Goal: Task Accomplishment & Management: Use online tool/utility

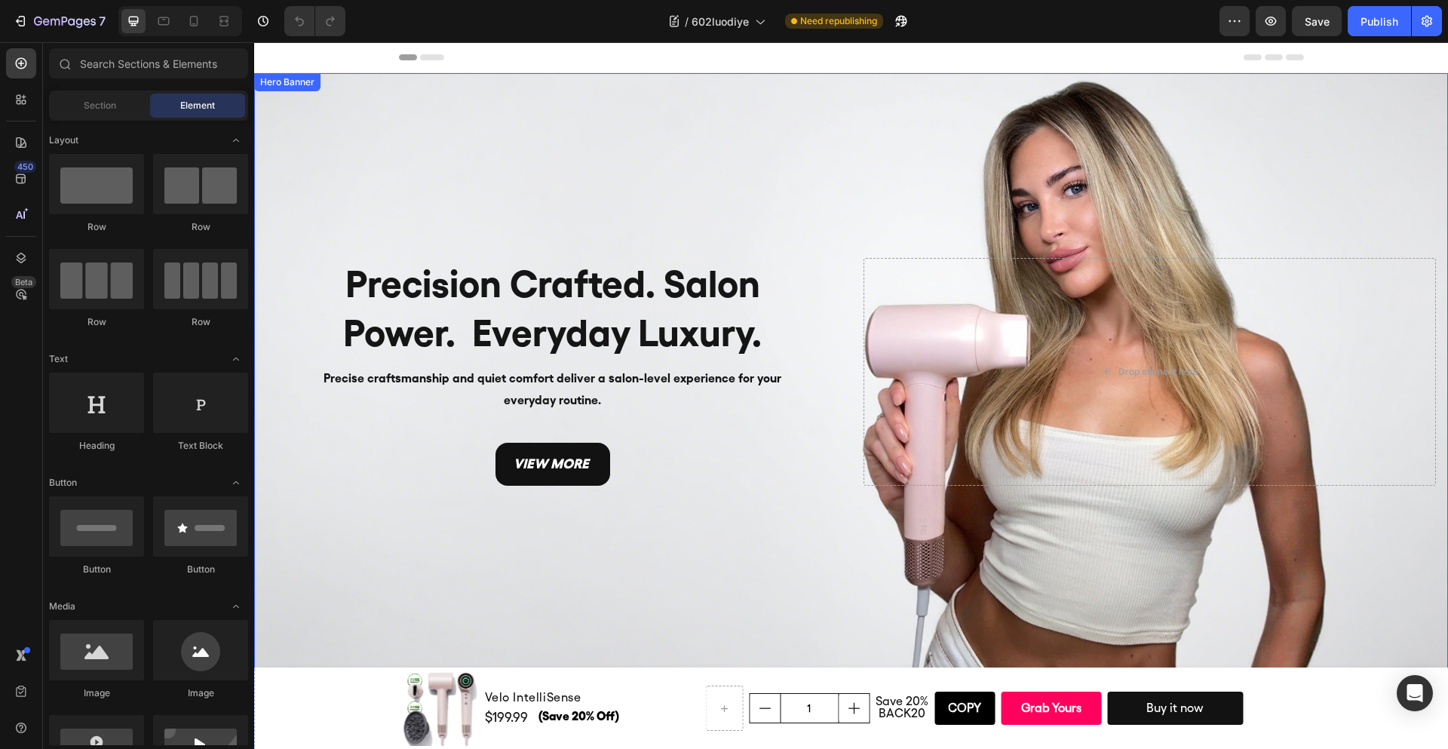
click at [564, 189] on div "Background Image" at bounding box center [851, 371] width 1194 height 597
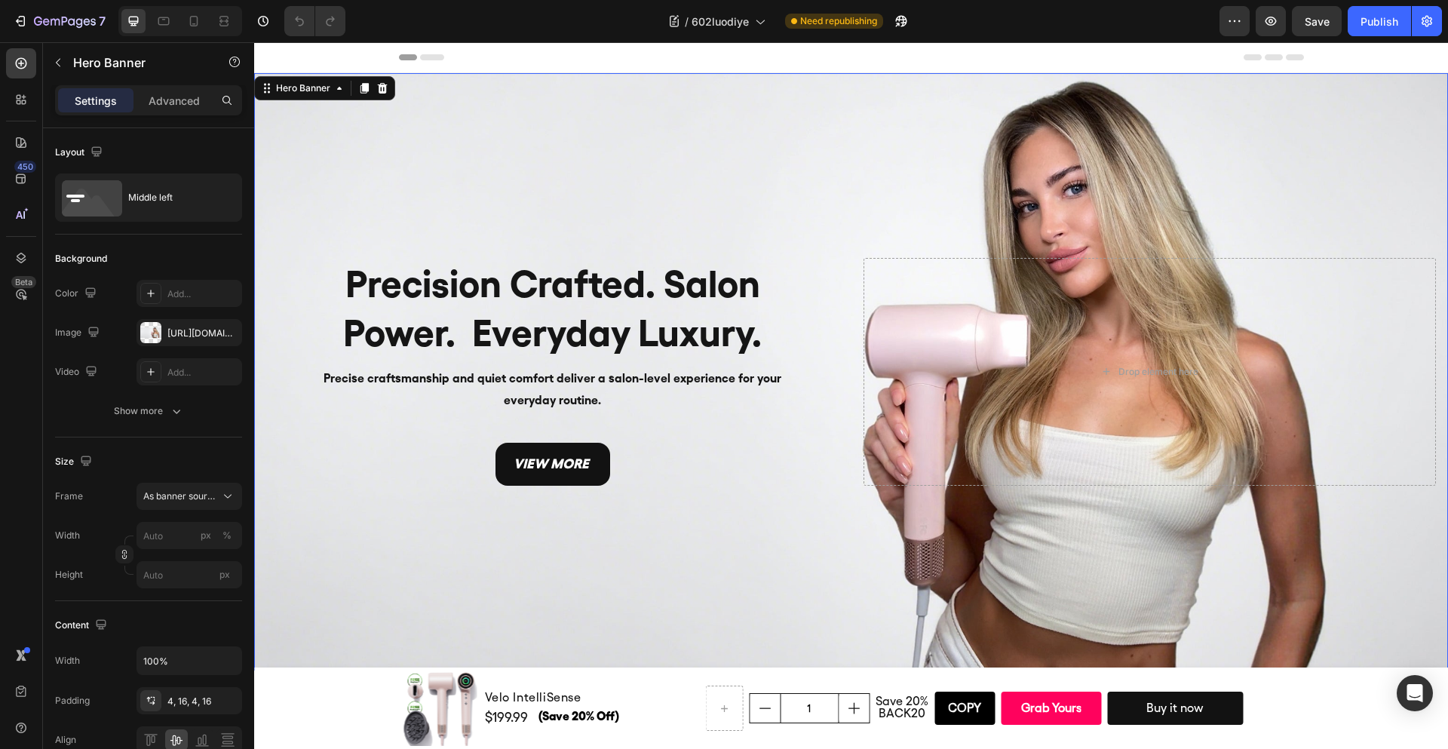
click at [799, 528] on div "Background Image" at bounding box center [851, 371] width 1194 height 597
click at [187, 28] on icon at bounding box center [193, 21] width 15 height 15
type input "400"
type input "600"
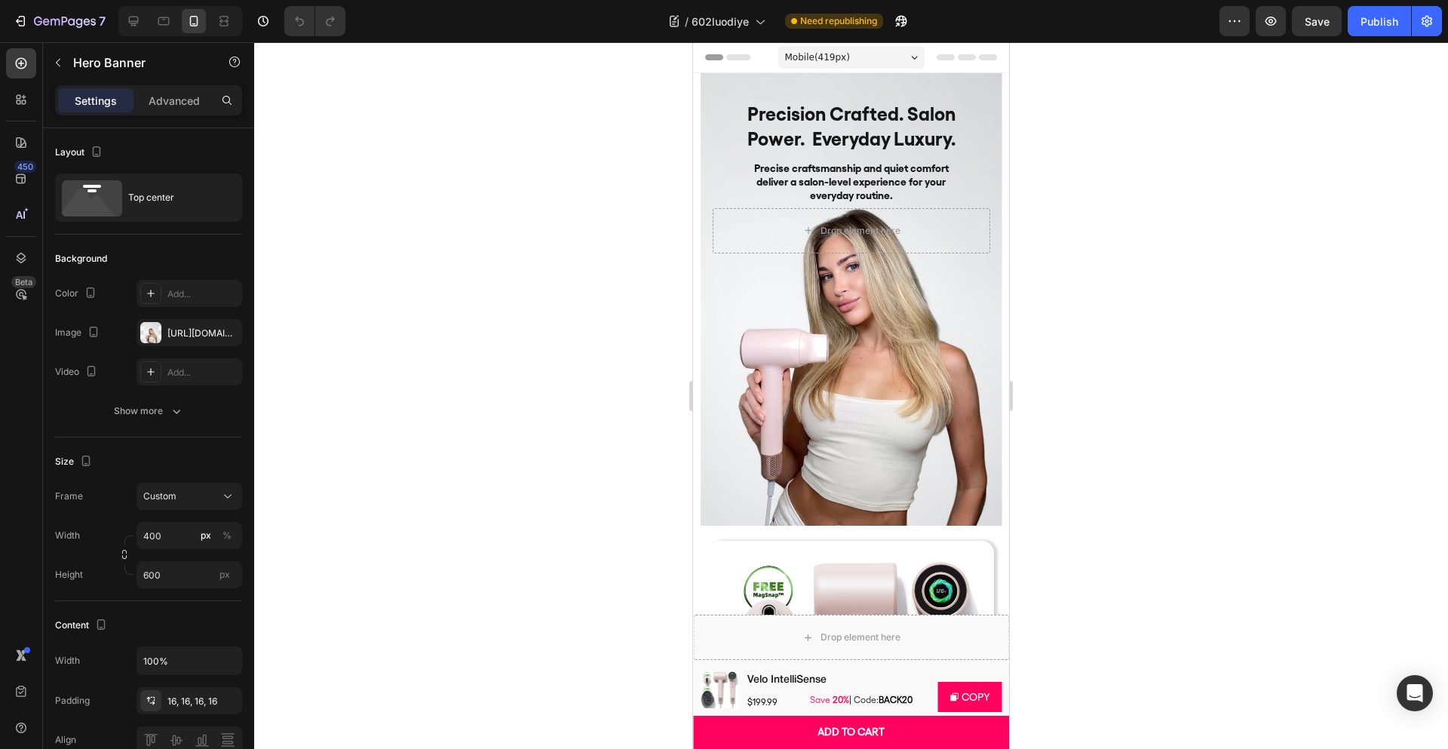
click at [714, 296] on div "Background Image" at bounding box center [852, 299] width 302 height 453
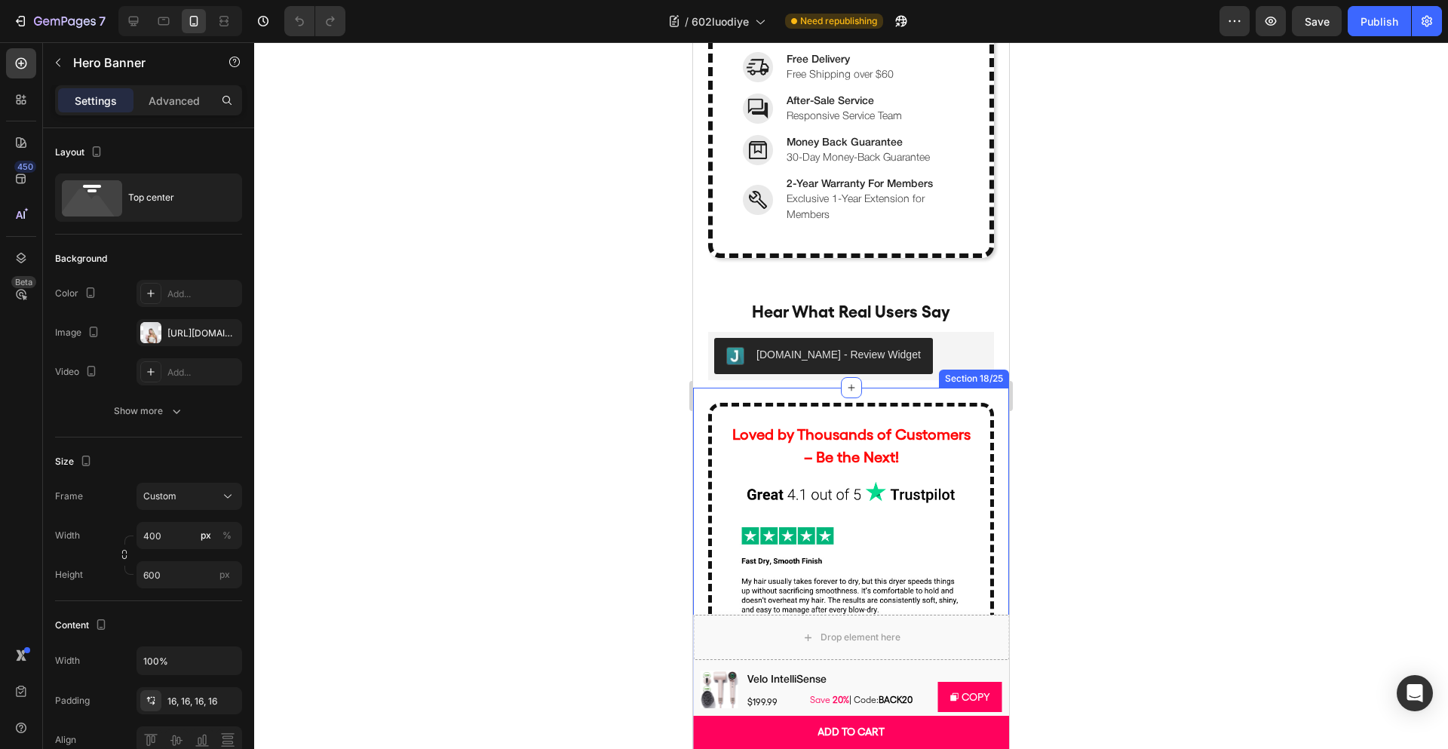
scroll to position [5386, 0]
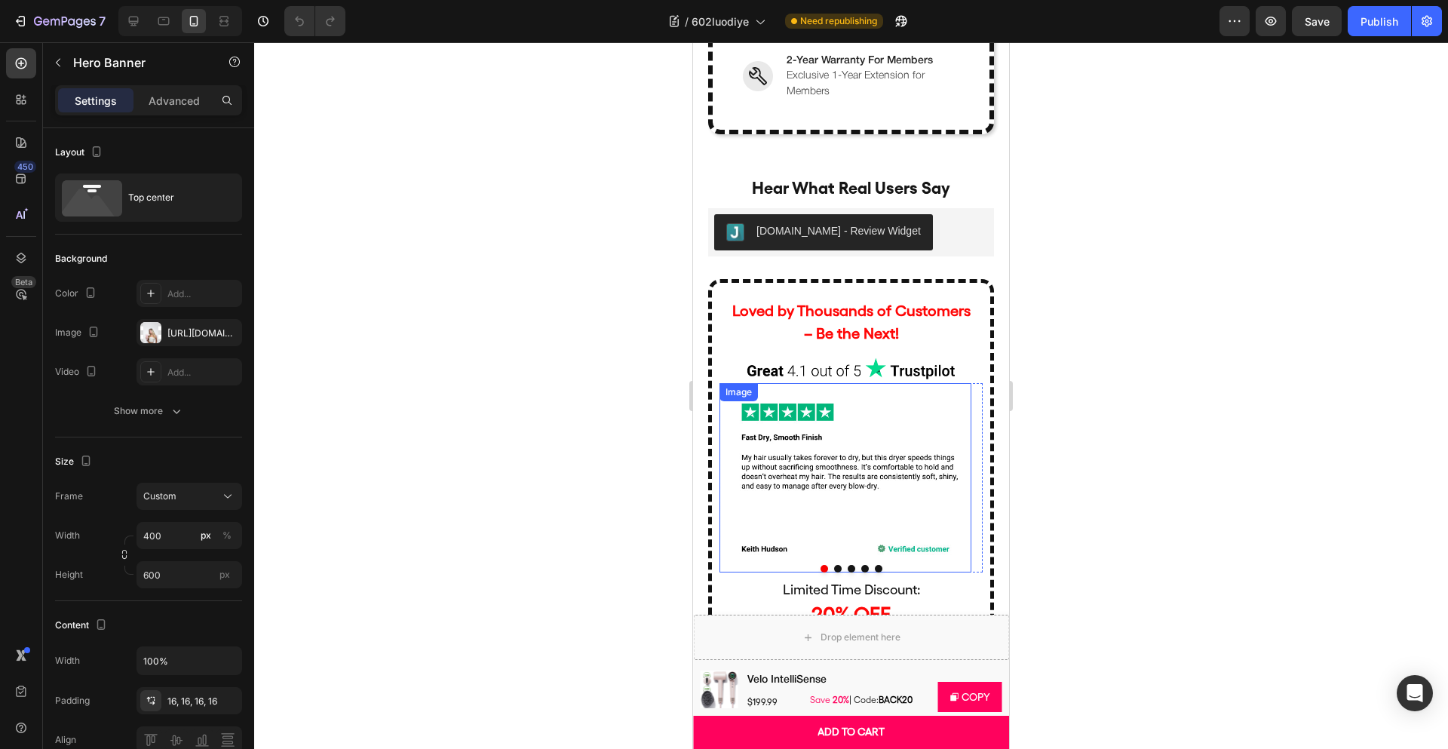
click at [866, 389] on img at bounding box center [846, 477] width 252 height 189
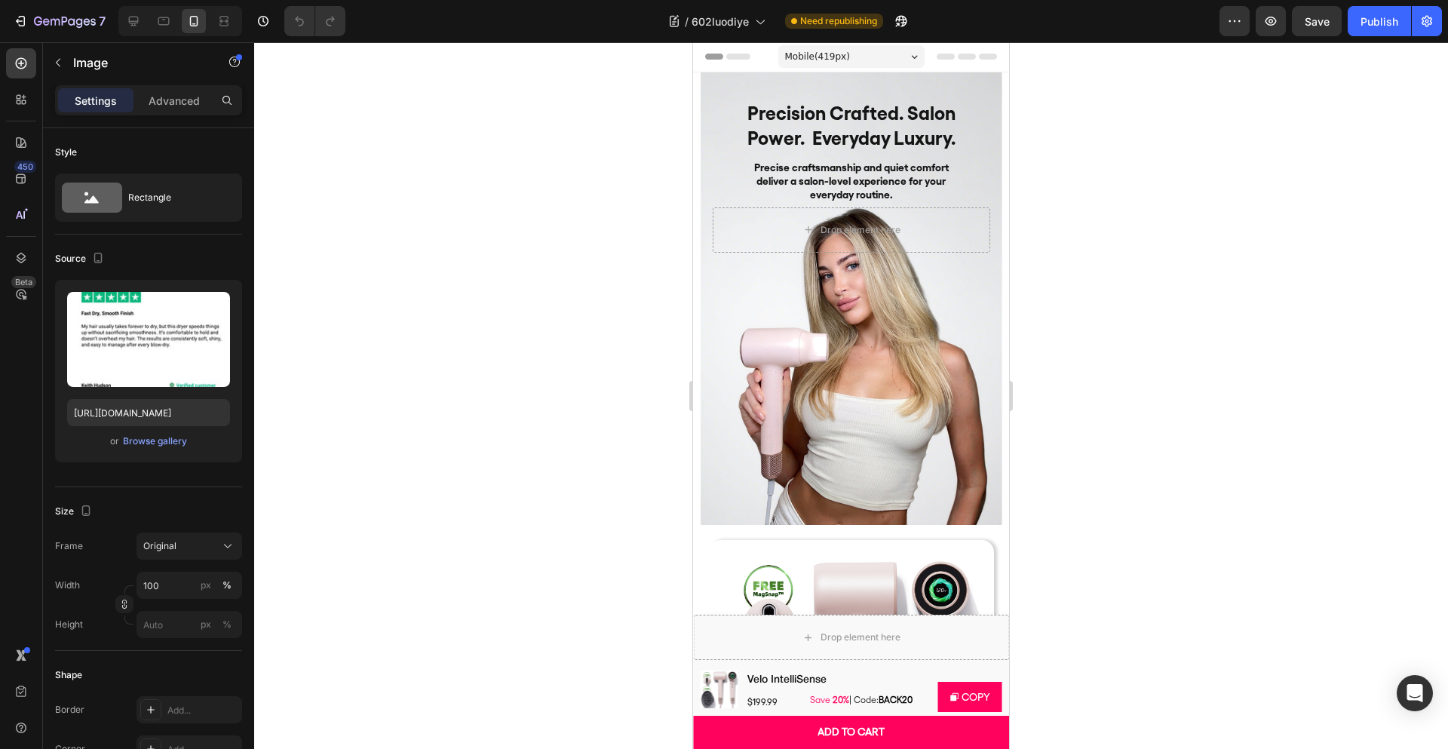
scroll to position [0, 0]
click at [1152, 332] on div at bounding box center [851, 395] width 1194 height 707
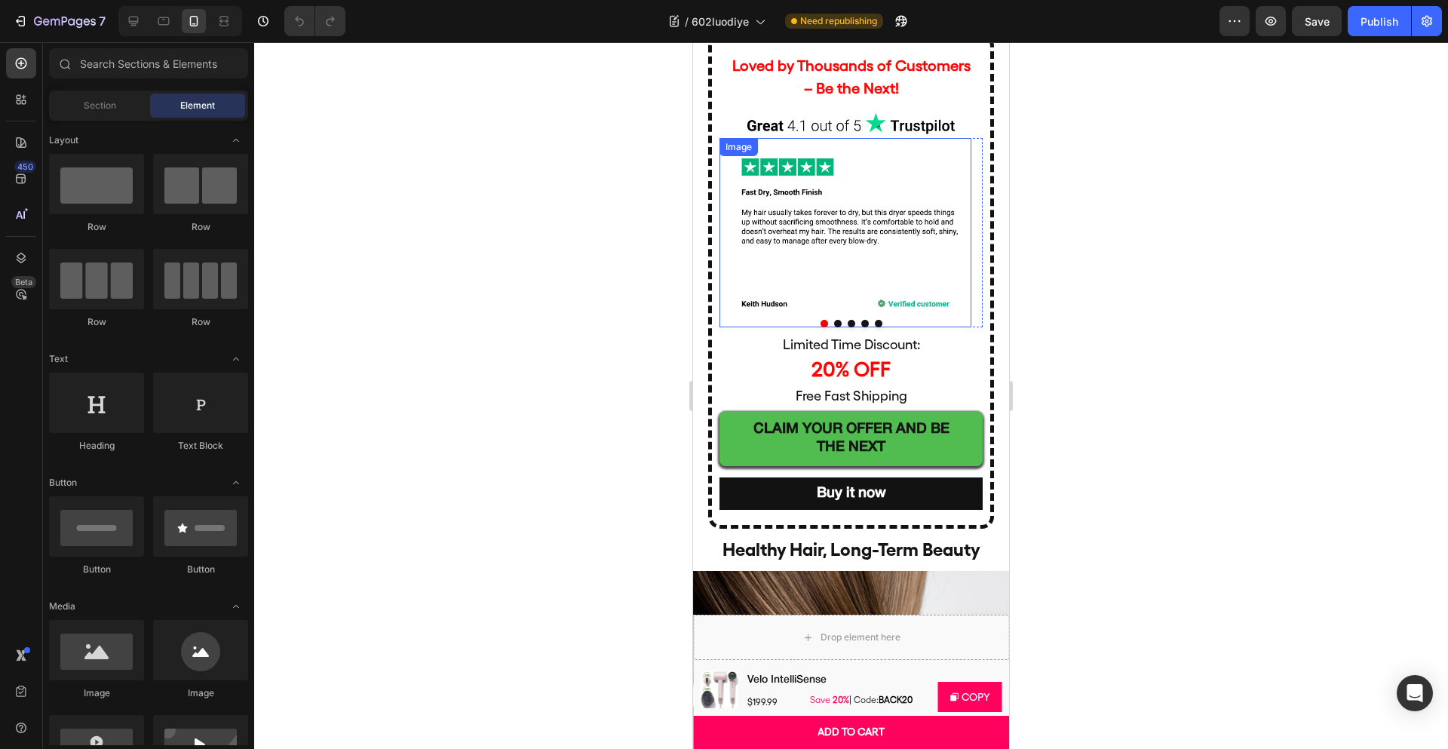
scroll to position [6759, 0]
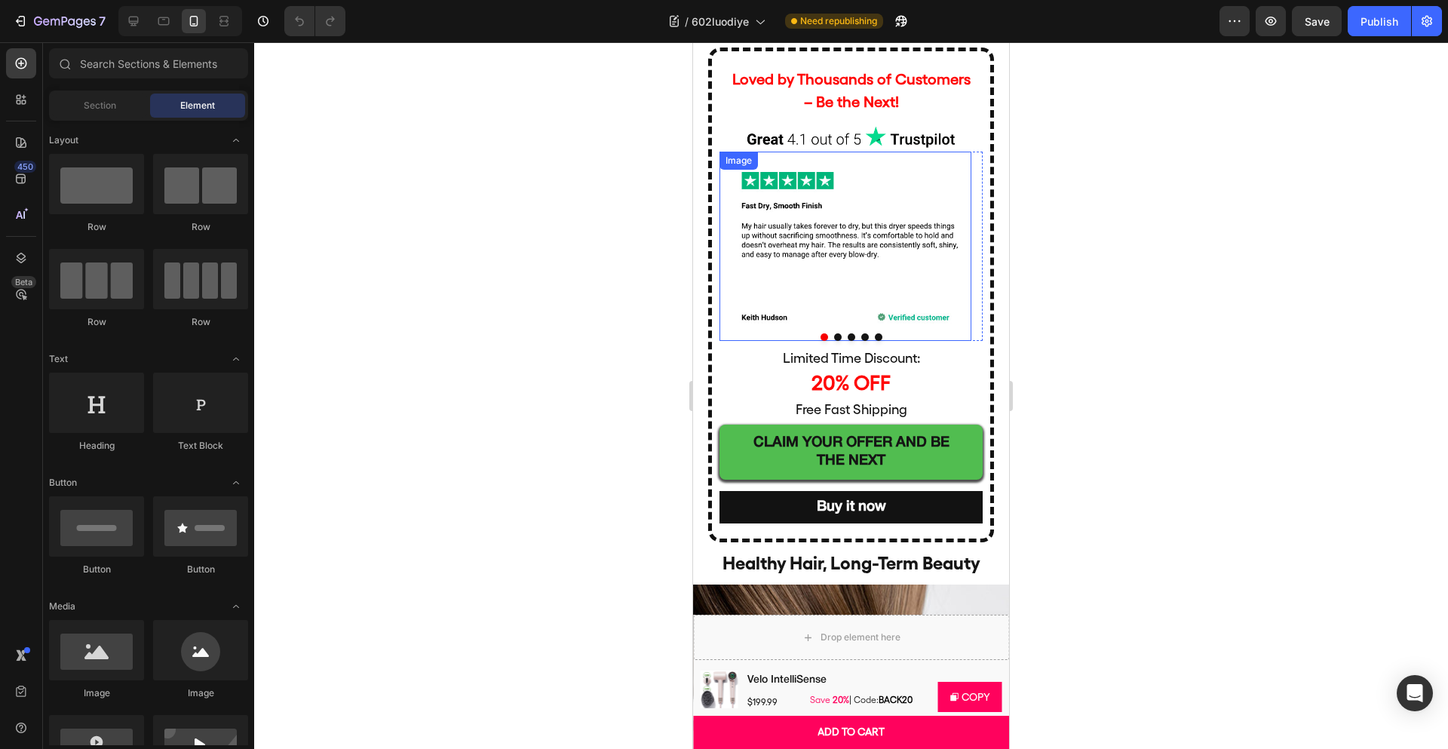
click at [889, 221] on img at bounding box center [846, 246] width 252 height 189
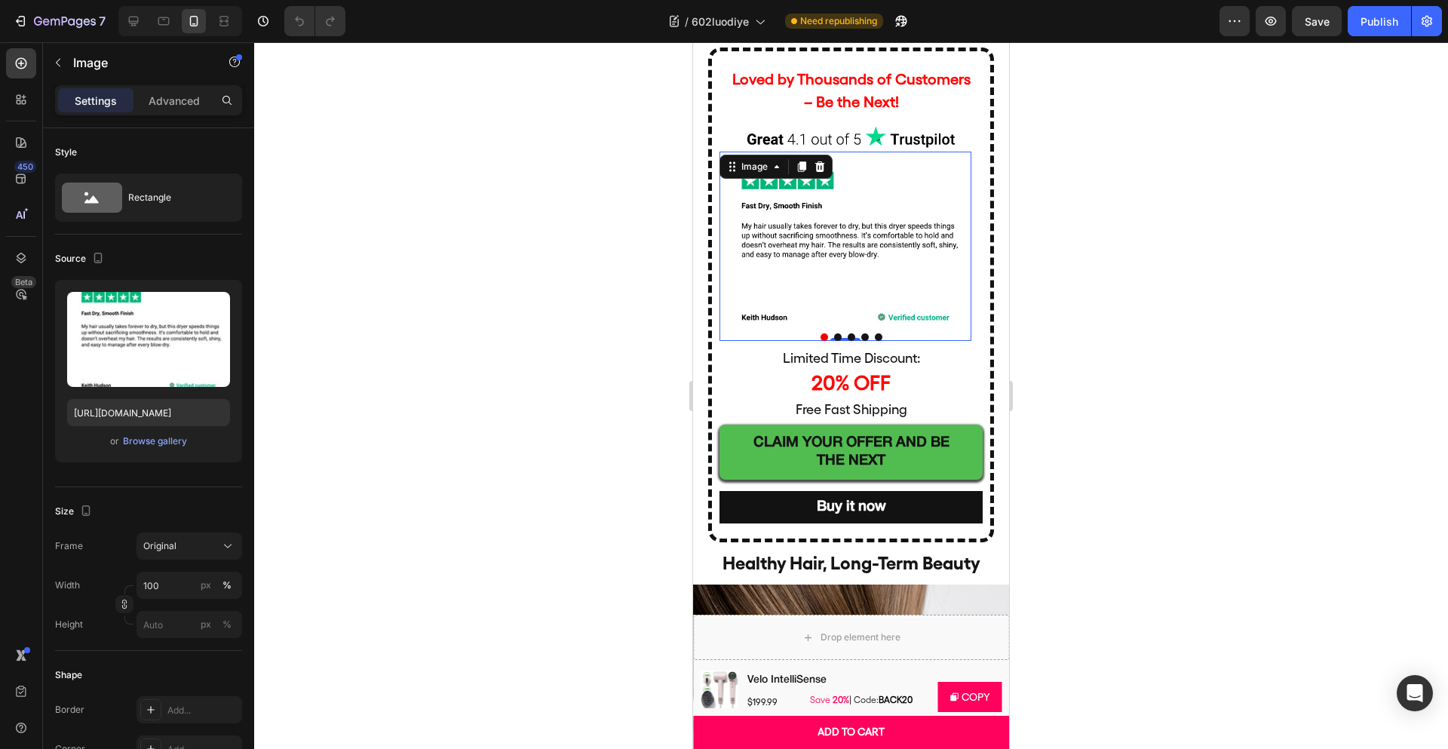
click at [832, 330] on img at bounding box center [846, 246] width 252 height 189
click at [834, 337] on button "Dot" at bounding box center [838, 337] width 8 height 8
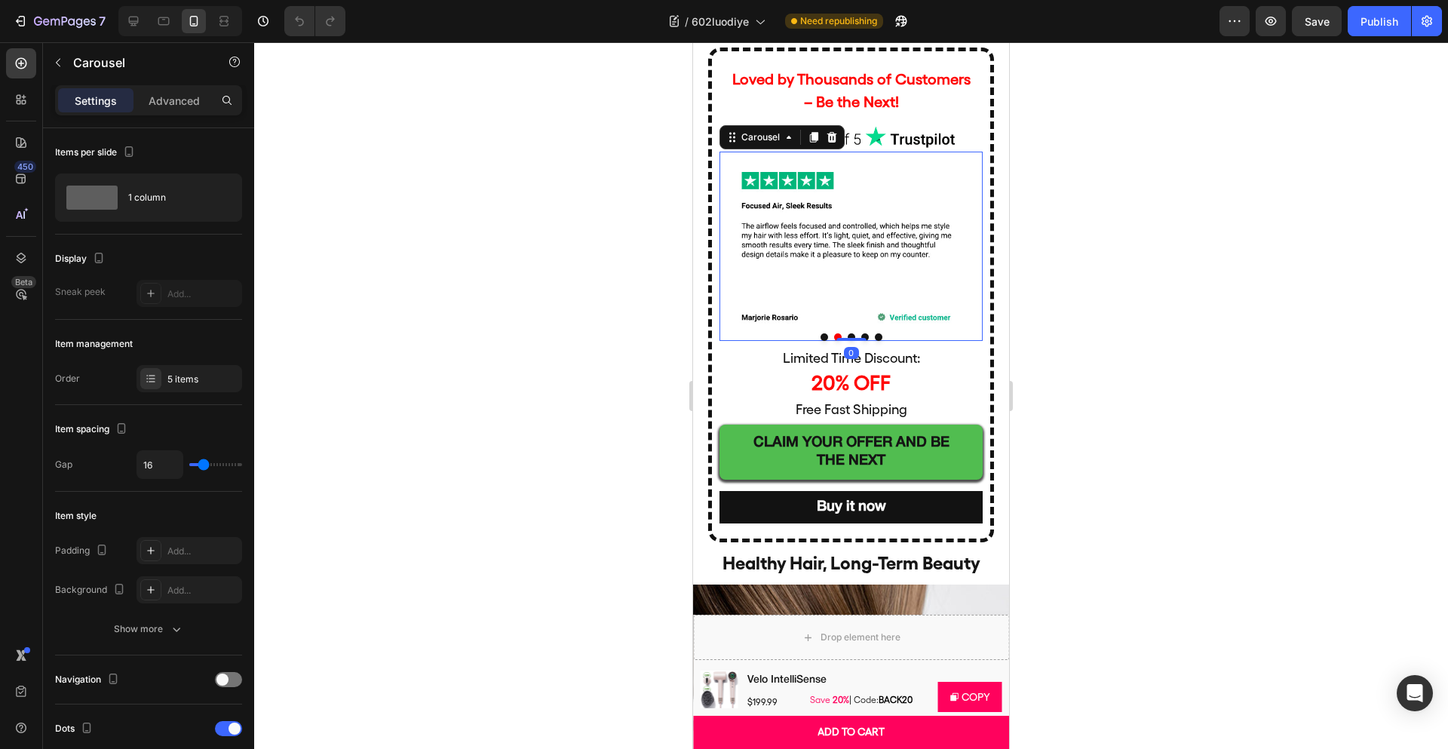
click at [861, 333] on button "Dot" at bounding box center [865, 337] width 8 height 8
click at [848, 333] on button "Dot" at bounding box center [852, 337] width 8 height 8
click at [867, 333] on div at bounding box center [851, 337] width 263 height 8
click at [875, 333] on button "Dot" at bounding box center [879, 337] width 8 height 8
click at [823, 334] on div at bounding box center [851, 337] width 263 height 8
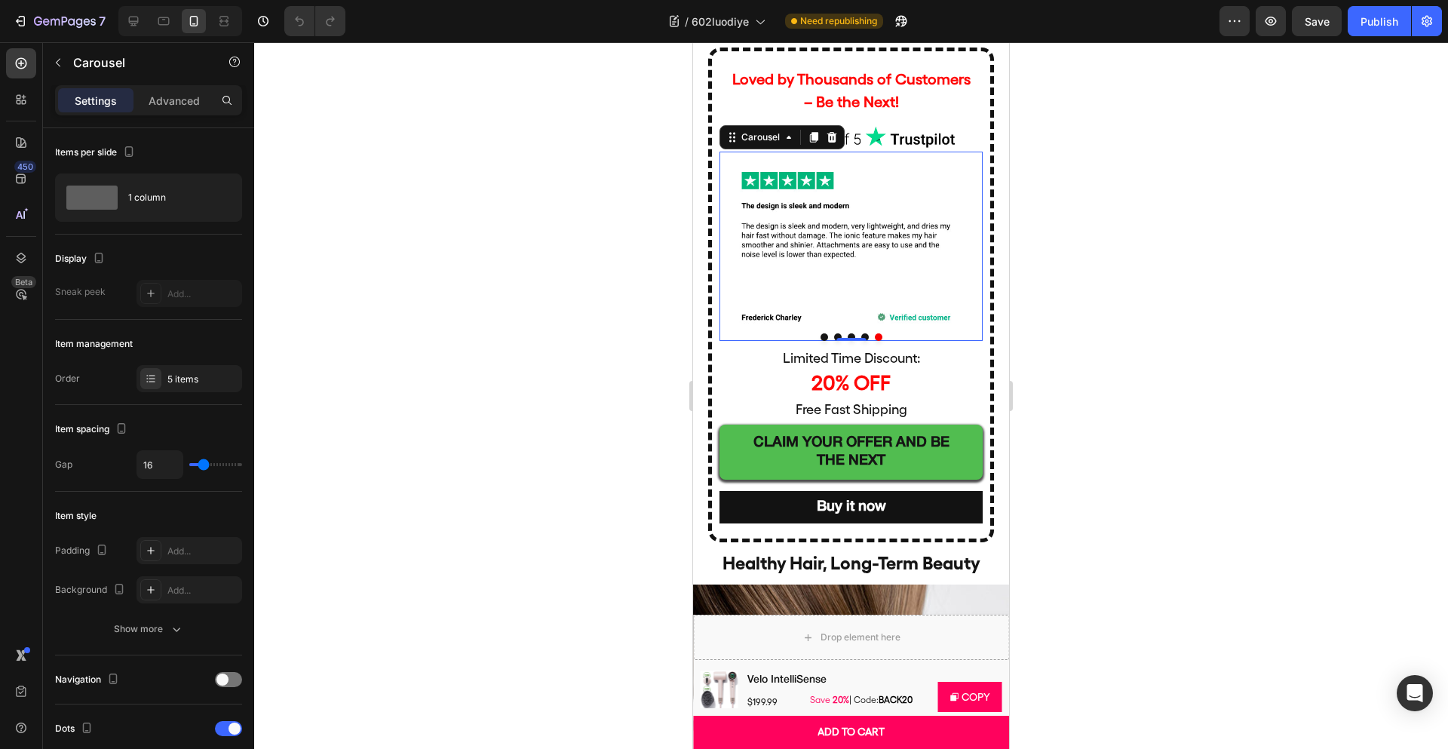
click at [821, 335] on button "Dot" at bounding box center [825, 337] width 8 height 8
click at [864, 227] on img at bounding box center [846, 246] width 252 height 189
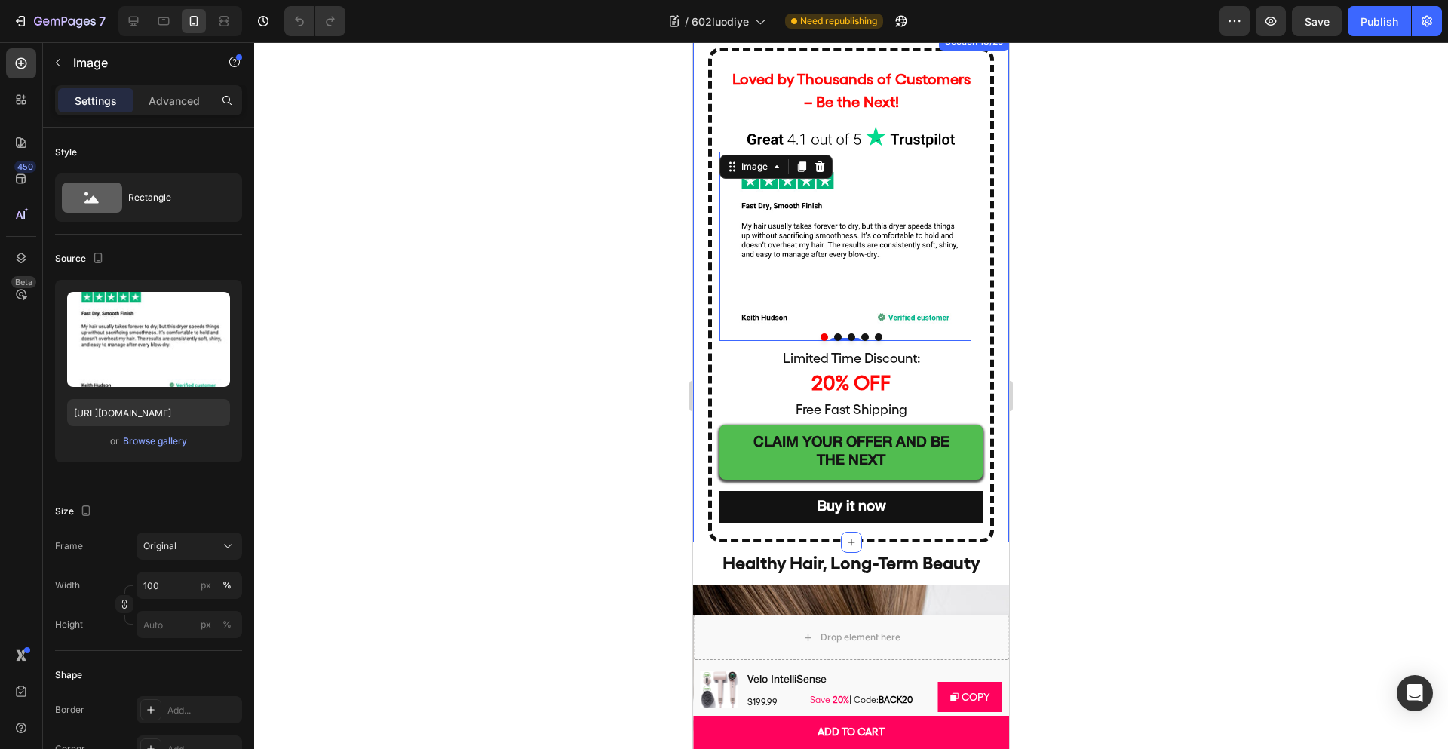
click at [1069, 298] on div at bounding box center [851, 395] width 1194 height 707
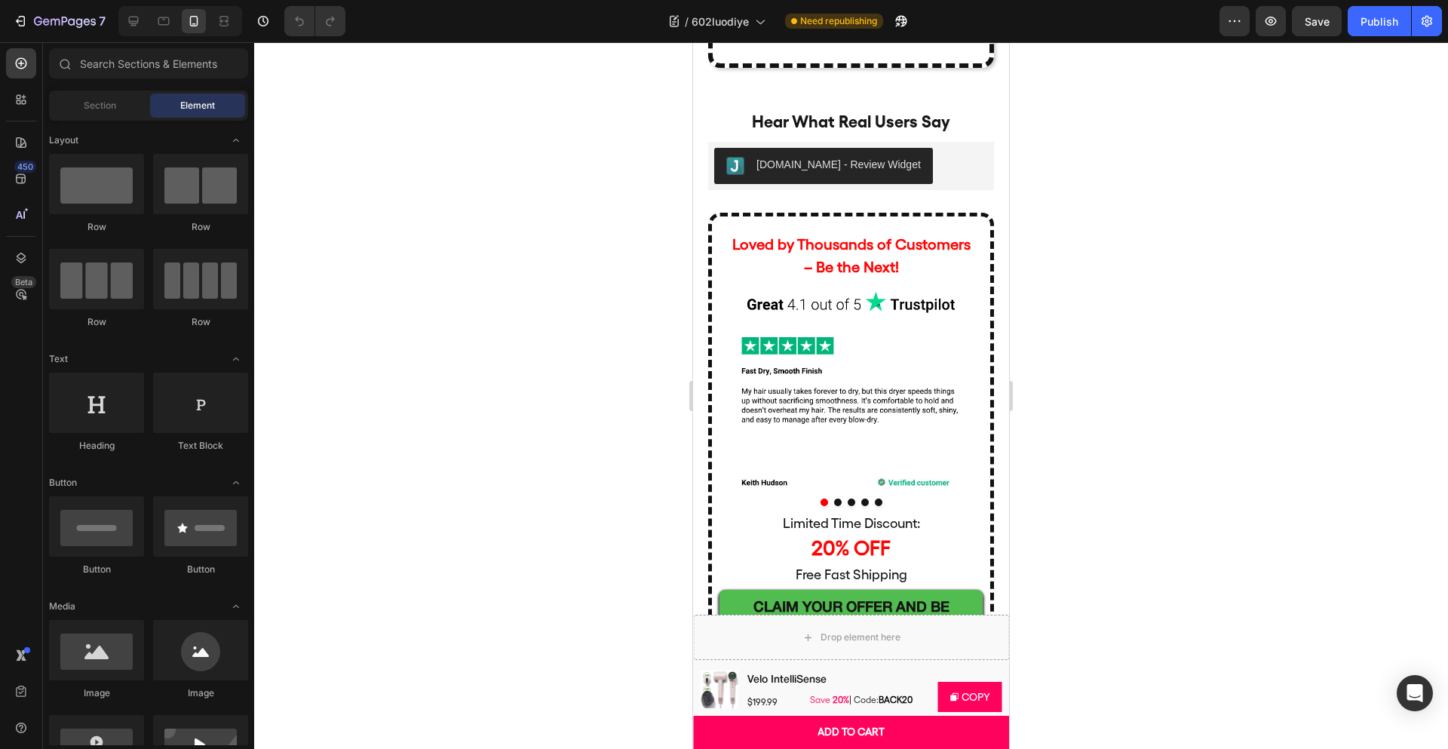
scroll to position [6608, 0]
click at [1395, 19] on div "Publish" at bounding box center [1380, 22] width 38 height 16
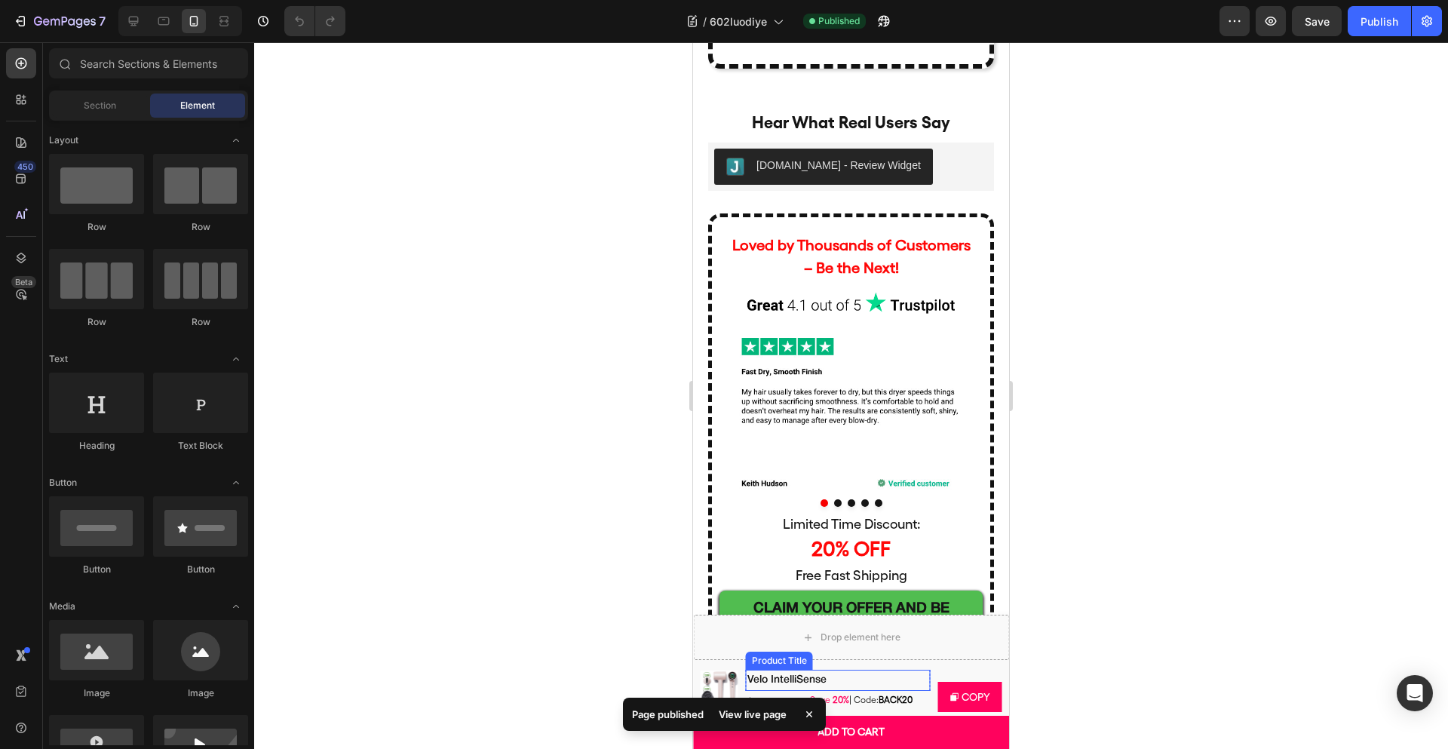
click at [894, 673] on h2 "Velo IntelliSense" at bounding box center [838, 680] width 184 height 17
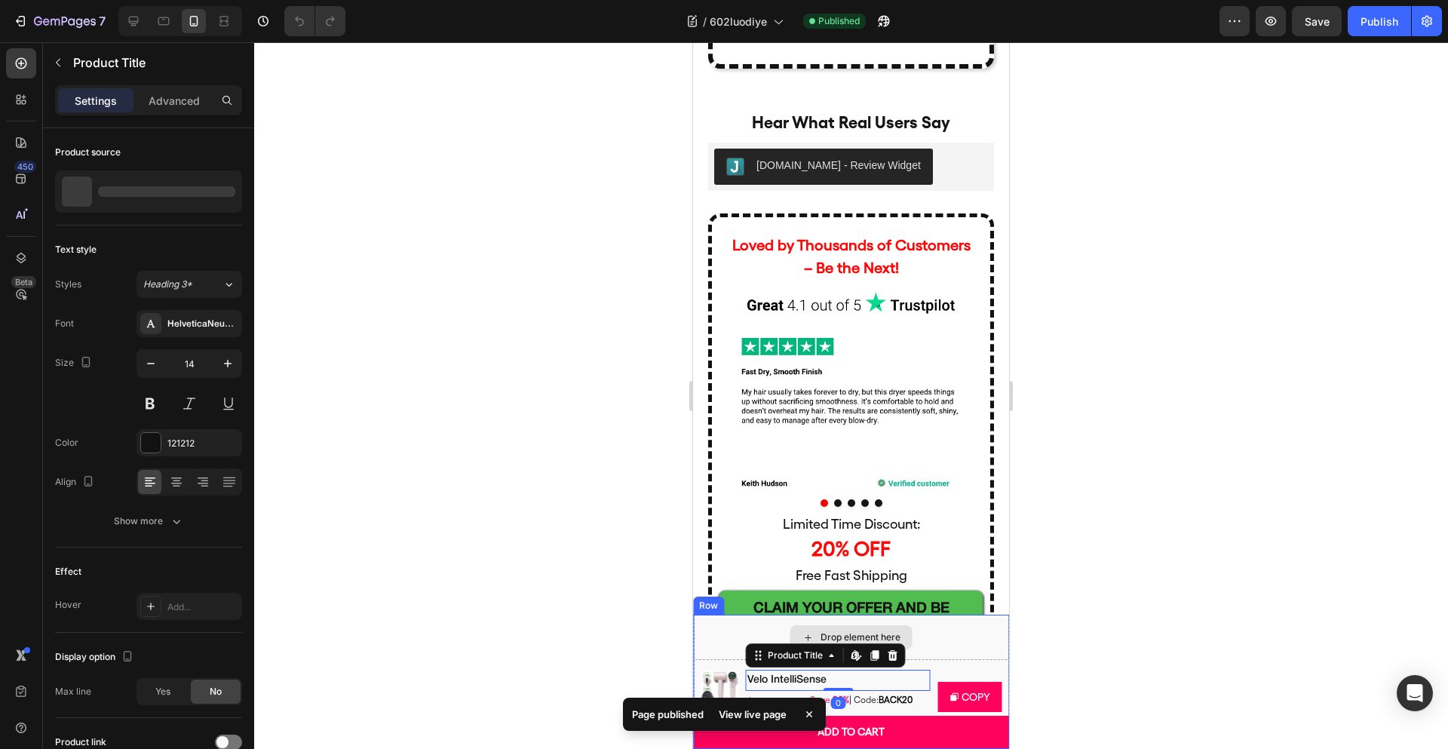
click at [951, 658] on div "Drop element here" at bounding box center [851, 637] width 316 height 45
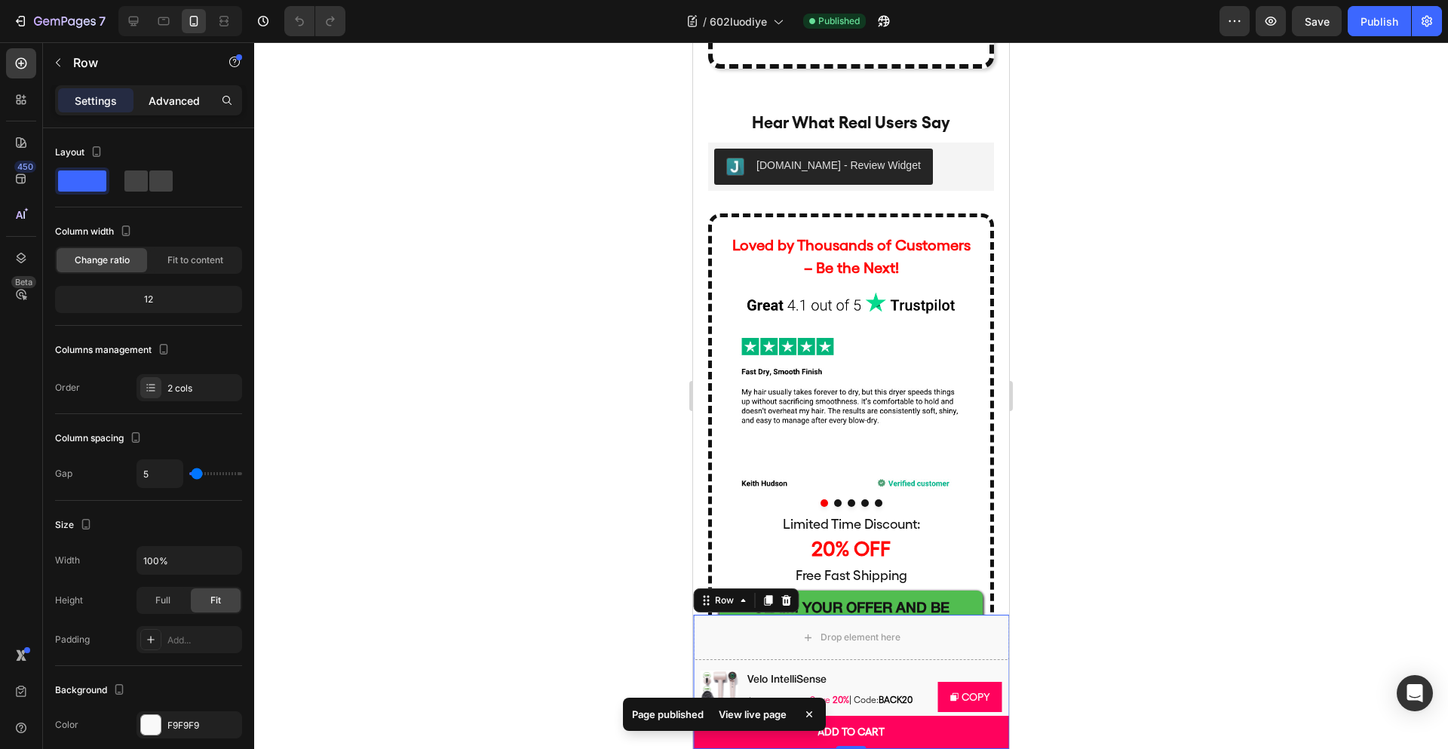
click at [192, 99] on p "Advanced" at bounding box center [174, 101] width 51 height 16
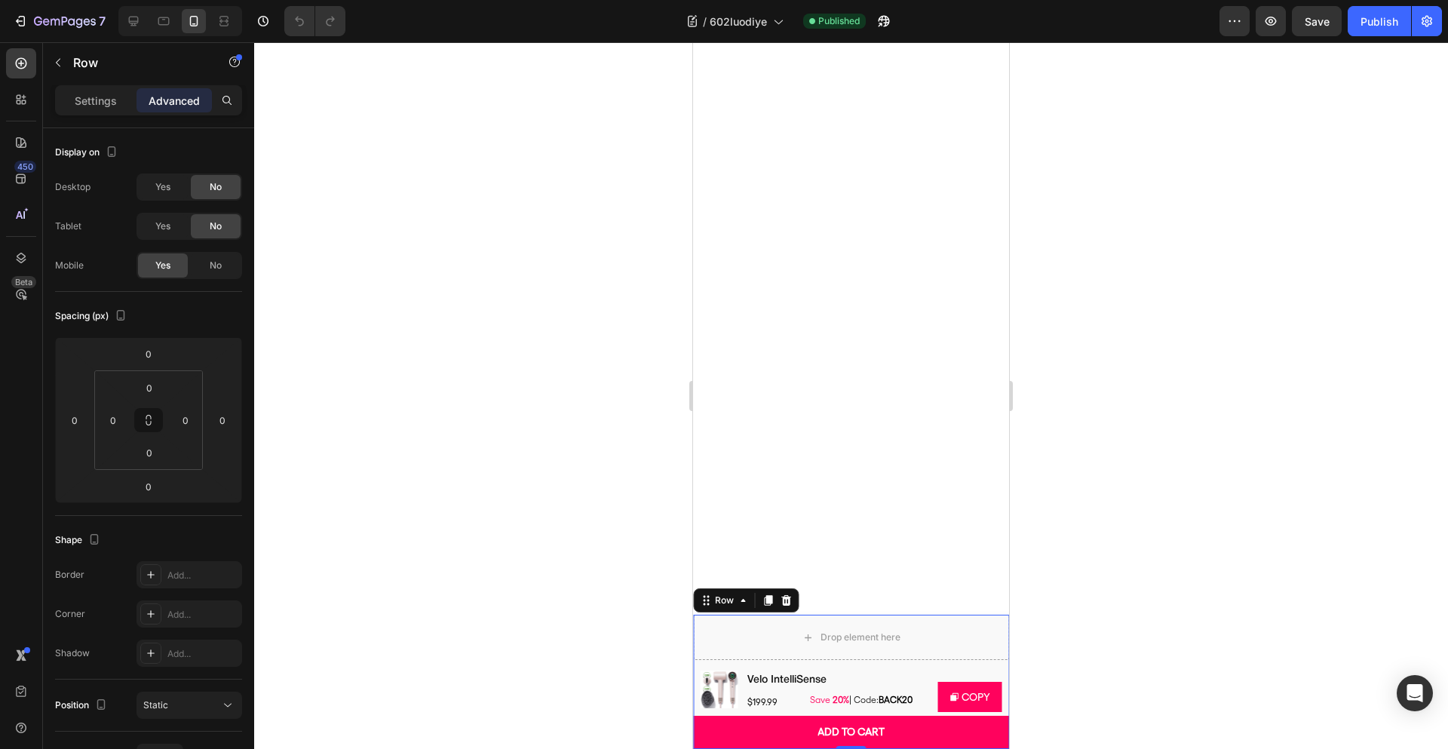
scroll to position [2603, 0]
click at [81, 115] on div "Settings Advanced" at bounding box center [148, 100] width 187 height 30
click at [96, 103] on p "Settings" at bounding box center [96, 101] width 42 height 16
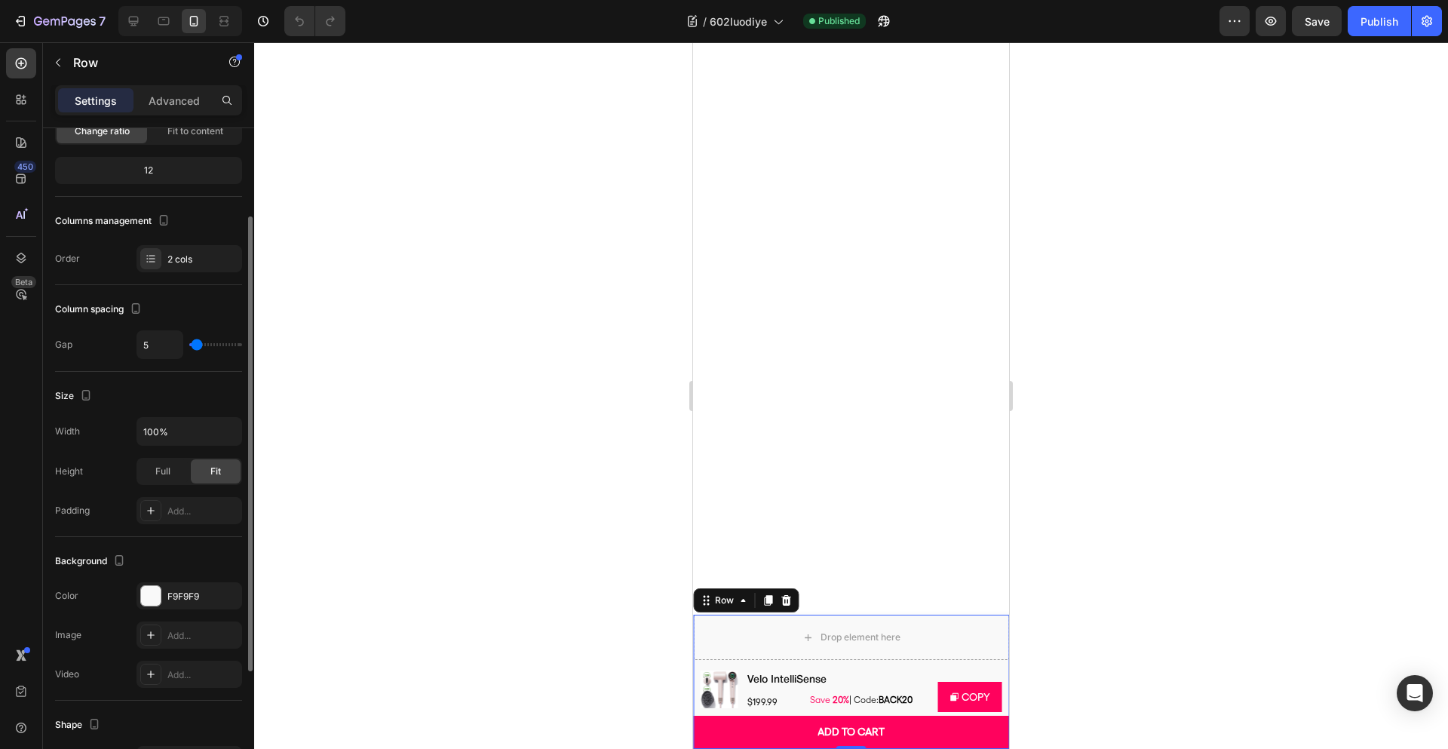
scroll to position [0, 0]
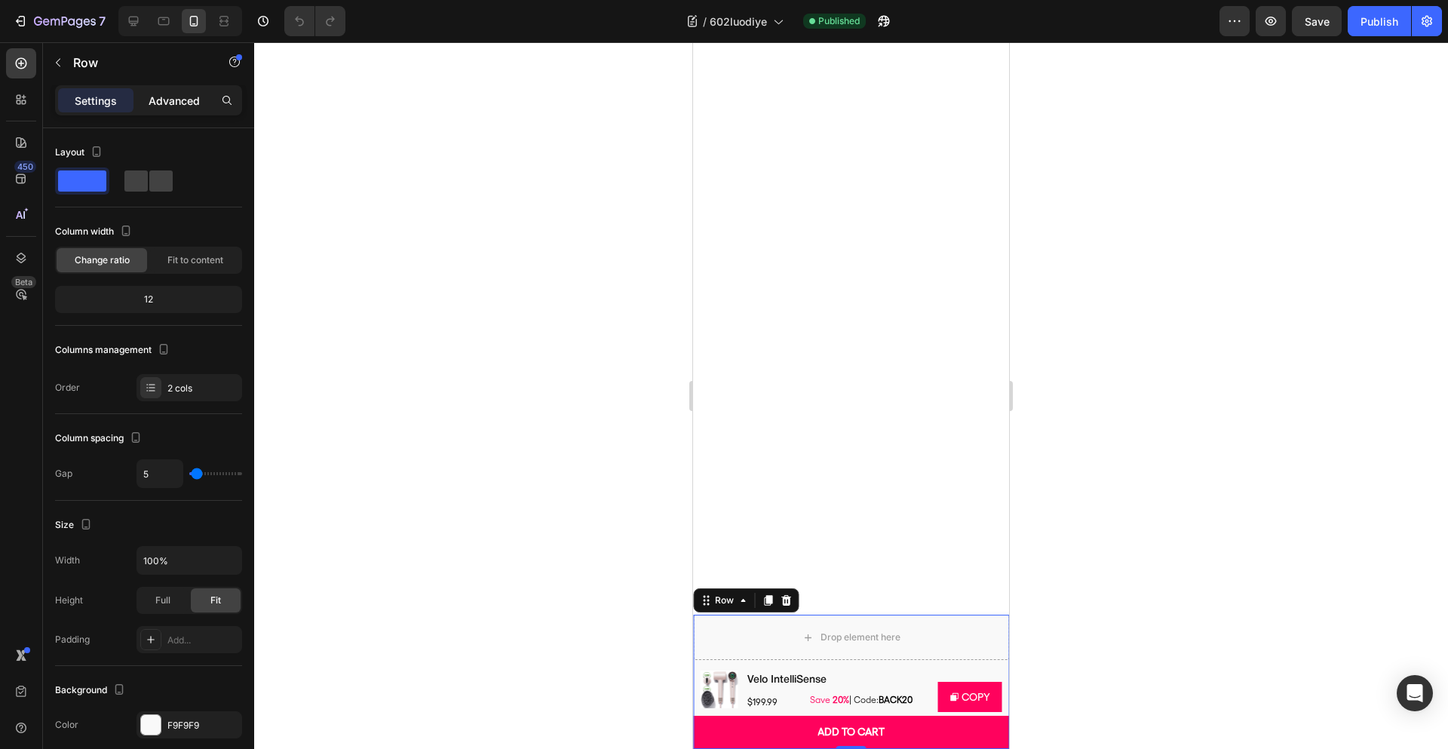
click at [191, 106] on p "Advanced" at bounding box center [174, 101] width 51 height 16
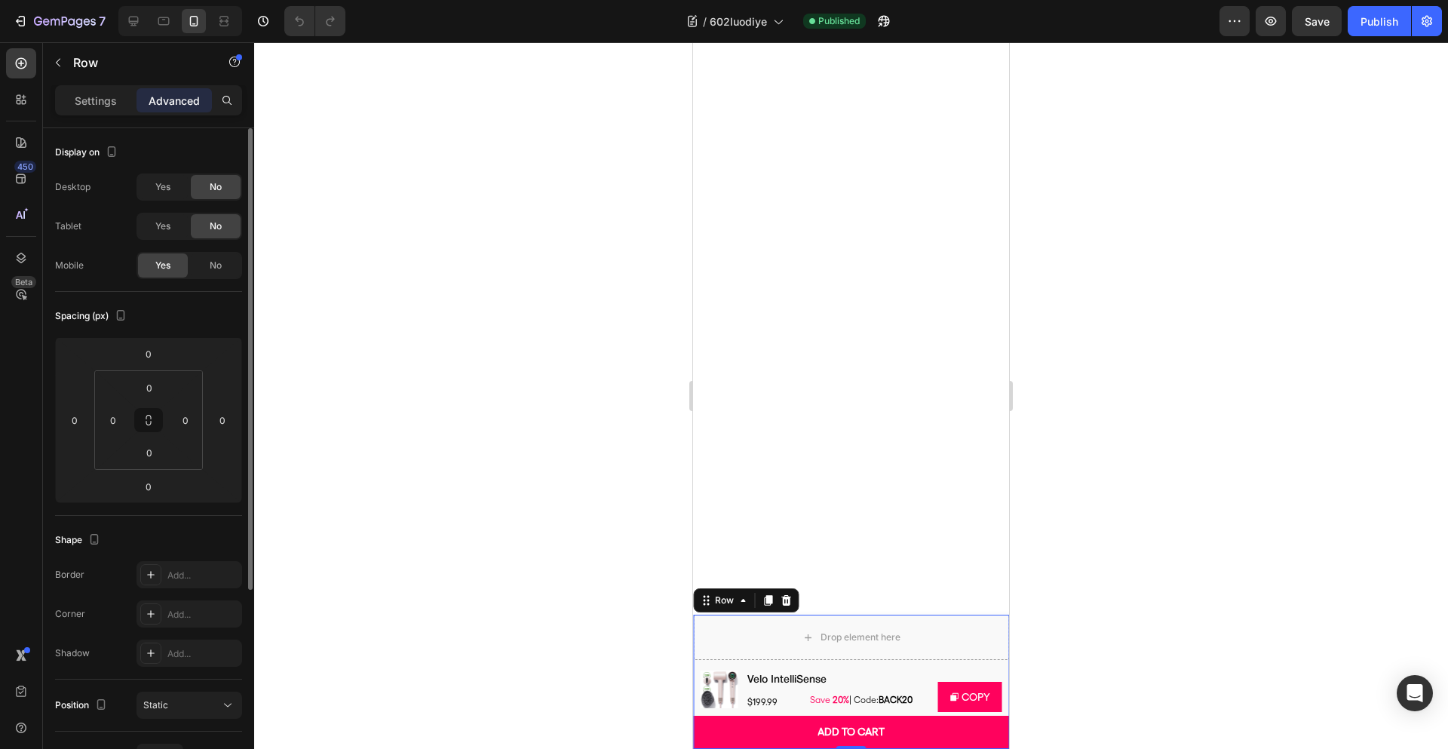
scroll to position [290, 0]
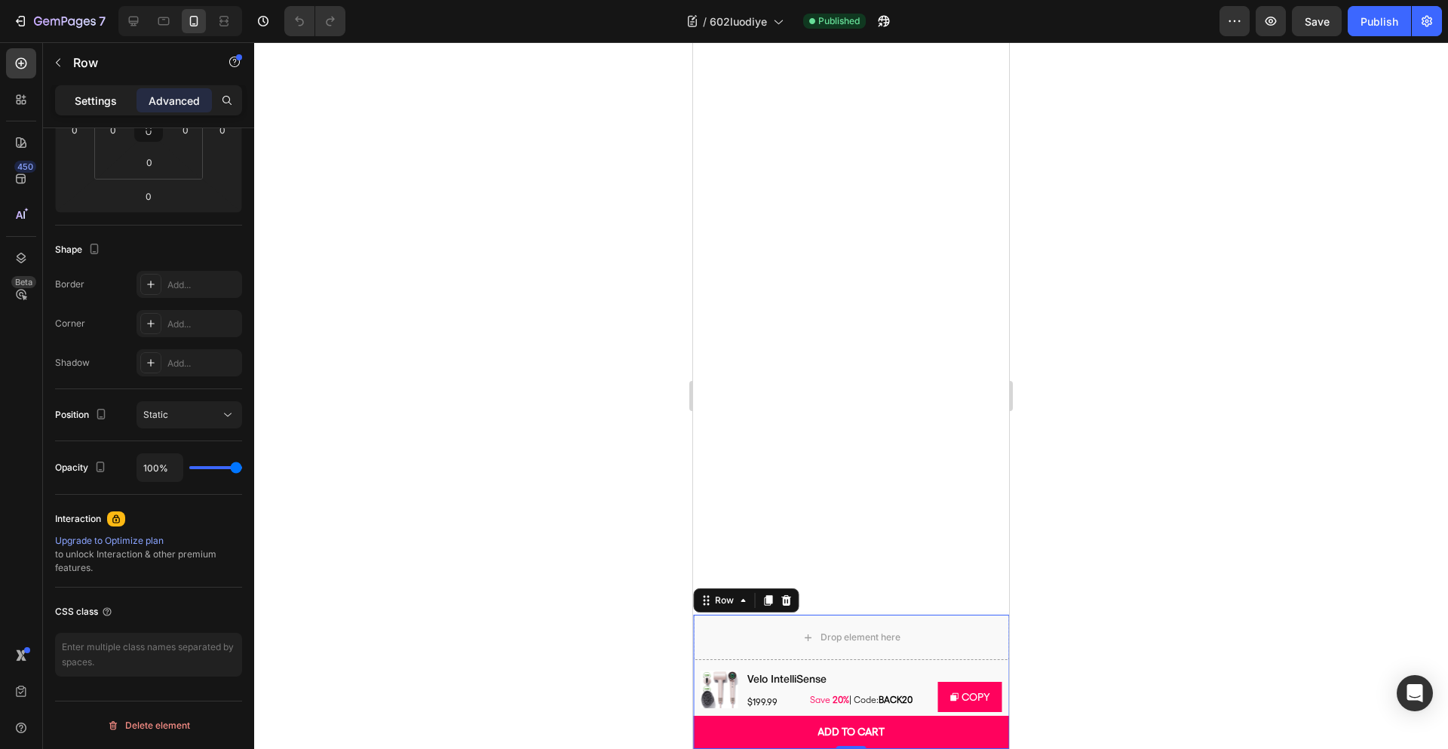
click at [76, 105] on p "Settings" at bounding box center [96, 101] width 42 height 16
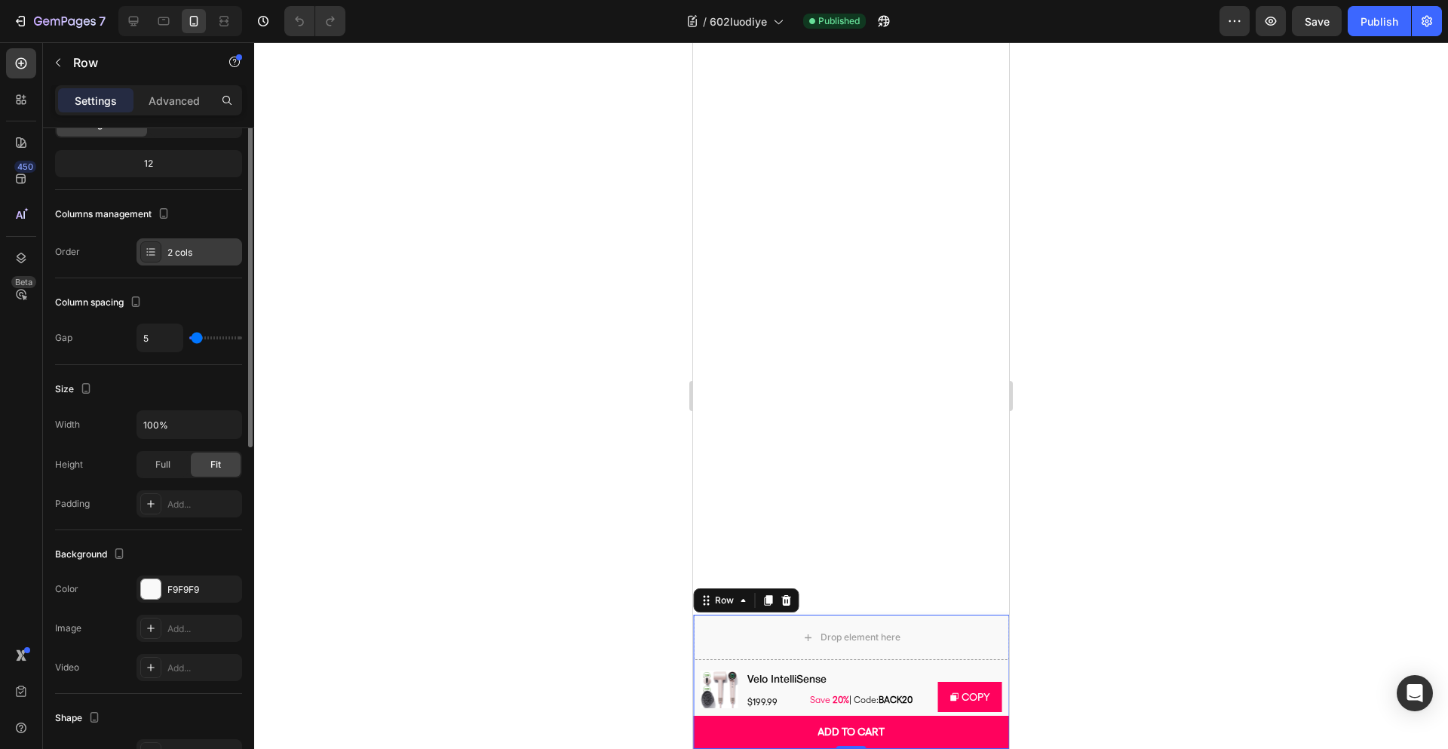
scroll to position [0, 0]
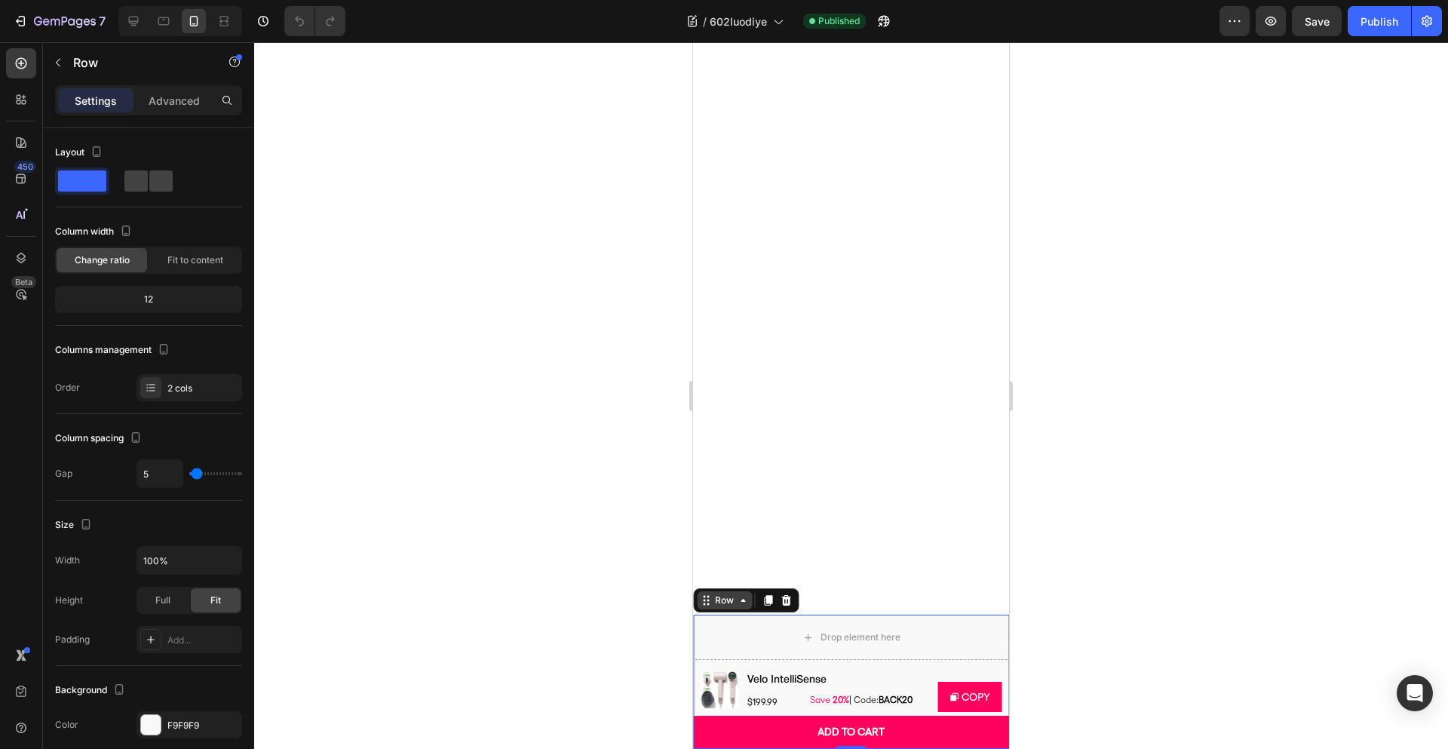
click at [722, 602] on div "Row" at bounding box center [724, 601] width 25 height 14
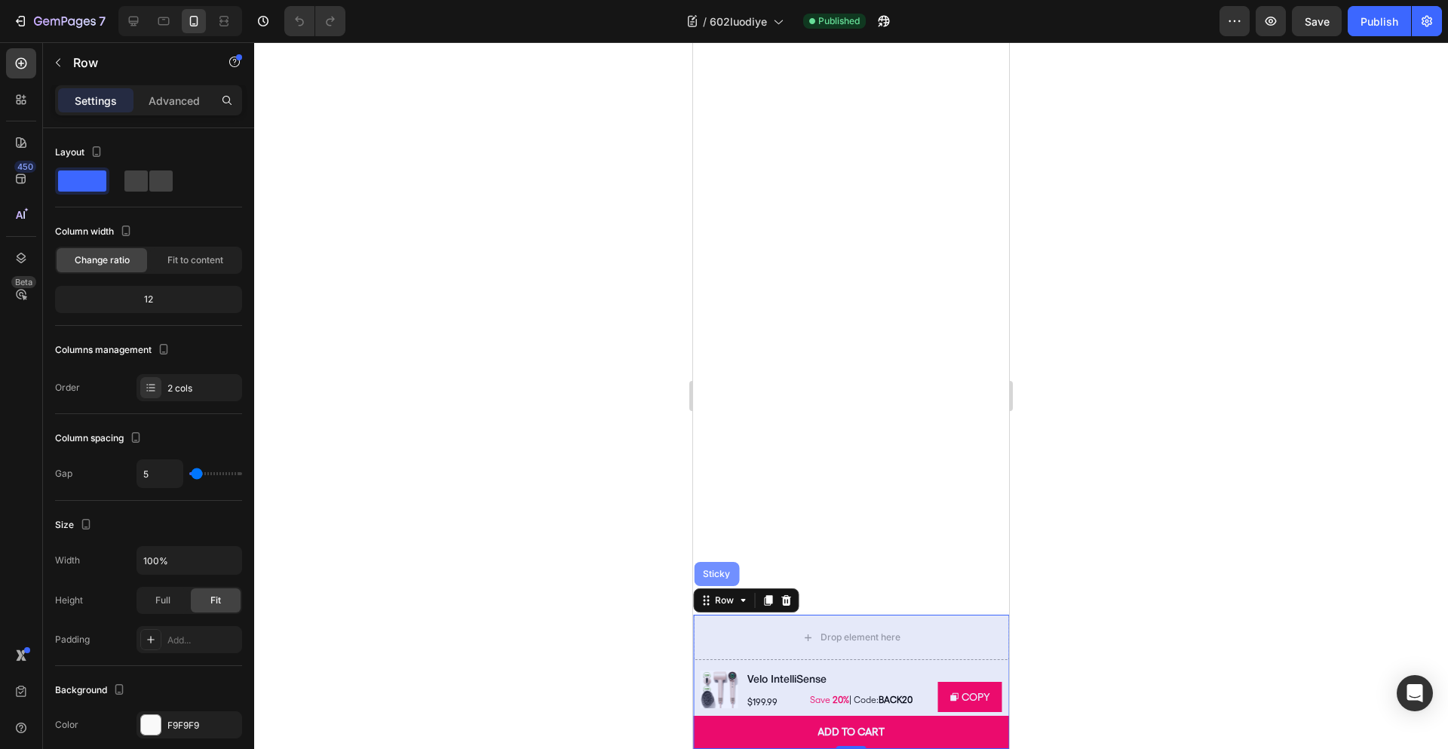
click at [726, 581] on div "Sticky" at bounding box center [716, 574] width 45 height 24
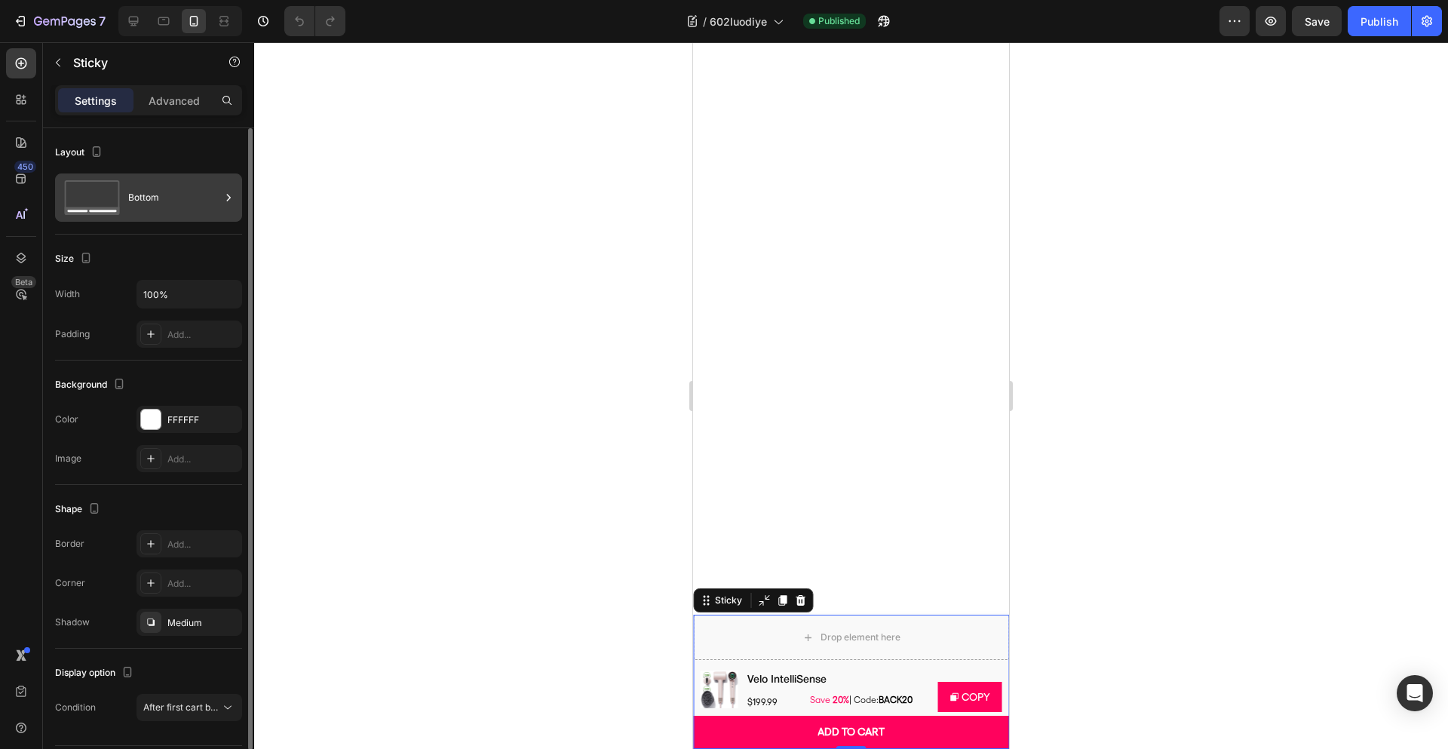
click at [150, 199] on div "Bottom" at bounding box center [174, 197] width 92 height 35
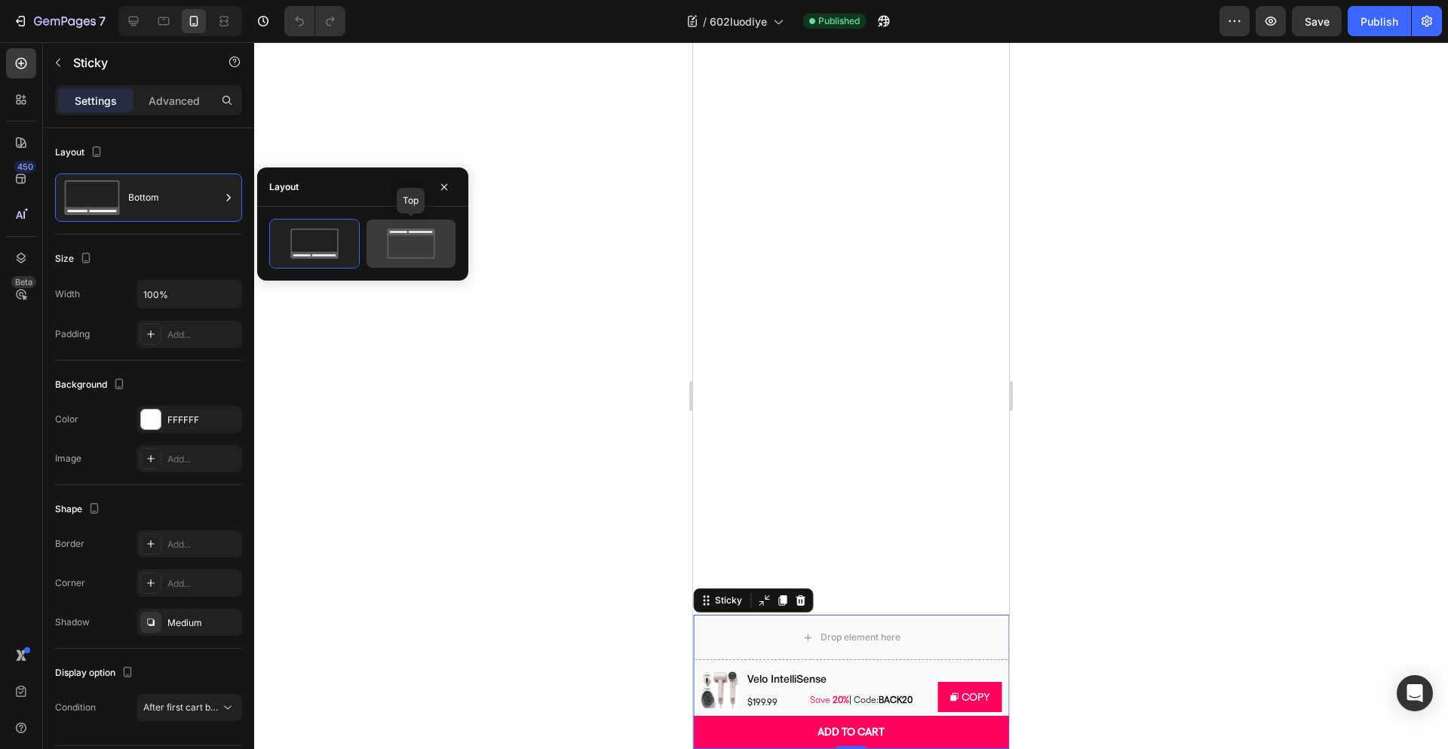
click at [418, 236] on icon at bounding box center [411, 244] width 71 height 30
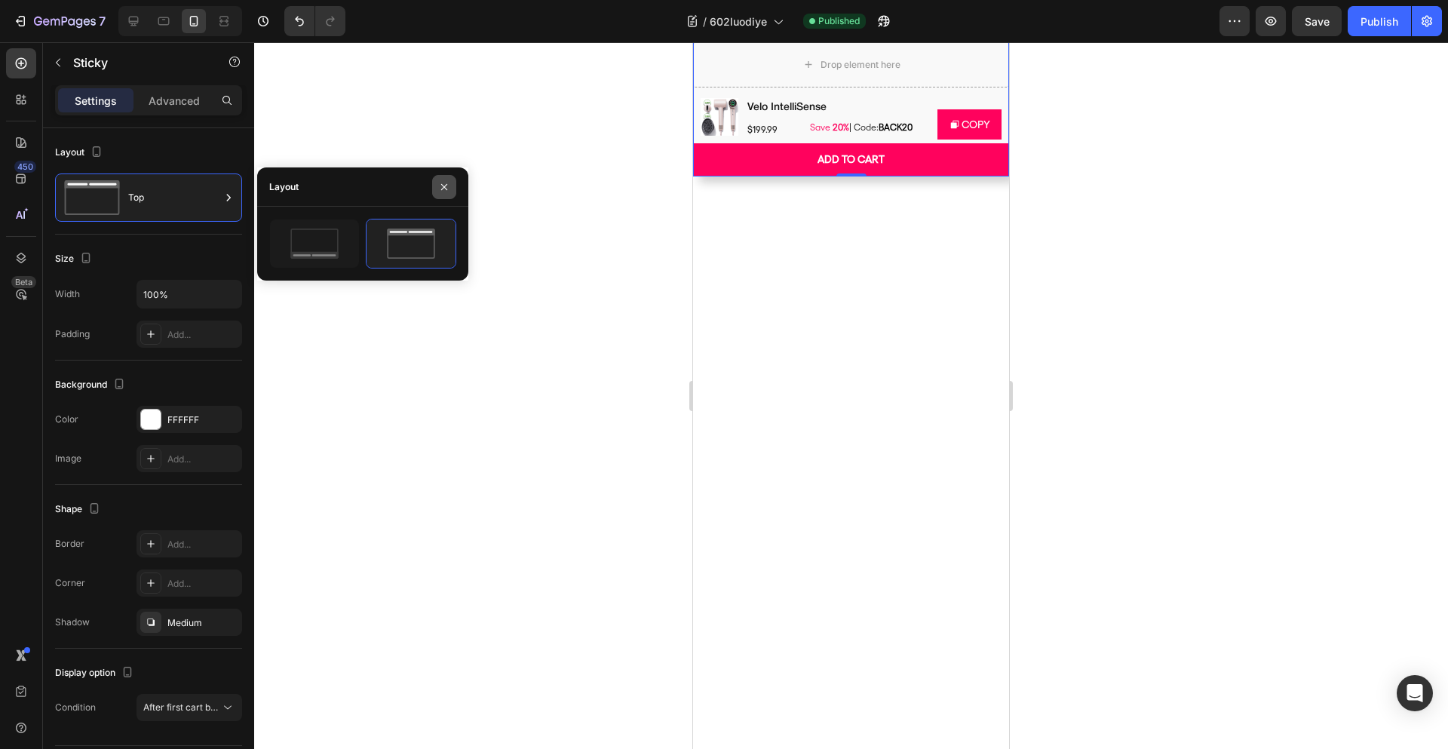
click at [445, 190] on icon "button" at bounding box center [444, 187] width 12 height 12
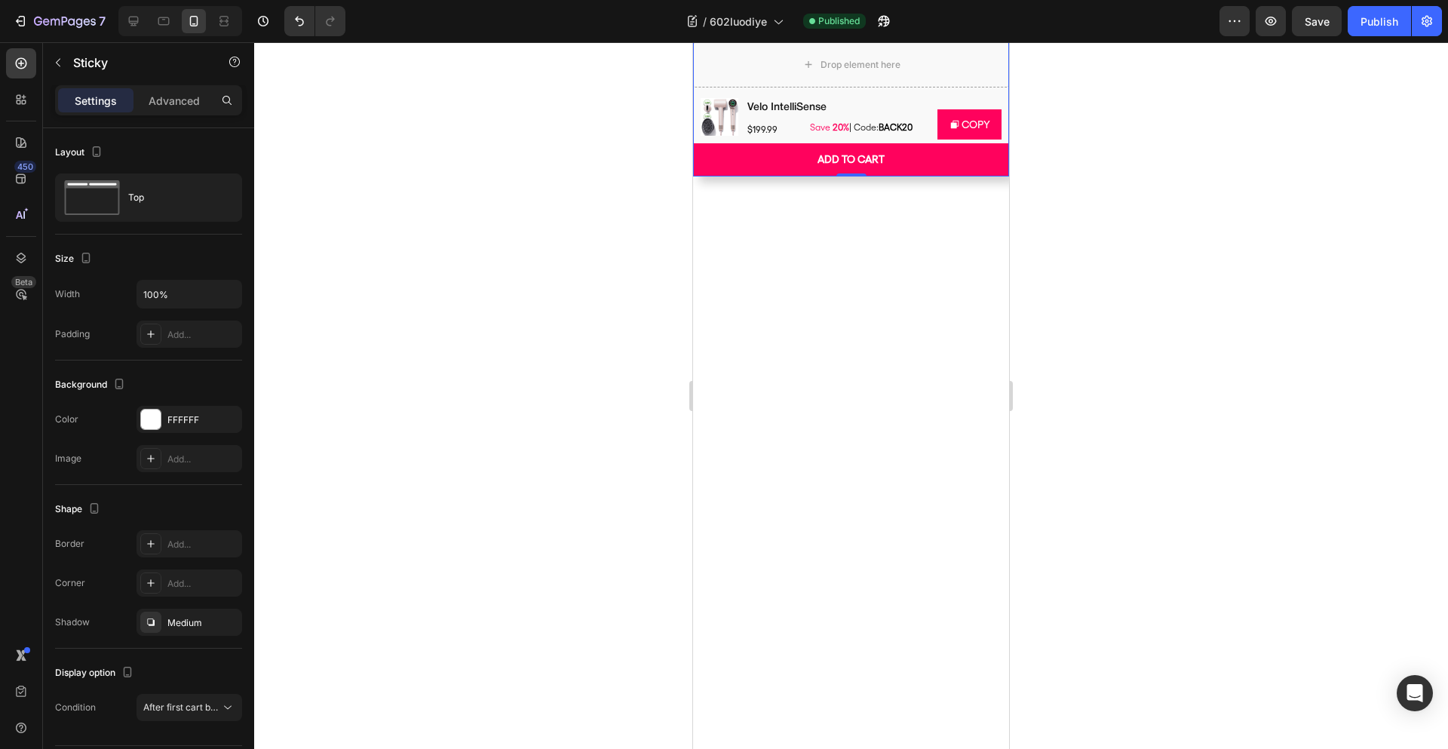
scroll to position [2231, 0]
click at [192, 94] on p "Advanced" at bounding box center [174, 101] width 51 height 16
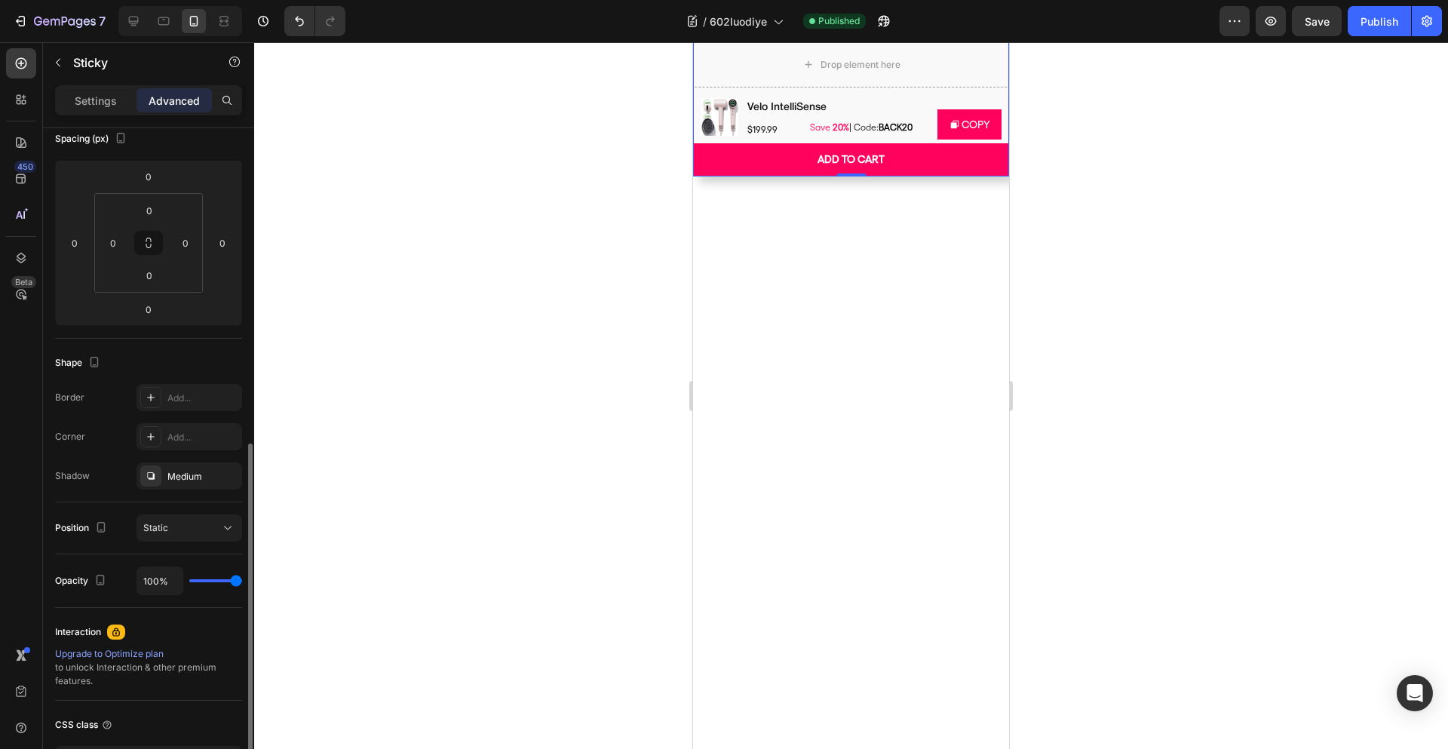
scroll to position [290, 0]
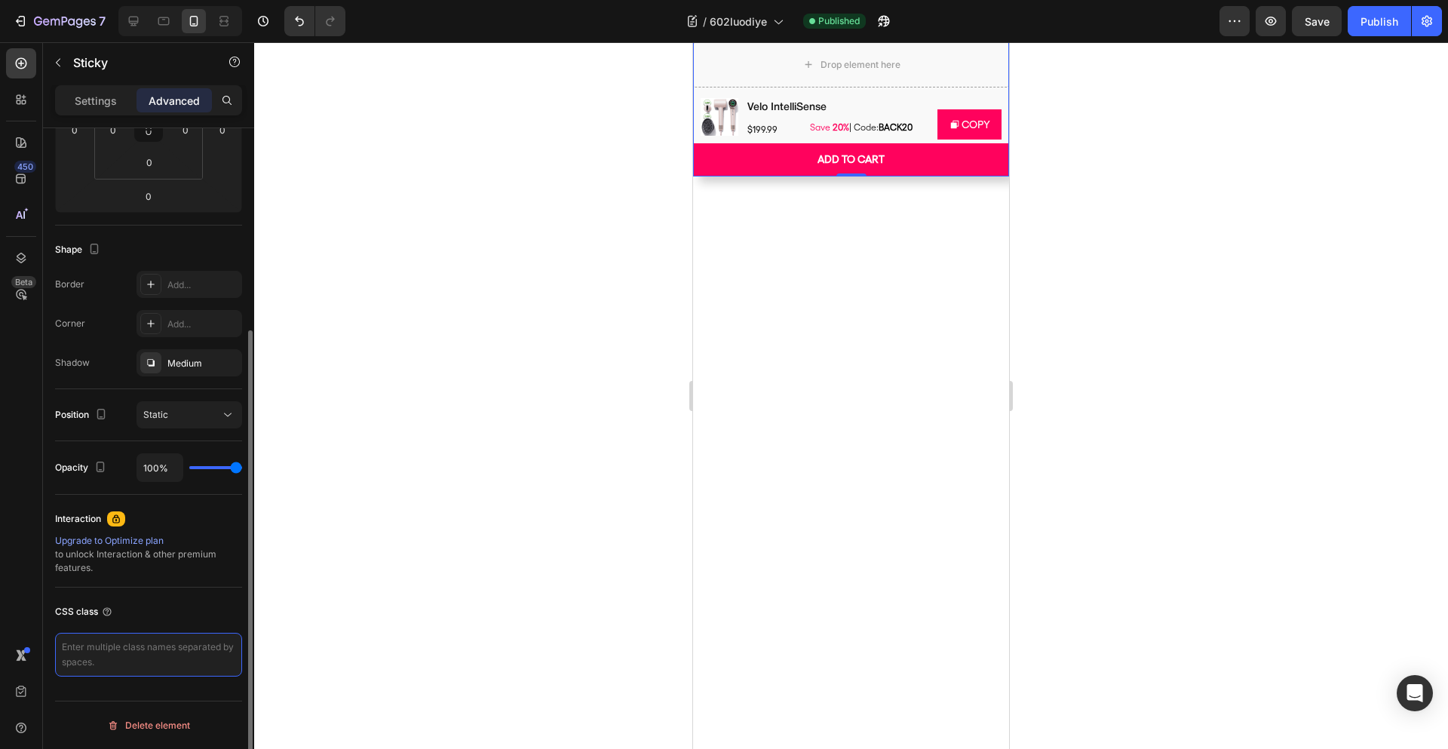
click at [163, 659] on textarea at bounding box center [148, 655] width 187 height 44
click at [145, 664] on textarea at bounding box center [148, 655] width 187 height 44
click at [134, 646] on textarea at bounding box center [148, 655] width 187 height 44
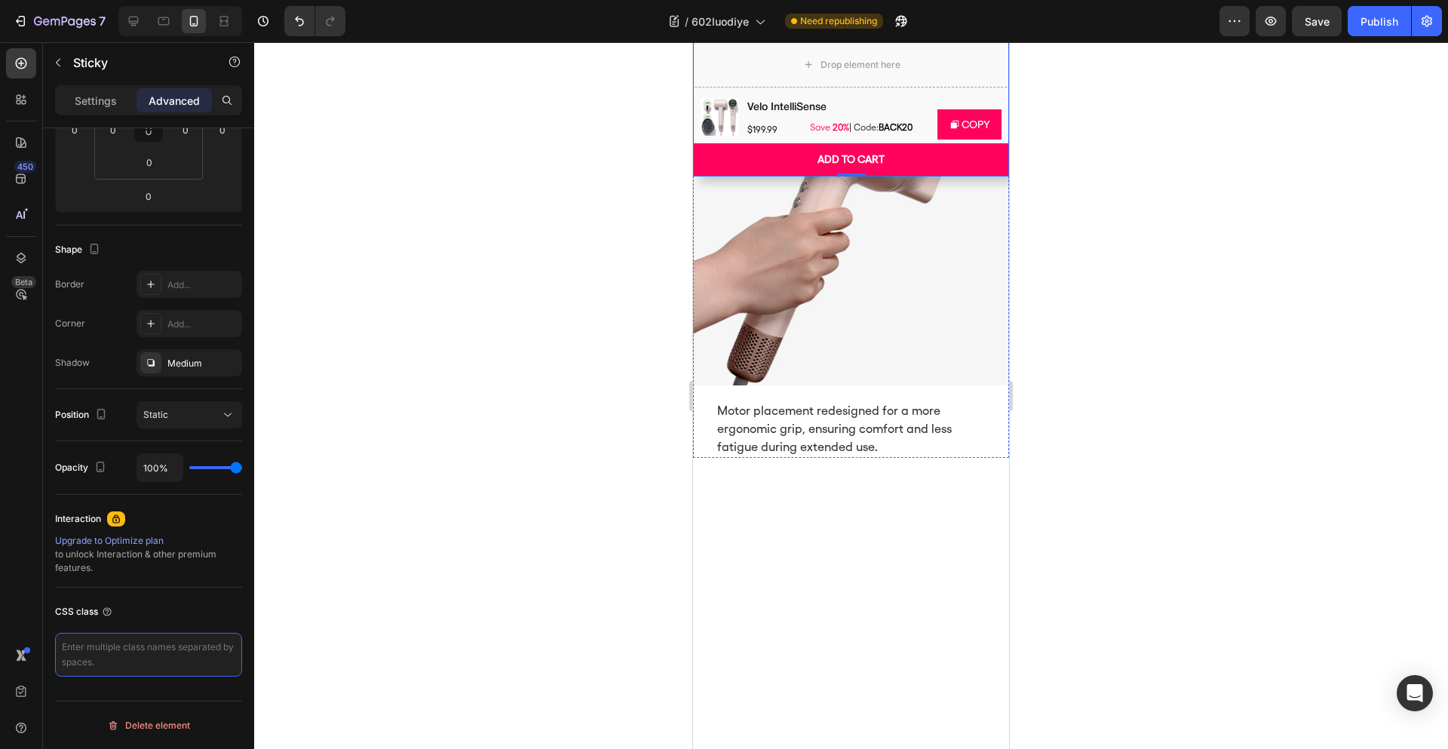
scroll to position [1442, 0]
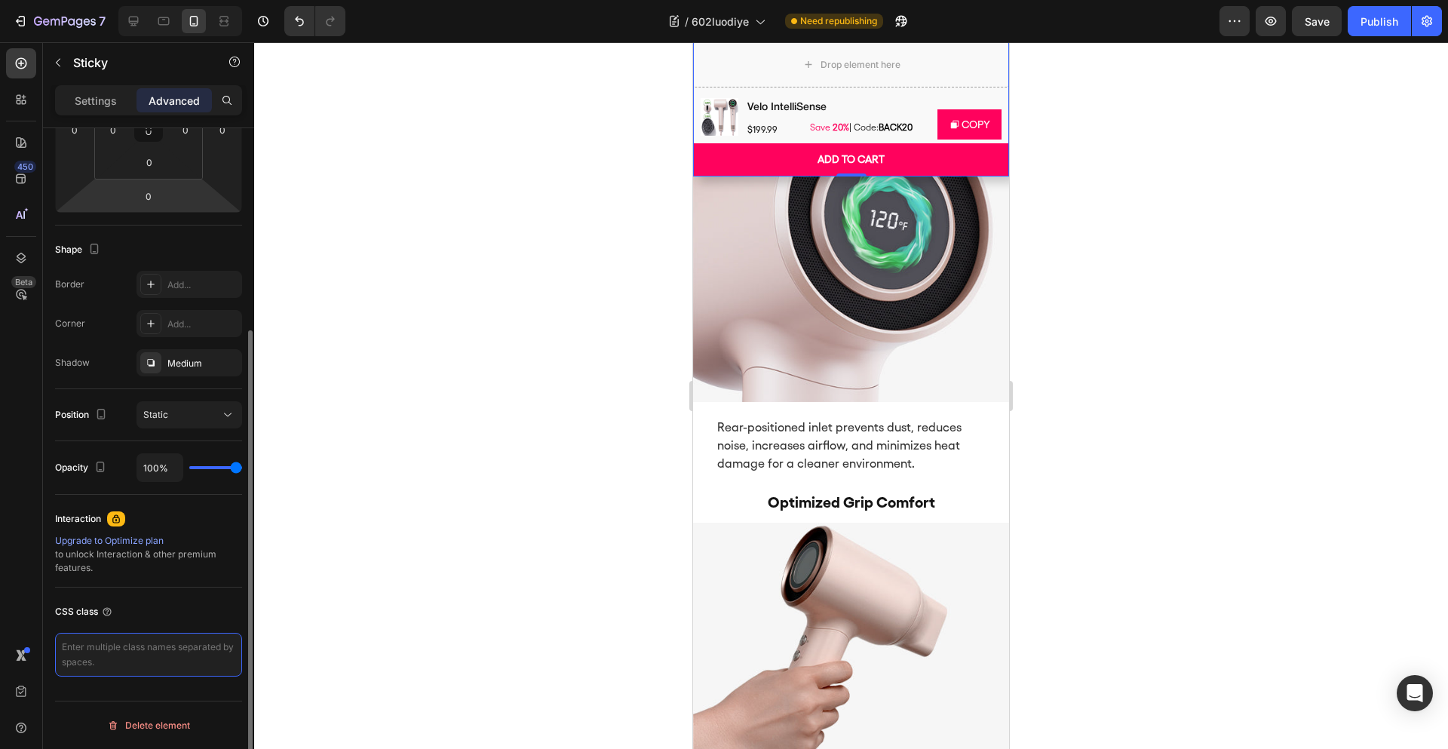
click at [112, 658] on textarea at bounding box center [148, 655] width 187 height 44
paste textarea "/* 7) lore：ipsumd sitame conse */ :adip{ --elitse-doeius: 46te; /* i：52ut，labor…"
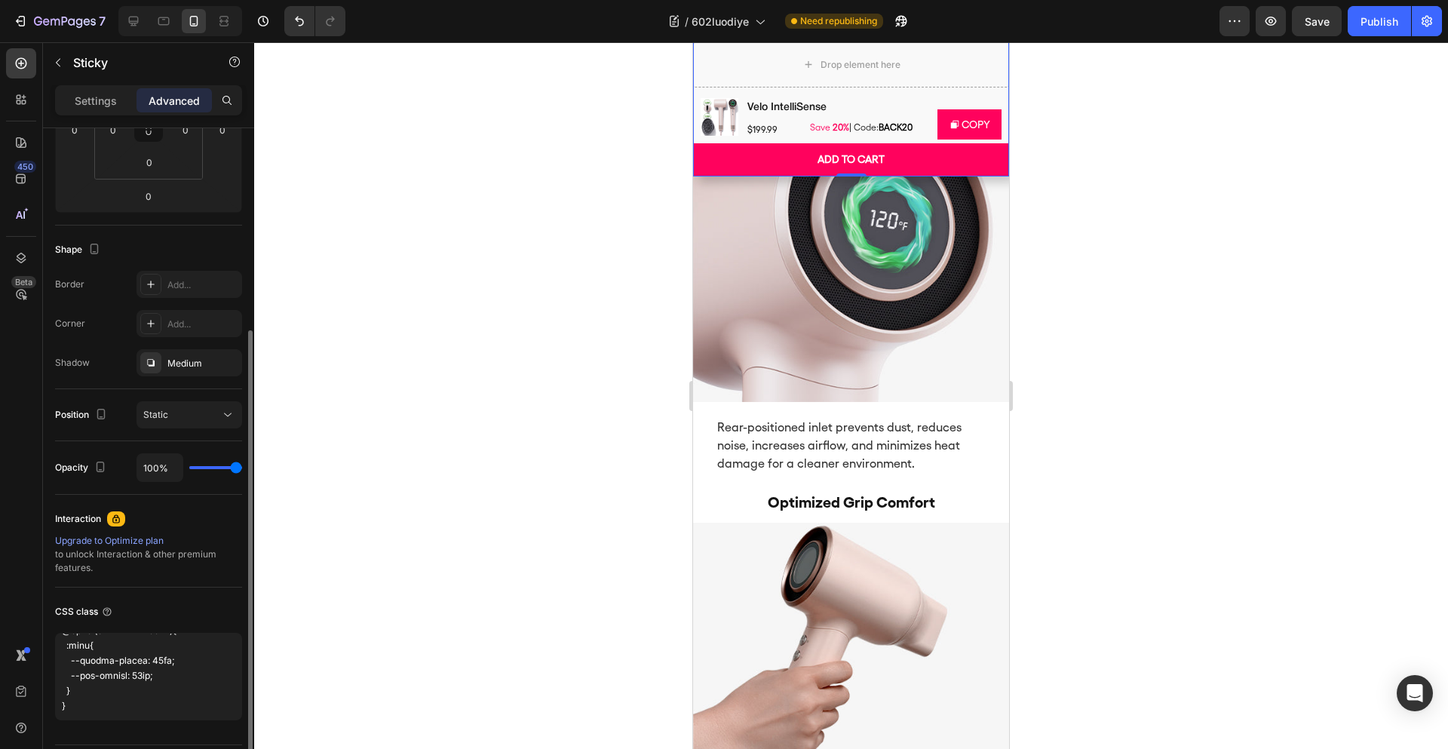
click at [178, 619] on div "CSS class" at bounding box center [148, 612] width 187 height 24
type textarea "/* 7) lore：ipsumd sitame conse */ :adip{ --elitse-doeius: 46te; /* i：52ut，labor…"
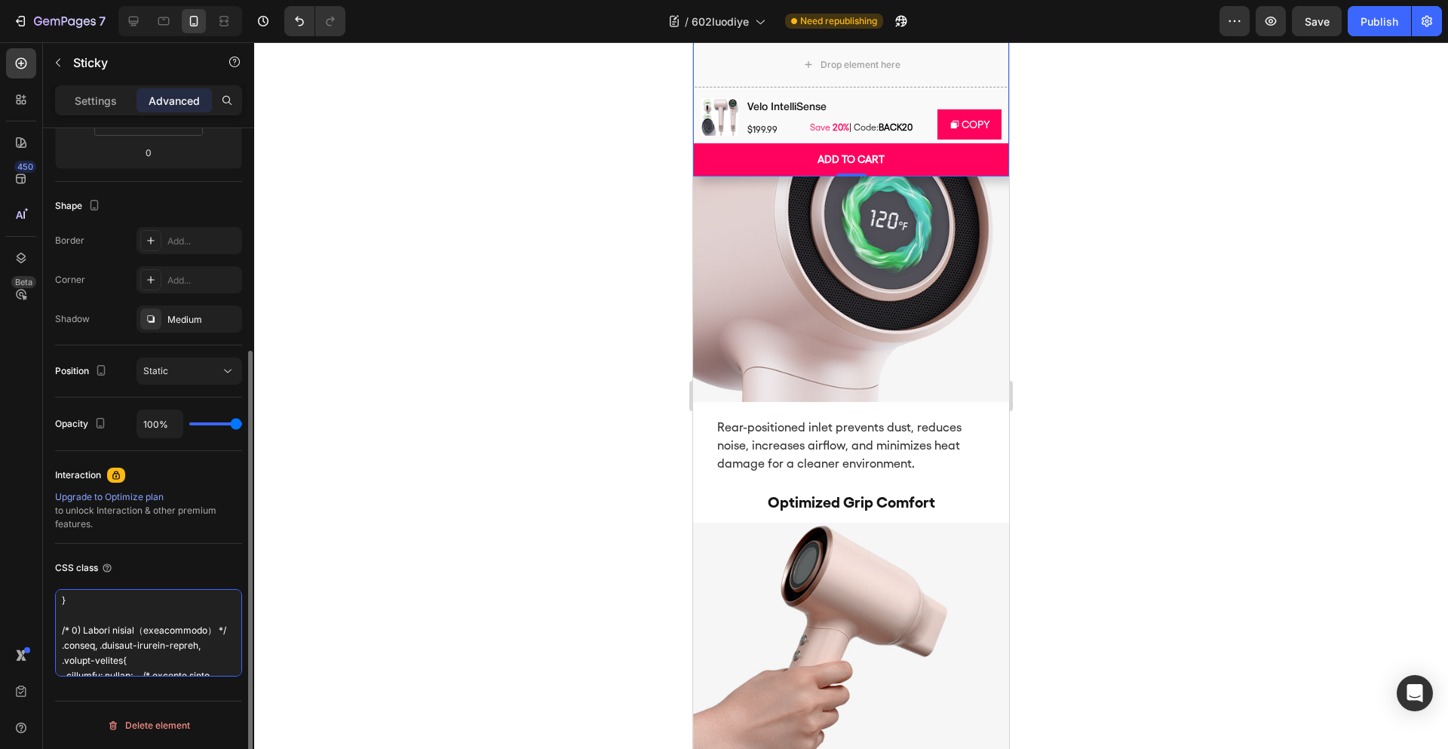
scroll to position [0, 0]
drag, startPoint x: 167, startPoint y: 647, endPoint x: 155, endPoint y: 516, distance: 131.9
click at [155, 516] on div "Display on Desktop Yes No Tablet Yes No Mobile Yes No Spacing (px) 0 0 0 0 0 0 …" at bounding box center [148, 241] width 187 height 895
click at [160, 578] on div "CSS class" at bounding box center [148, 568] width 187 height 24
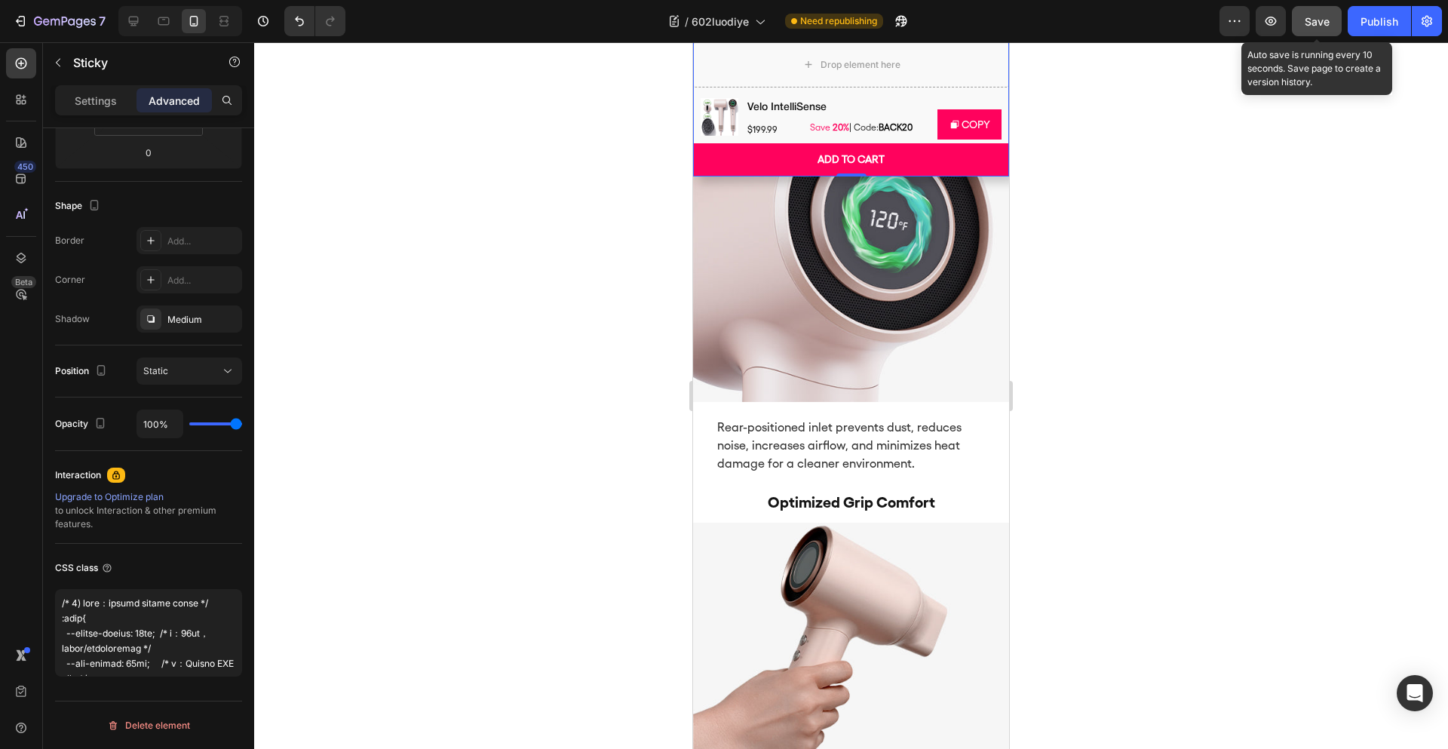
click at [1317, 26] on span "Save" at bounding box center [1317, 21] width 25 height 13
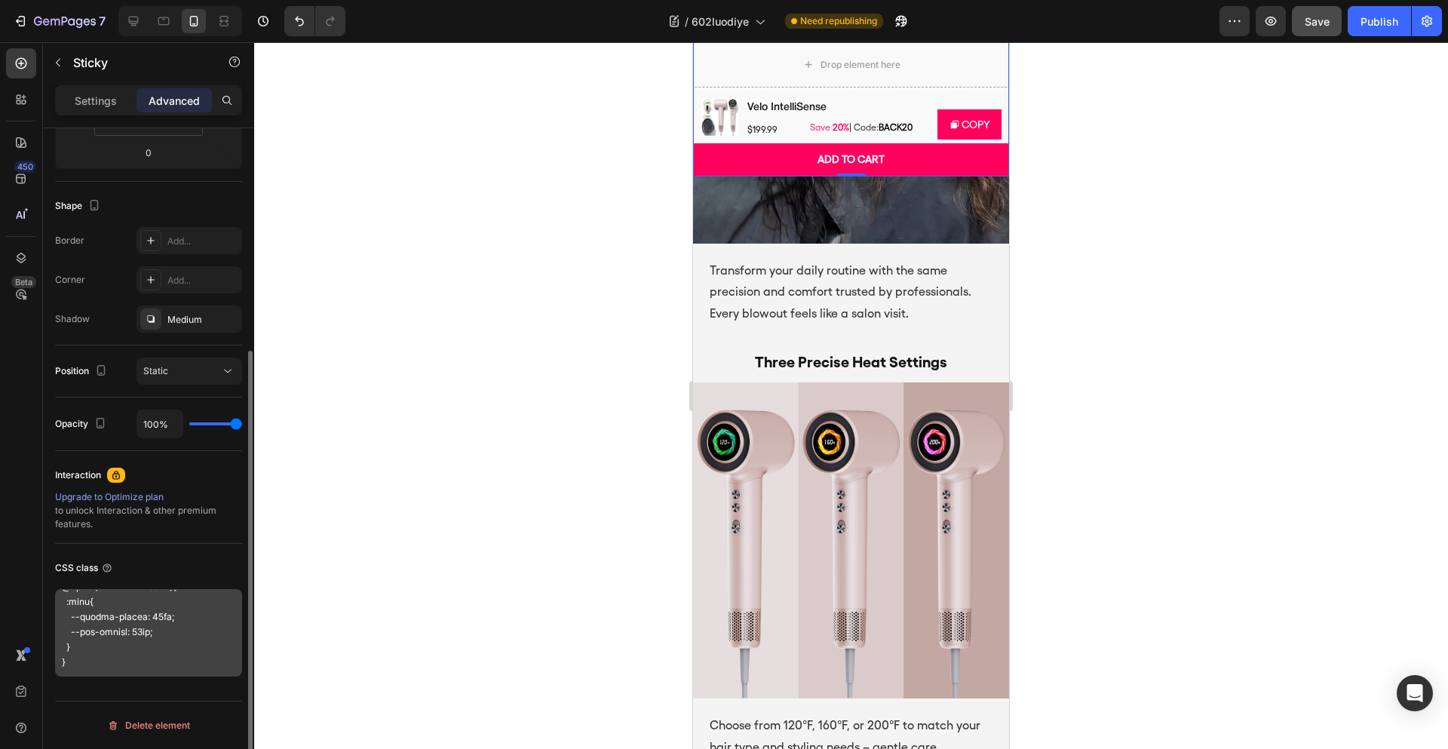
scroll to position [1027, 0]
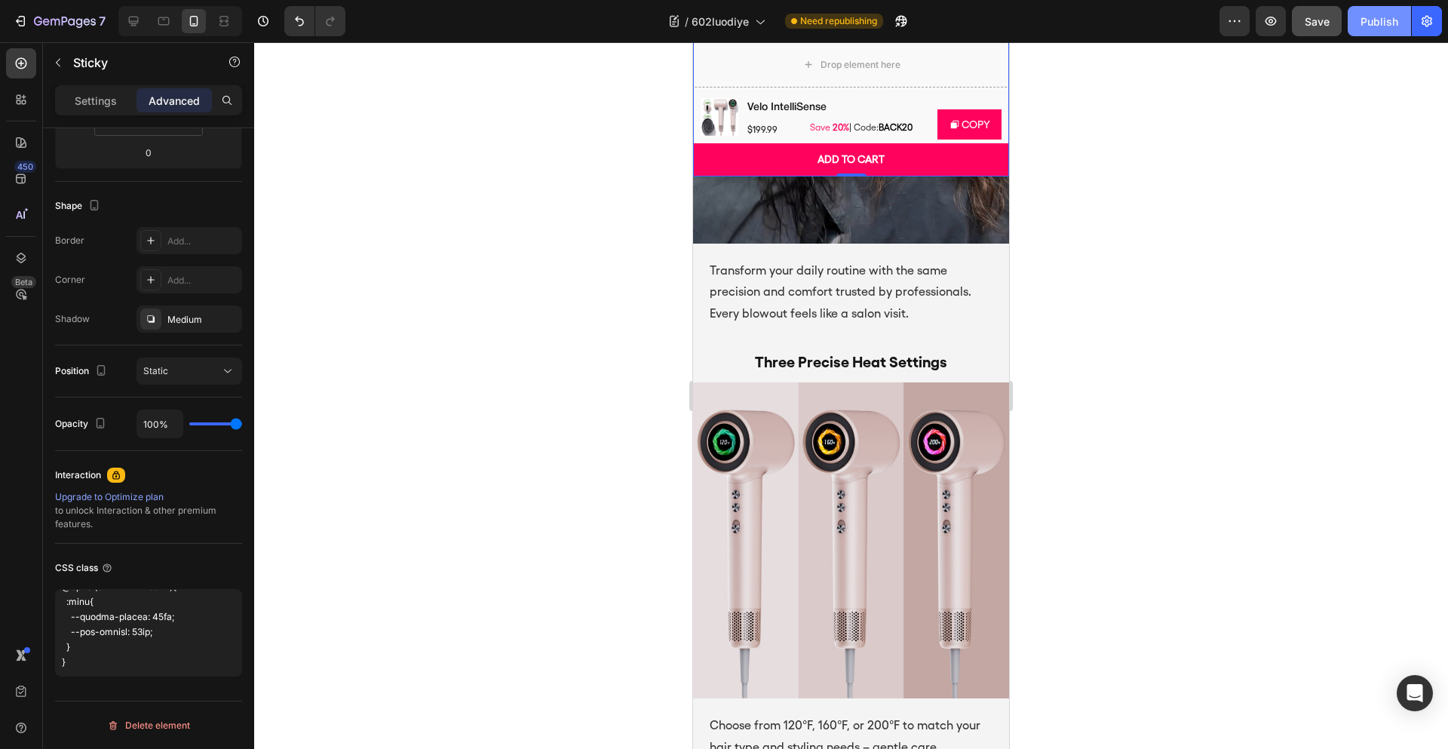
click at [1376, 25] on div "Publish" at bounding box center [1380, 22] width 38 height 16
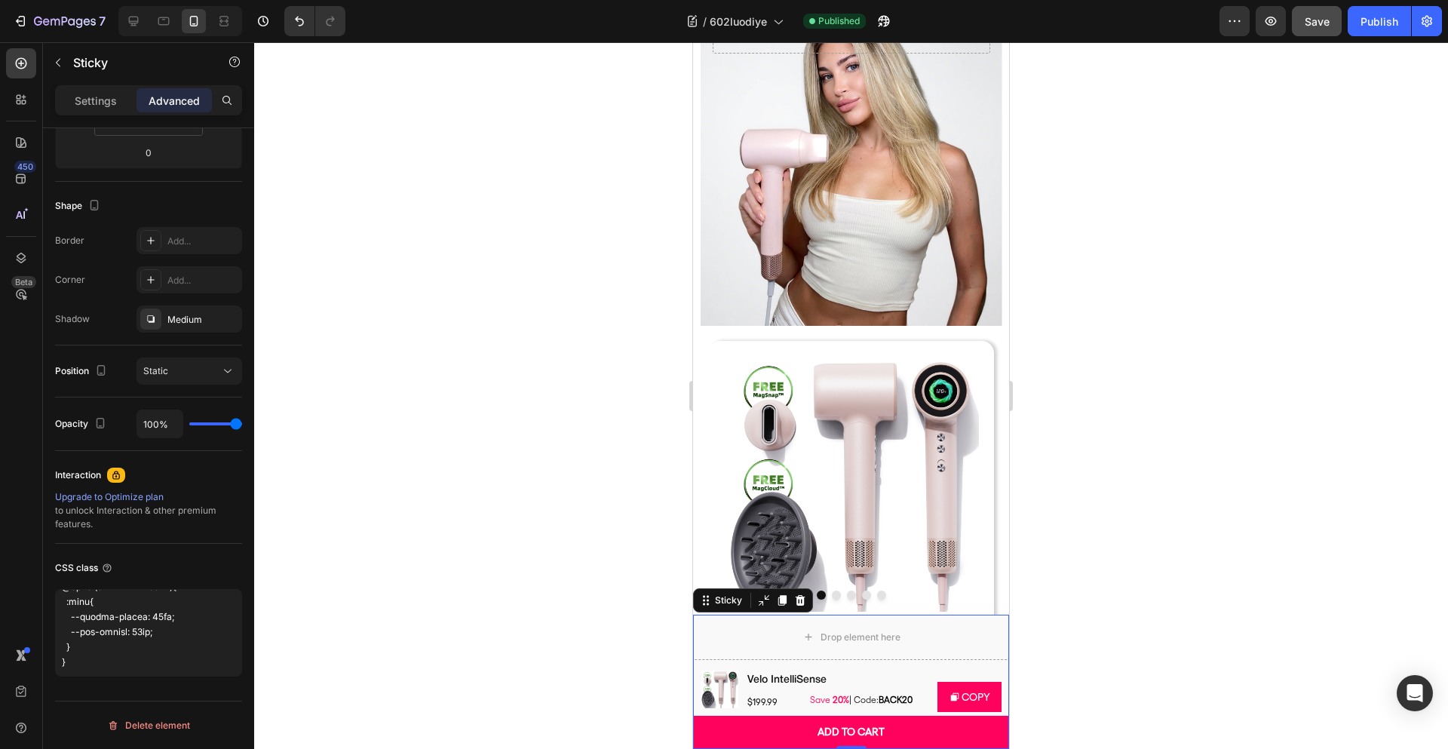
scroll to position [0, 0]
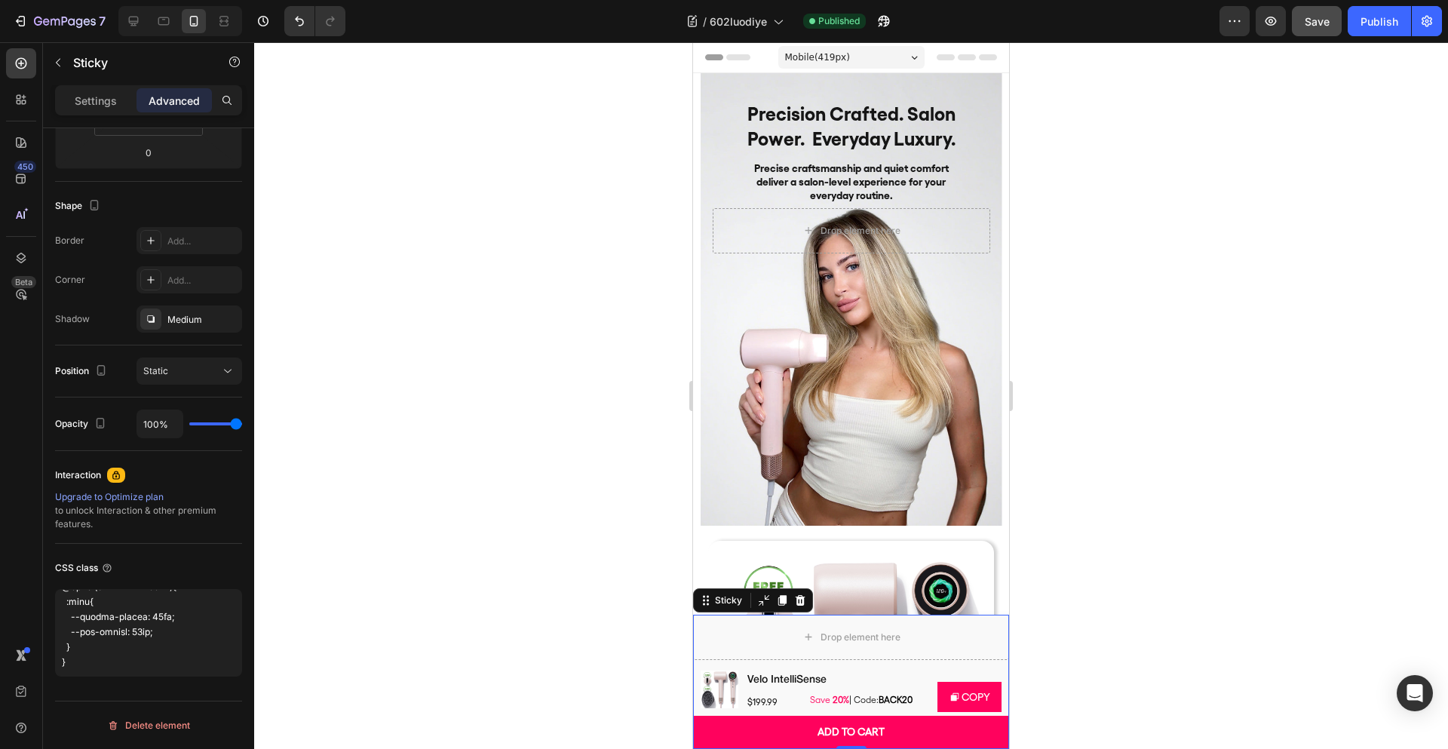
click at [747, 60] on span "Header" at bounding box center [738, 57] width 33 height 15
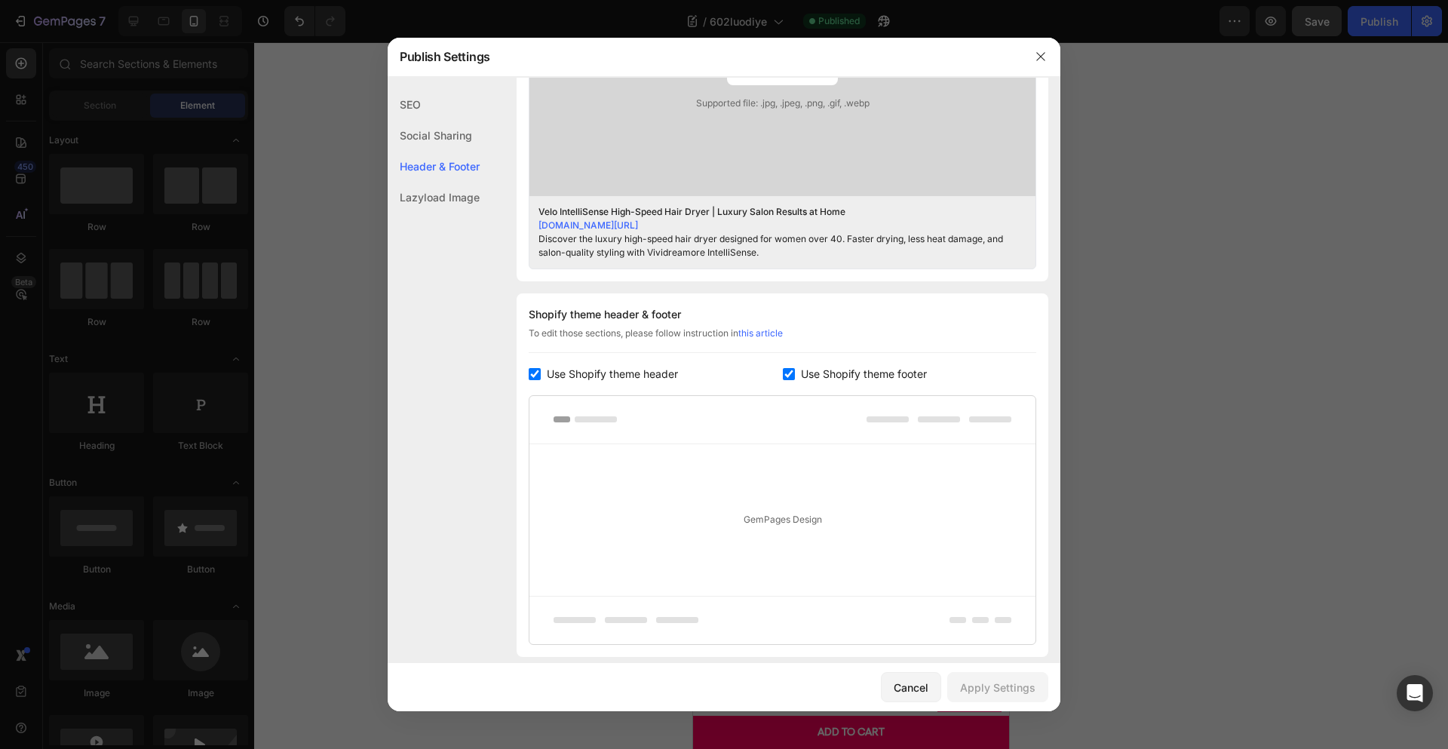
scroll to position [667, 0]
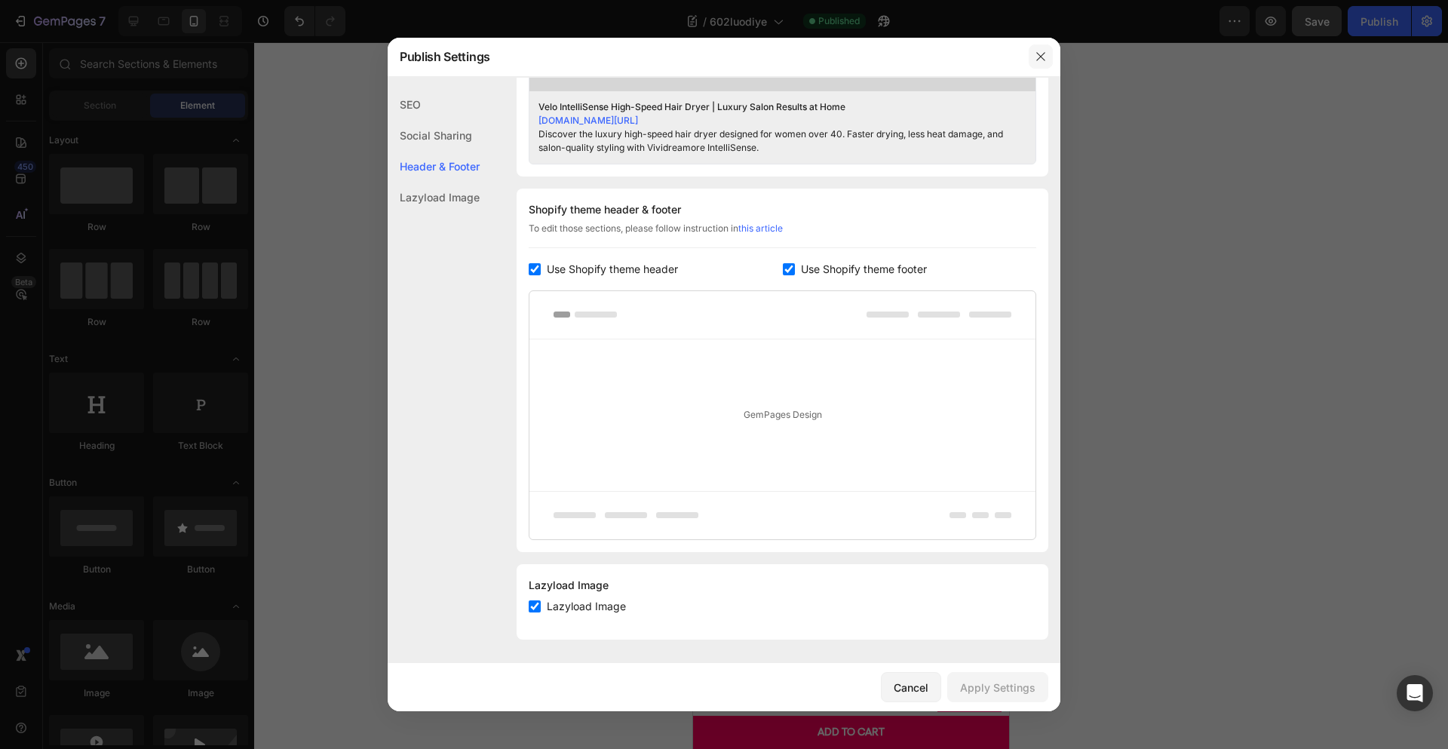
click at [1042, 52] on icon "button" at bounding box center [1041, 57] width 12 height 12
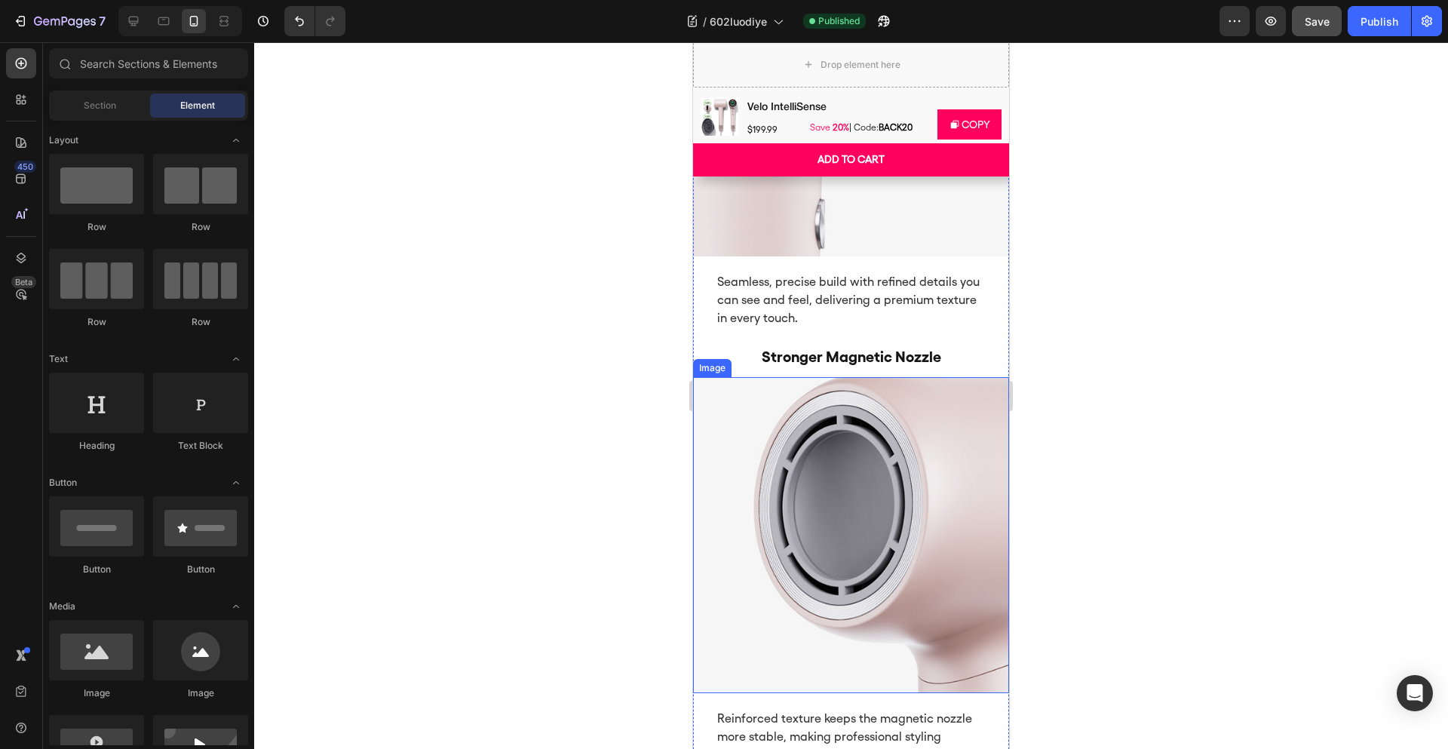
scroll to position [1465, 0]
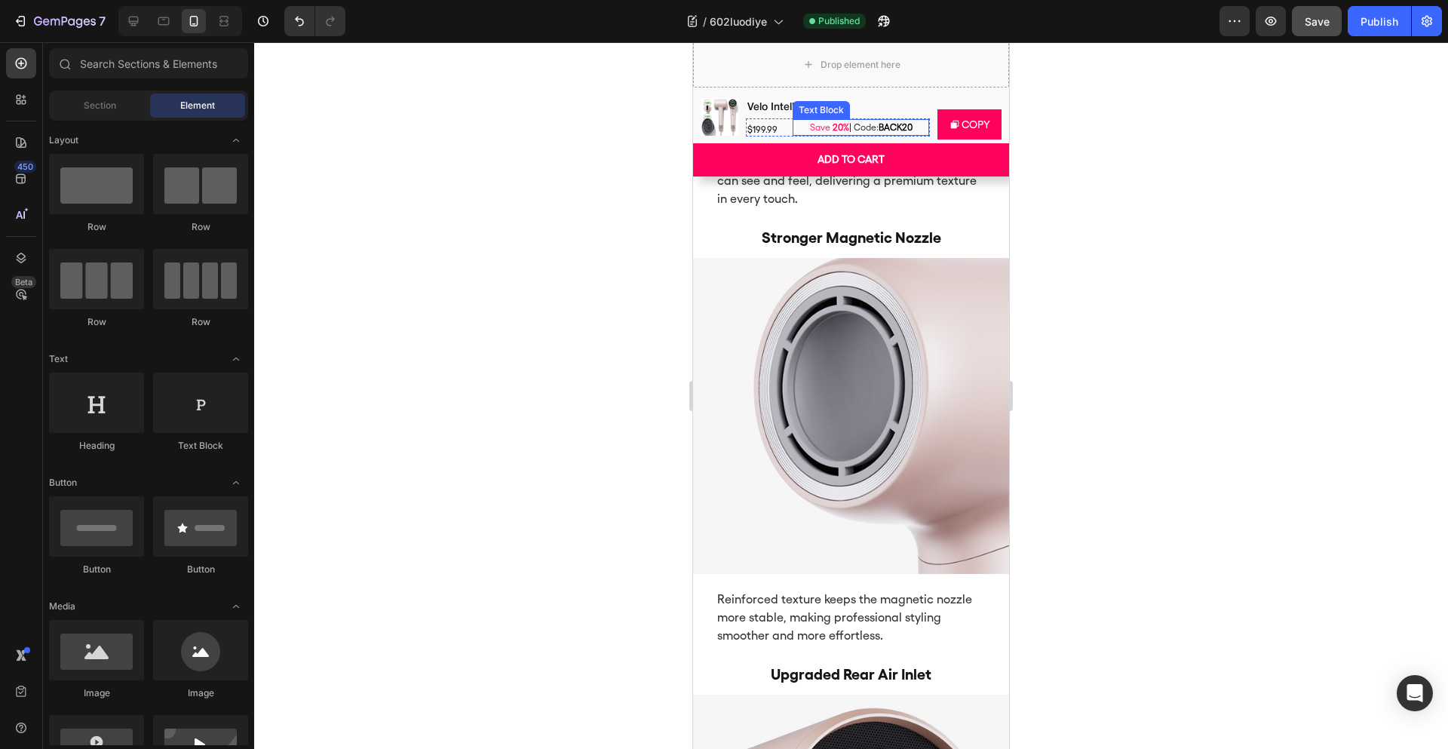
click at [849, 105] on h2 "Velo IntelliSense" at bounding box center [838, 108] width 184 height 17
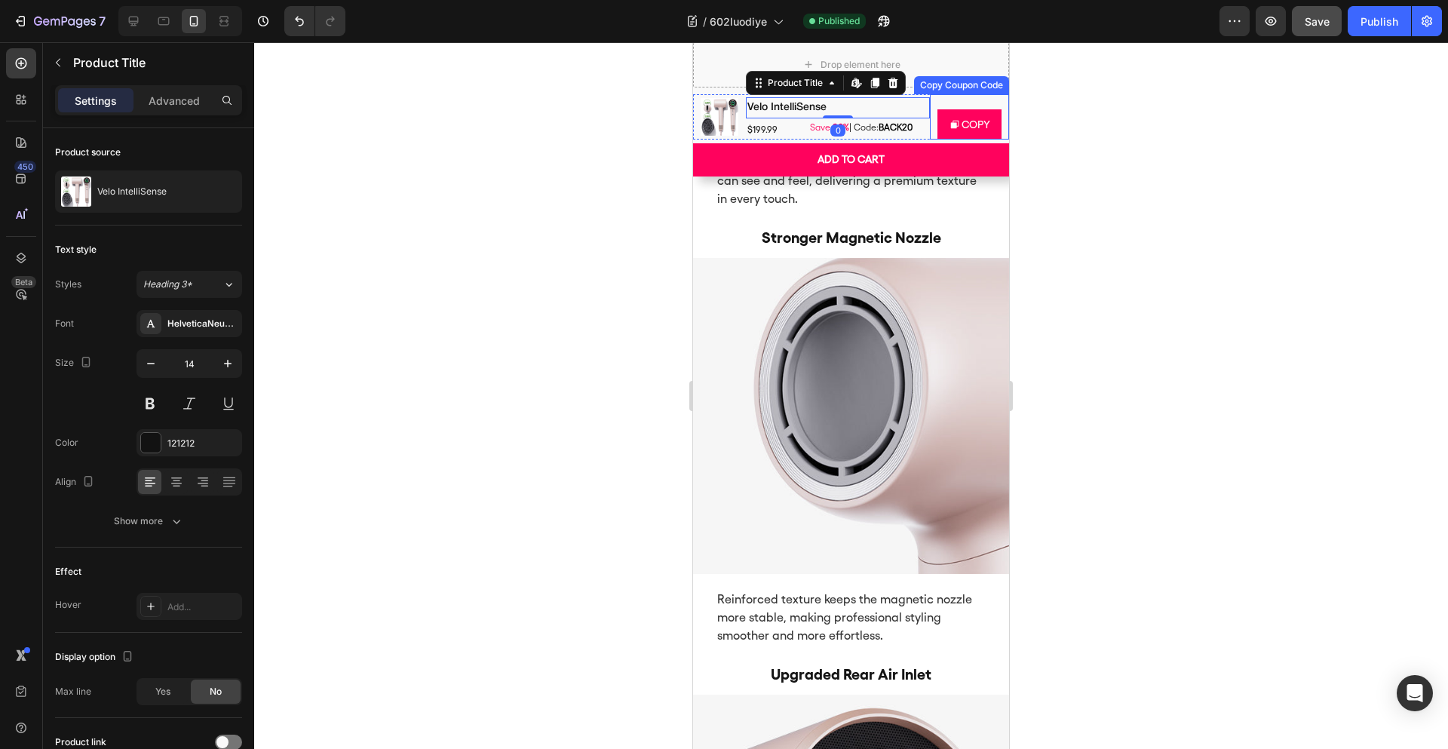
click at [943, 97] on div "COPY Copy Coupon Code" at bounding box center [969, 116] width 79 height 45
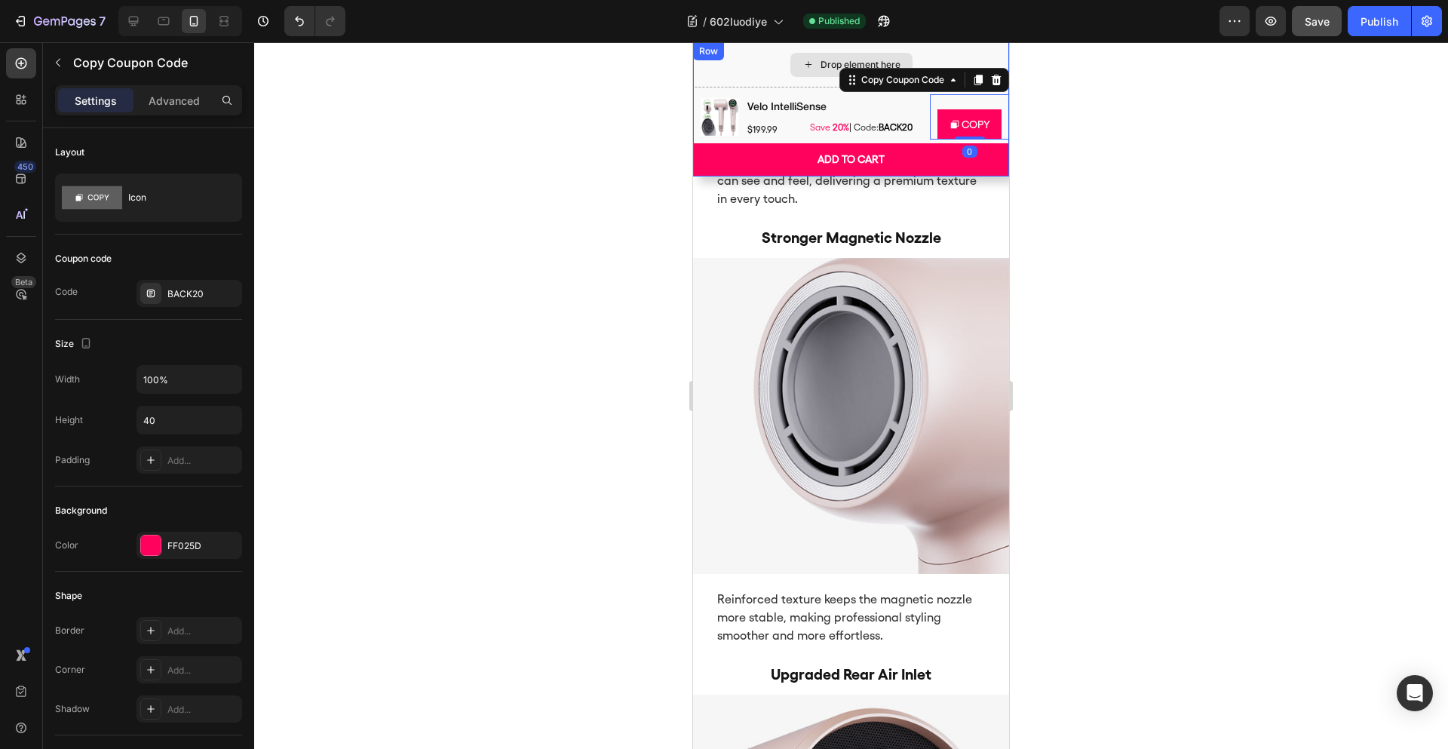
click at [750, 76] on div "Drop element here" at bounding box center [851, 64] width 316 height 45
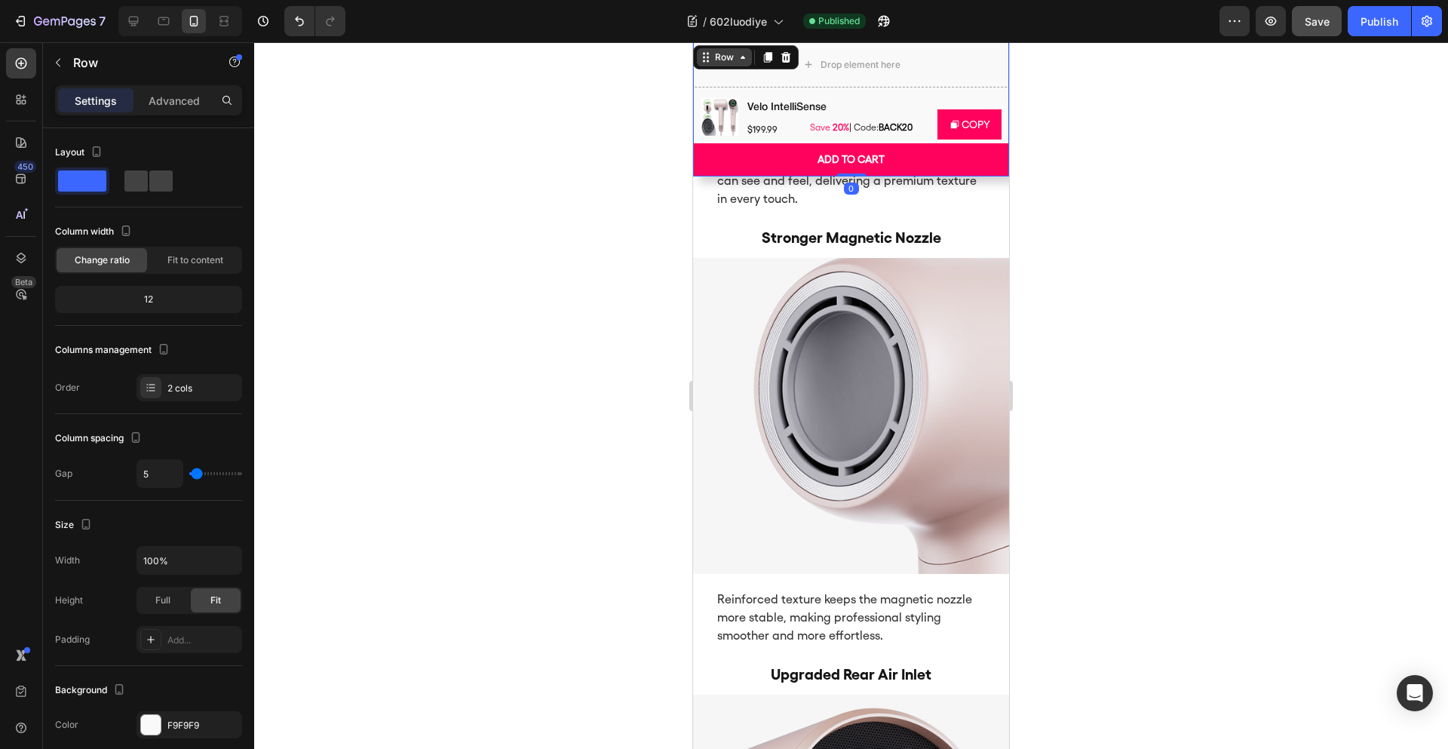
click at [724, 62] on div "Row" at bounding box center [724, 58] width 25 height 14
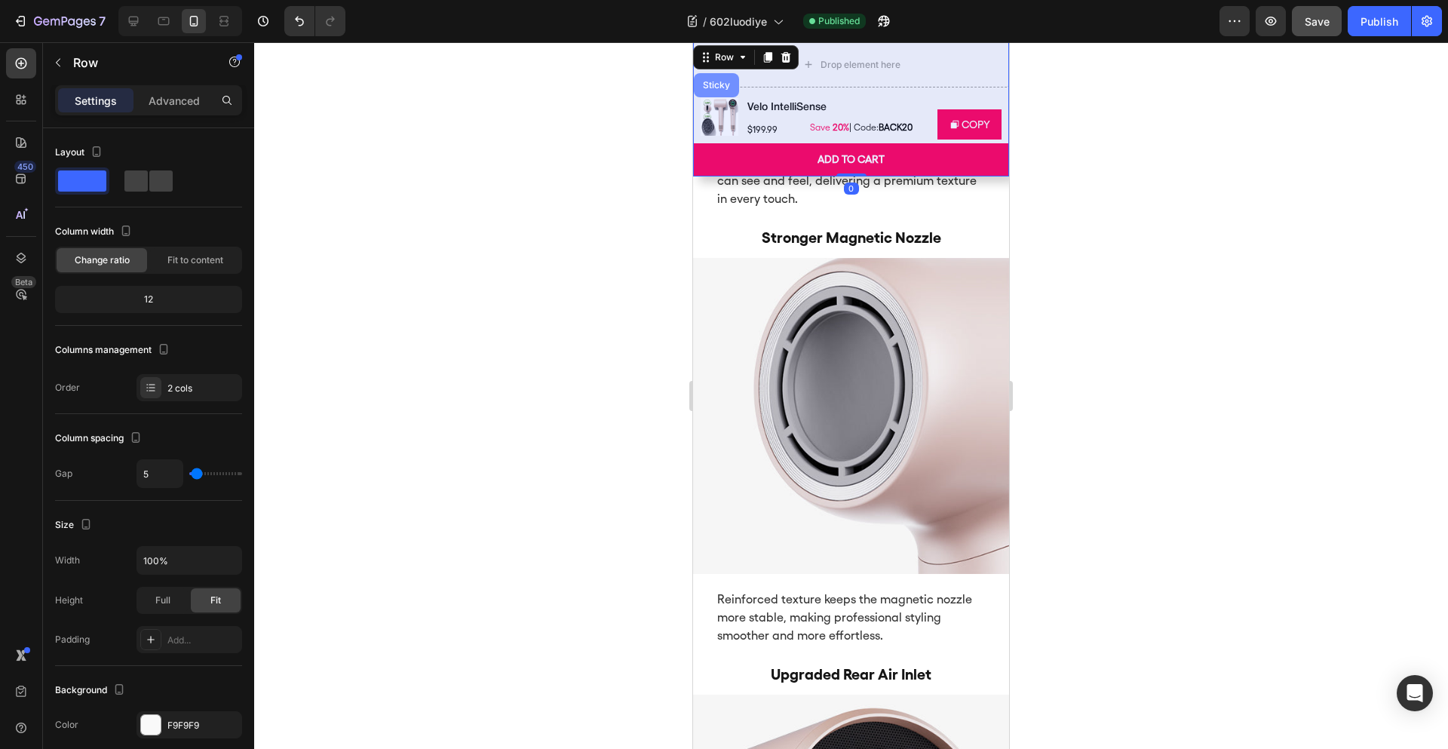
click at [721, 81] on div "Sticky" at bounding box center [716, 85] width 33 height 9
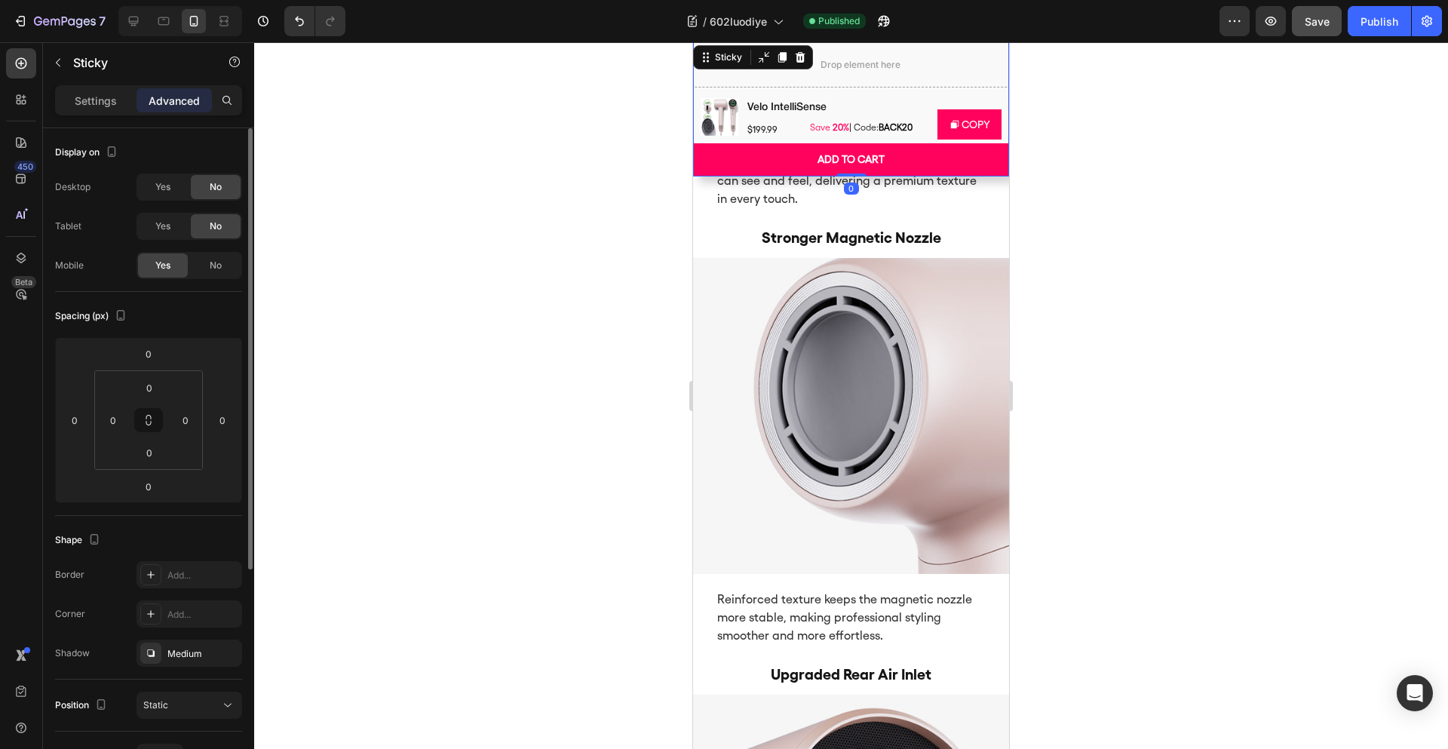
scroll to position [334, 0]
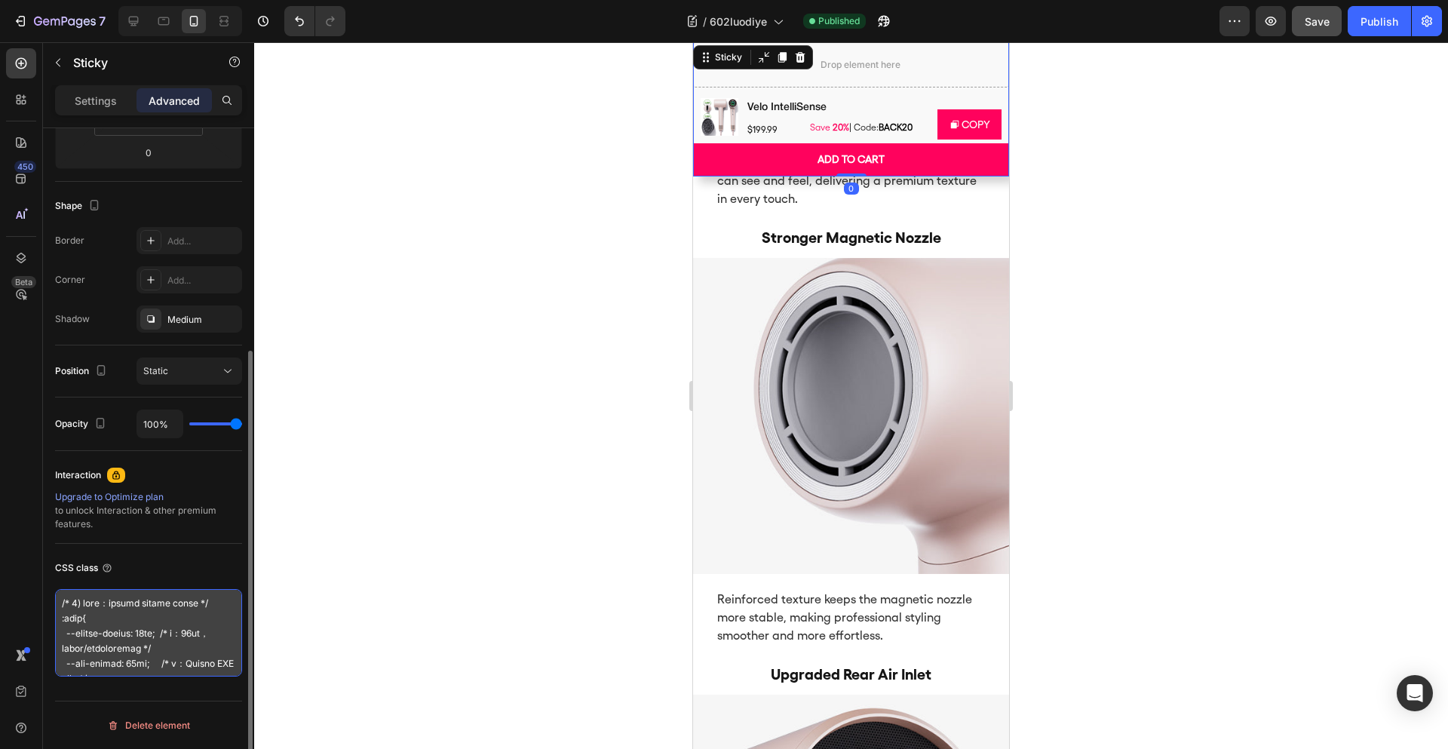
click at [166, 641] on textarea at bounding box center [148, 632] width 187 height 87
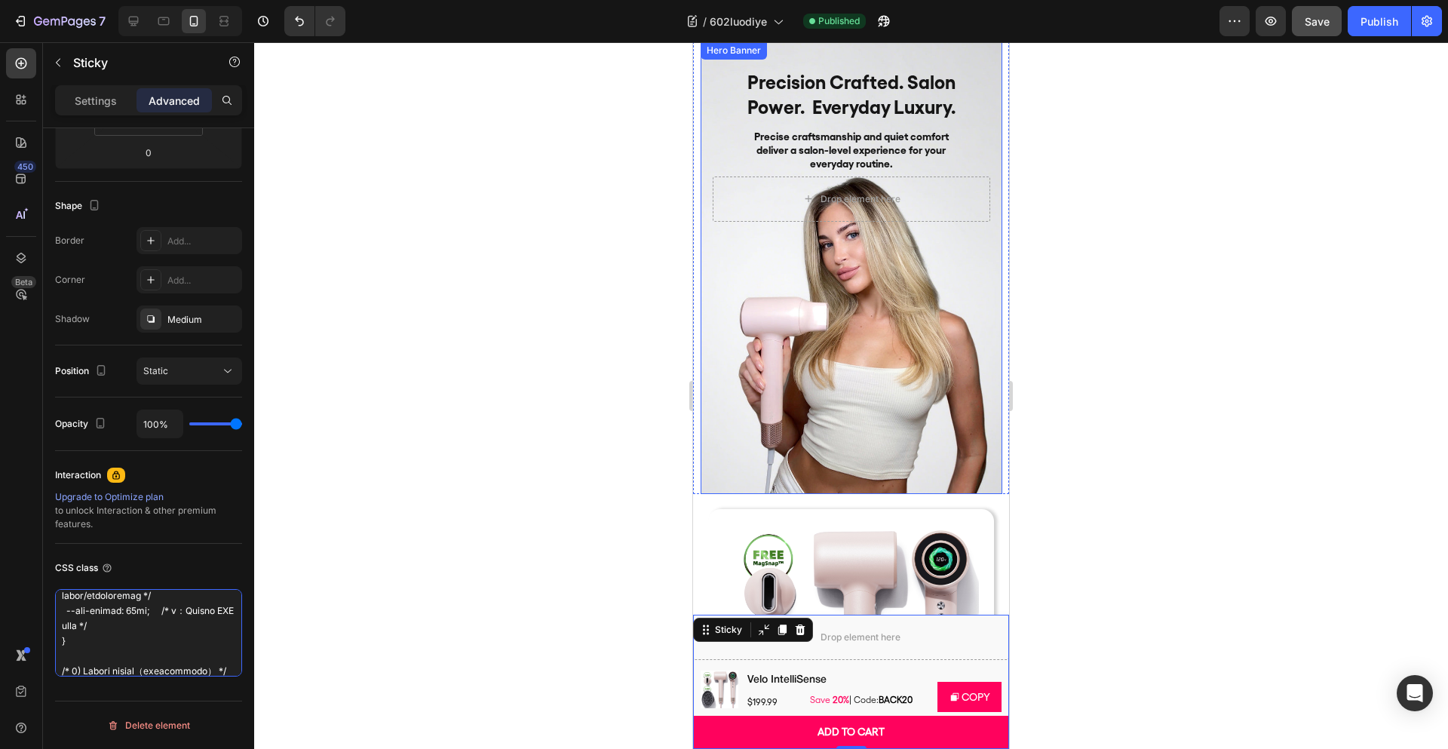
scroll to position [0, 0]
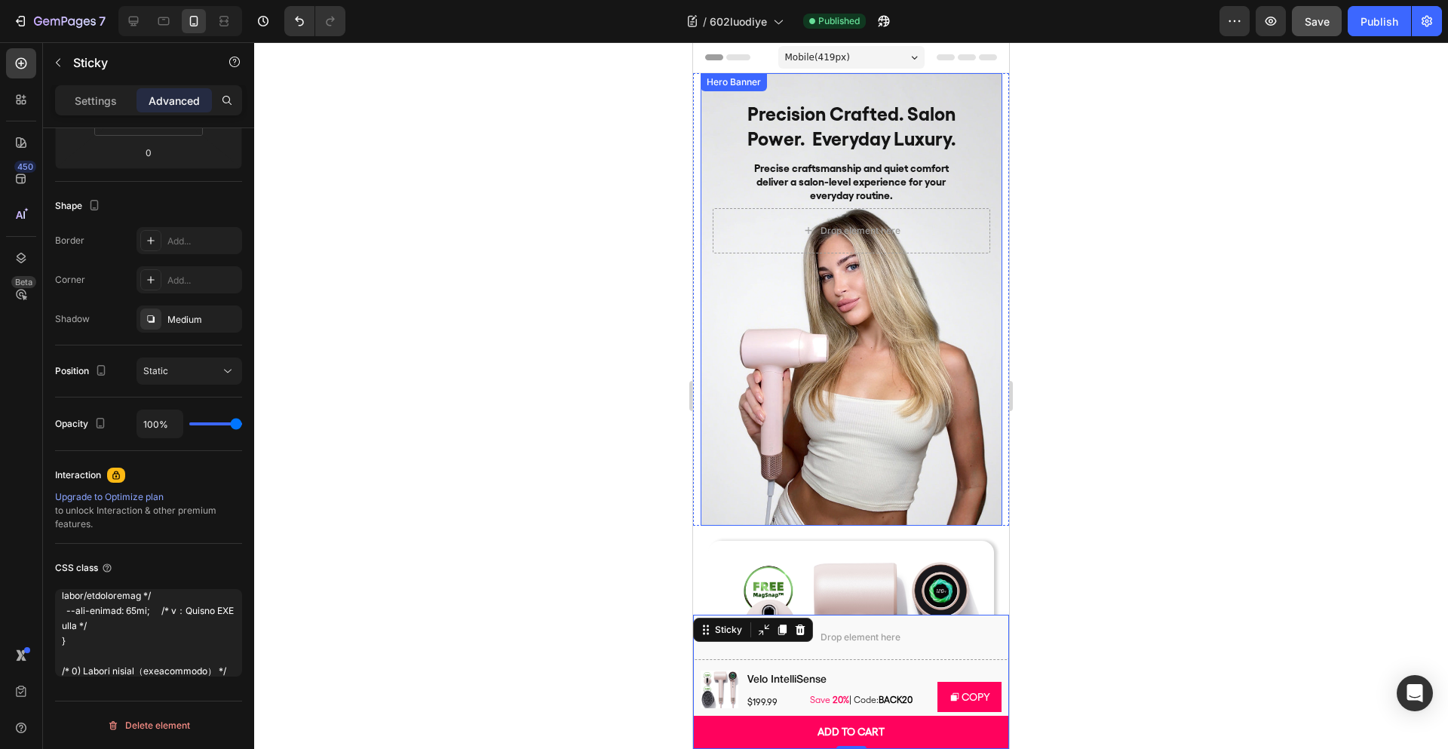
click at [876, 84] on div "Precision Crafted. Salon Power. Everyday Luxury. Heading Precise craftsmanship …" at bounding box center [852, 169] width 302 height 192
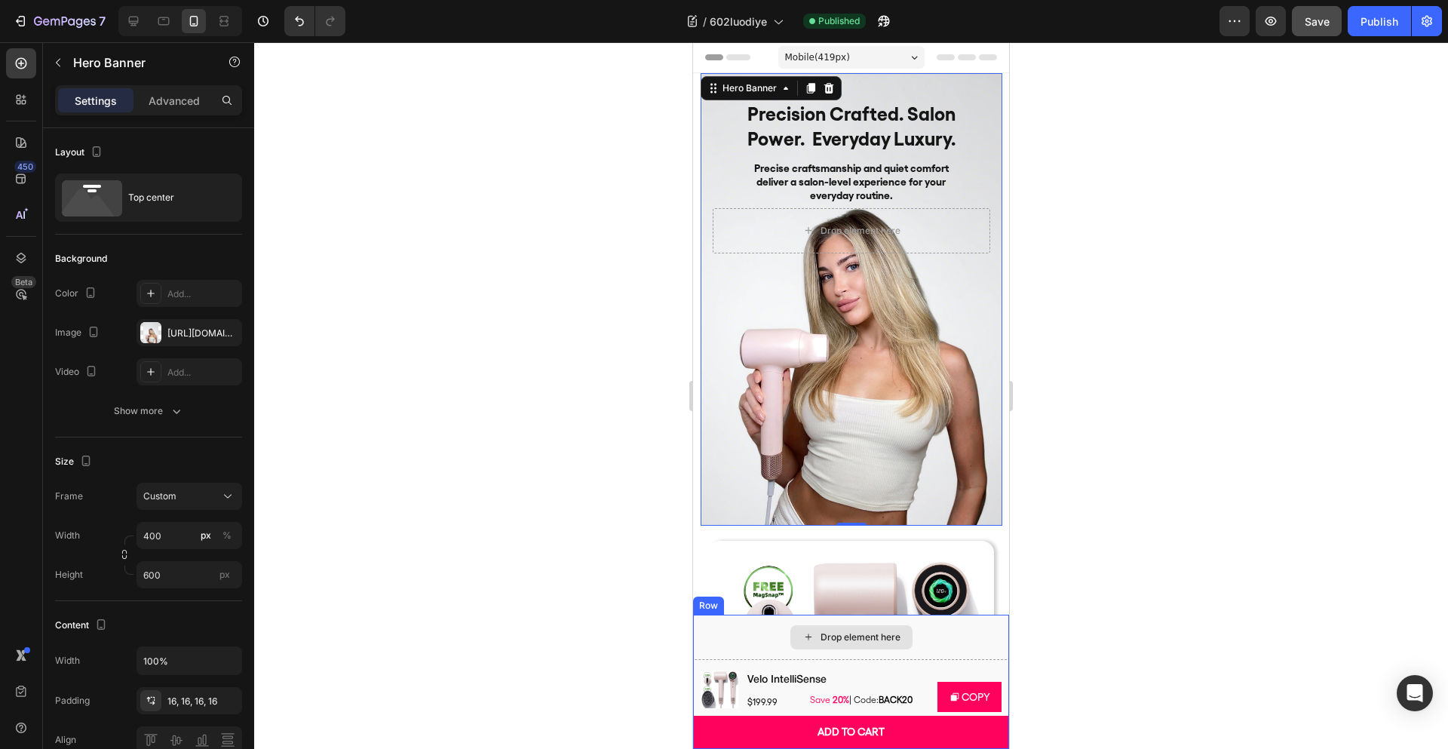
click at [747, 622] on div "Drop element here" at bounding box center [851, 637] width 316 height 45
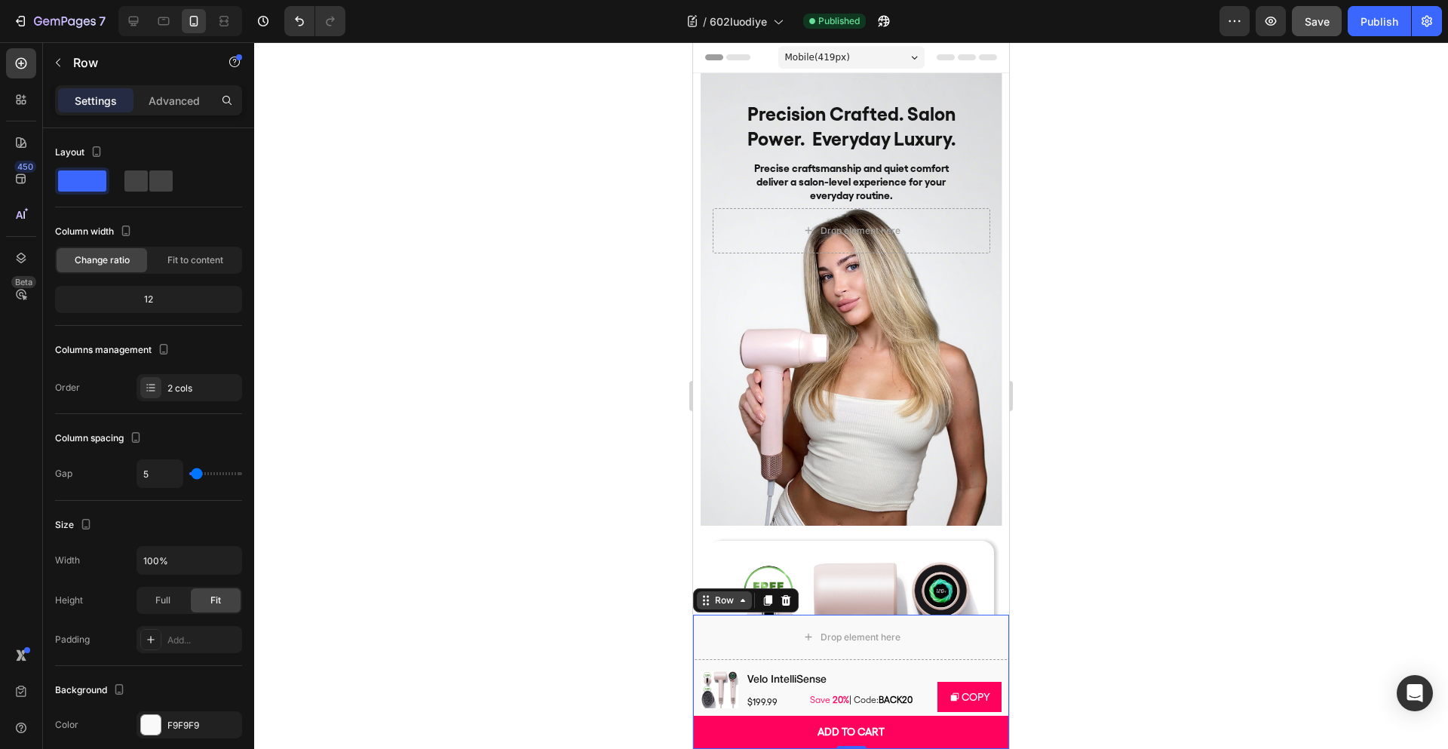
click at [726, 602] on div "Row" at bounding box center [724, 601] width 25 height 14
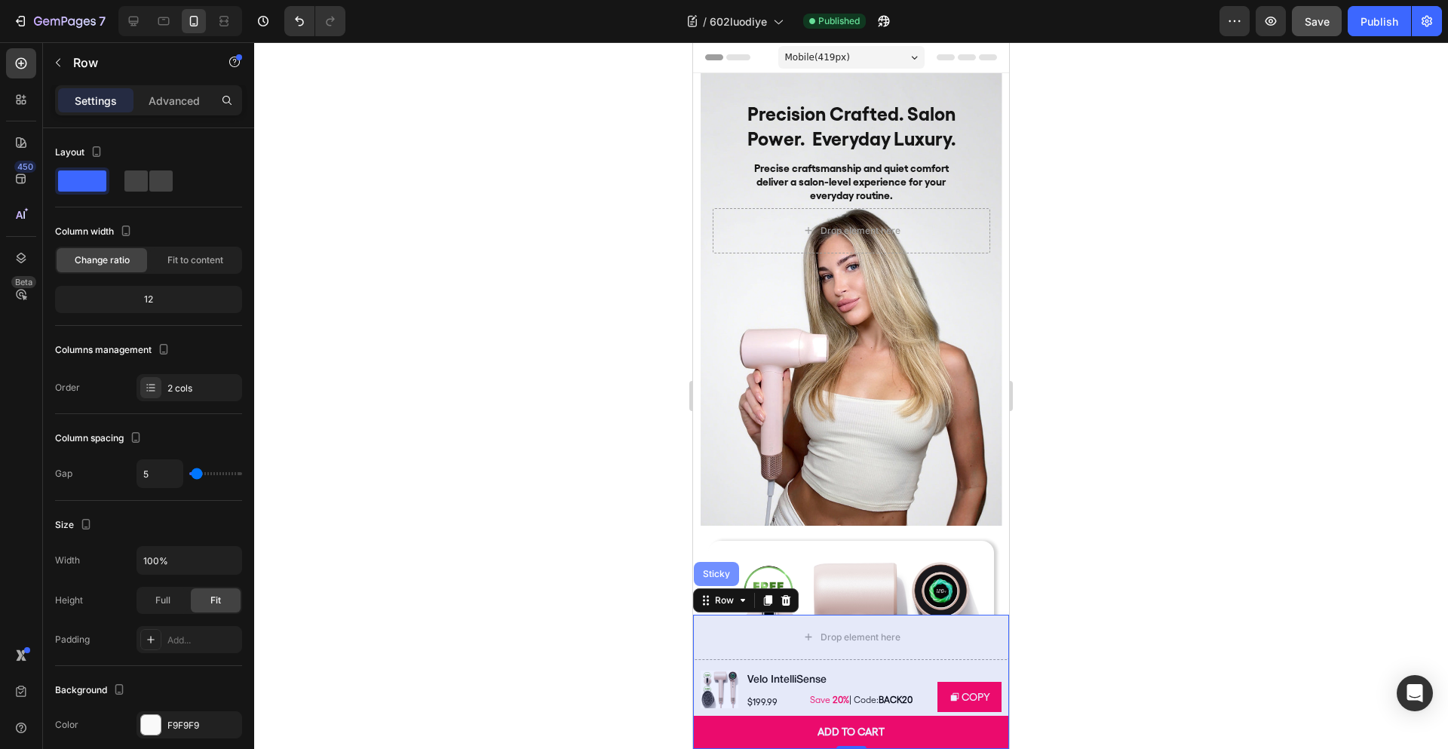
click at [726, 575] on div "Sticky" at bounding box center [716, 573] width 33 height 9
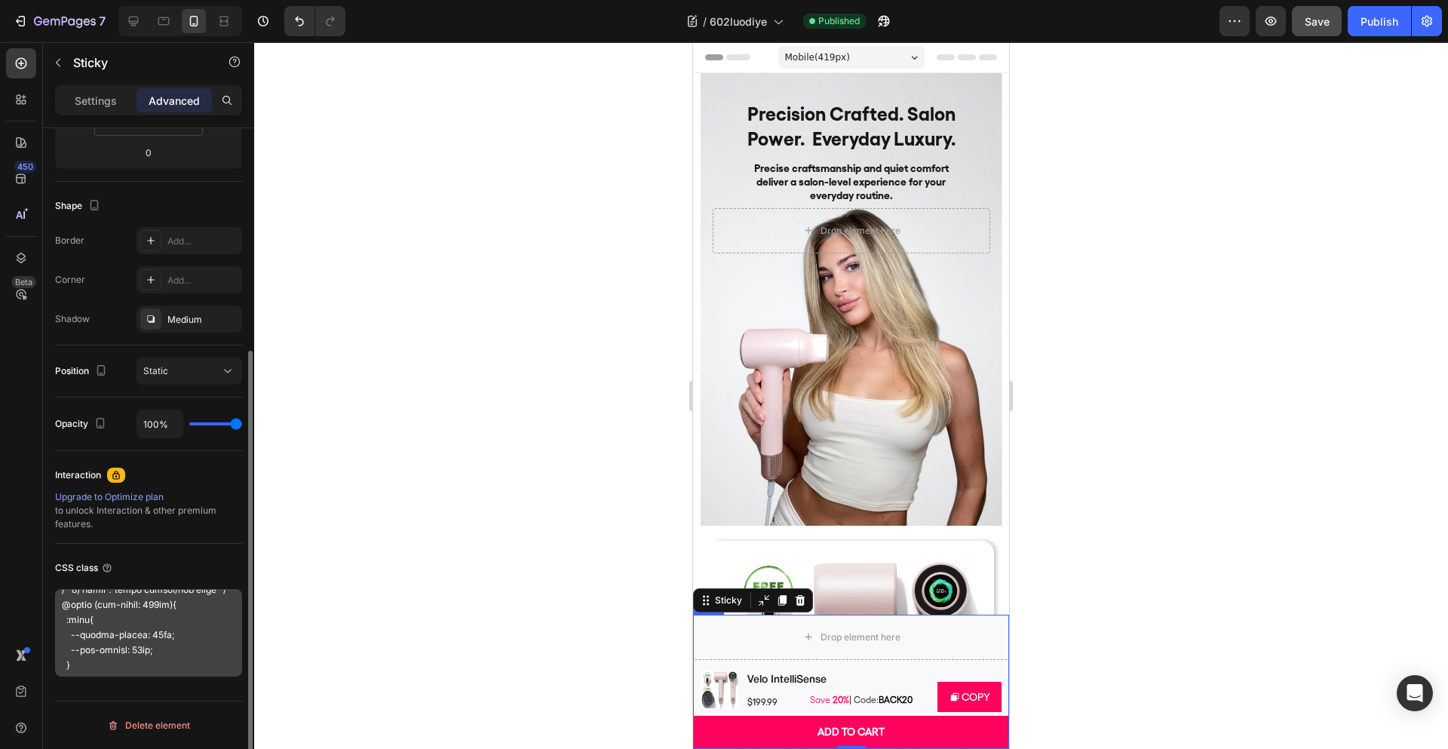
scroll to position [1027, 0]
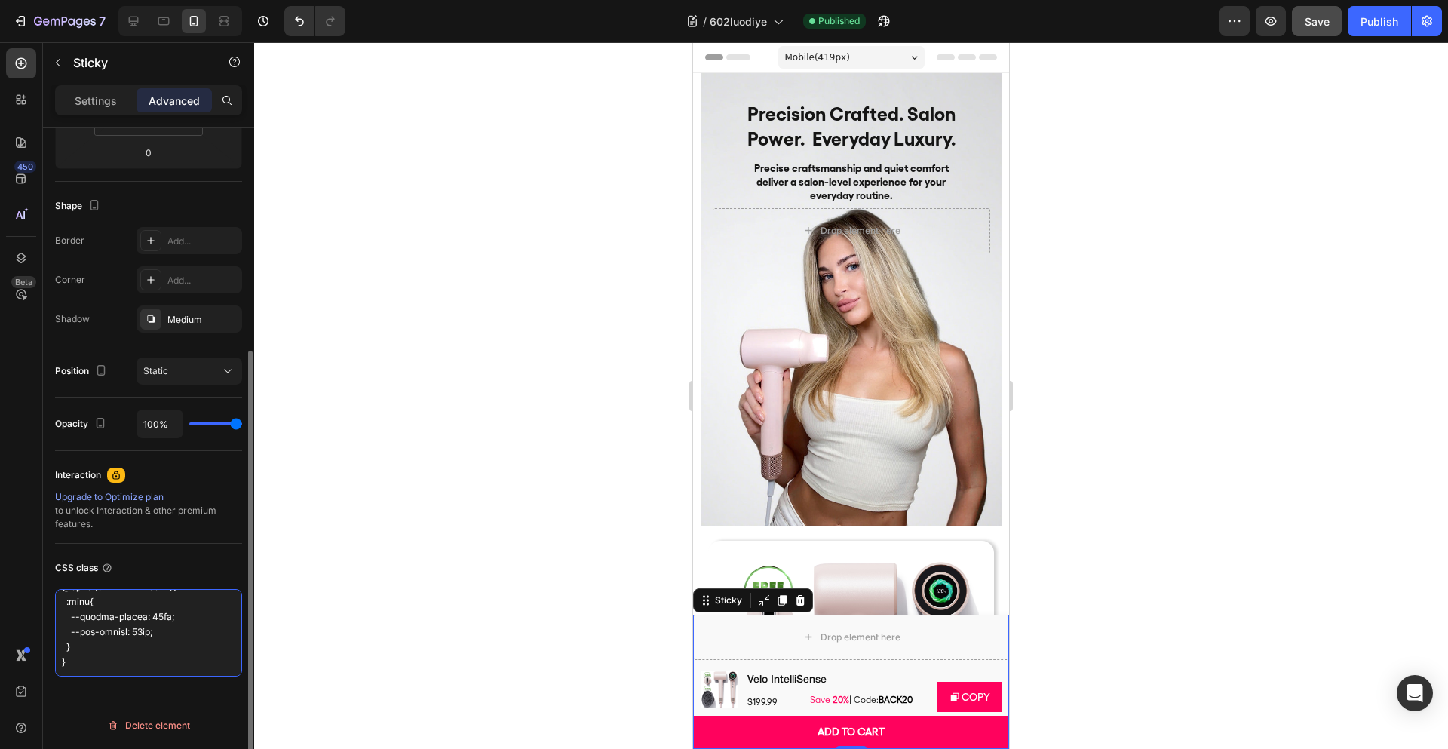
click at [153, 646] on textarea at bounding box center [148, 632] width 187 height 87
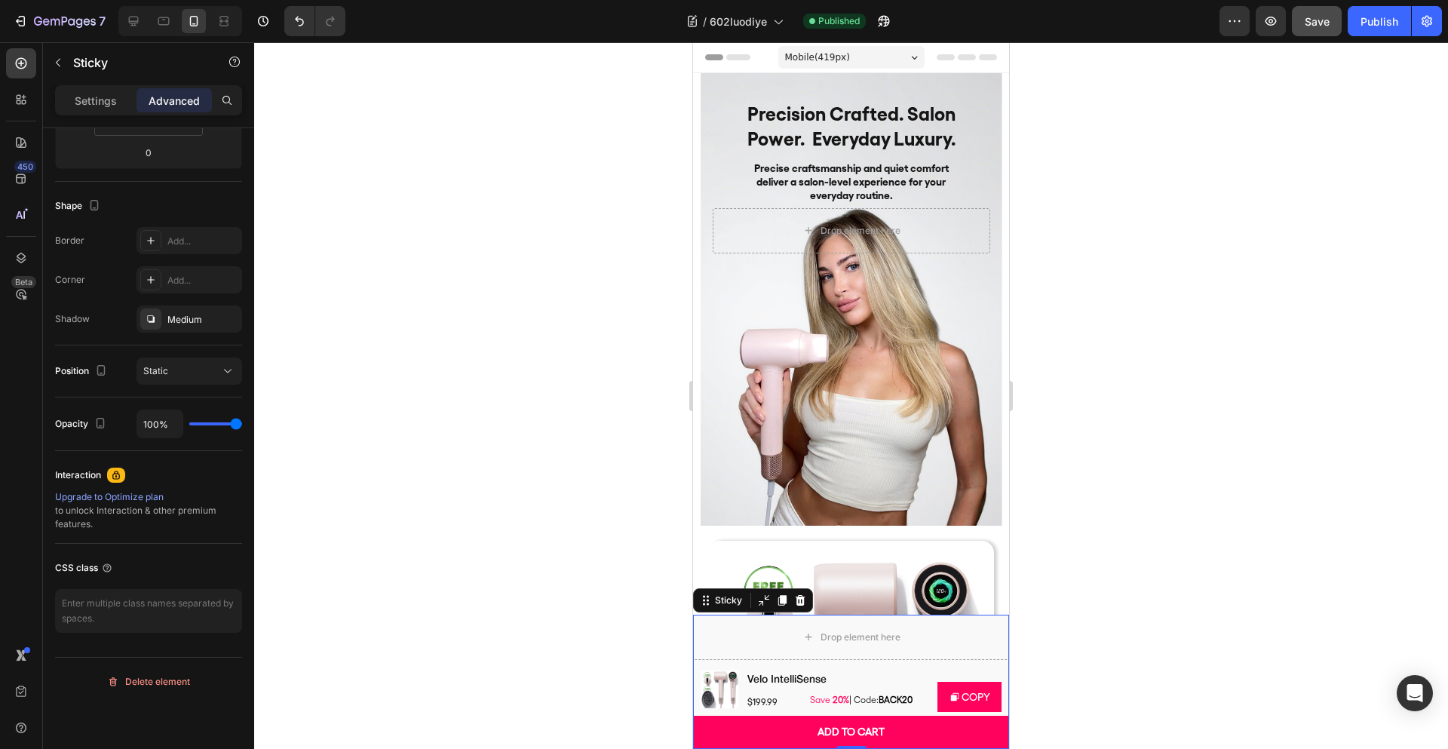
click at [336, 600] on div at bounding box center [851, 395] width 1194 height 707
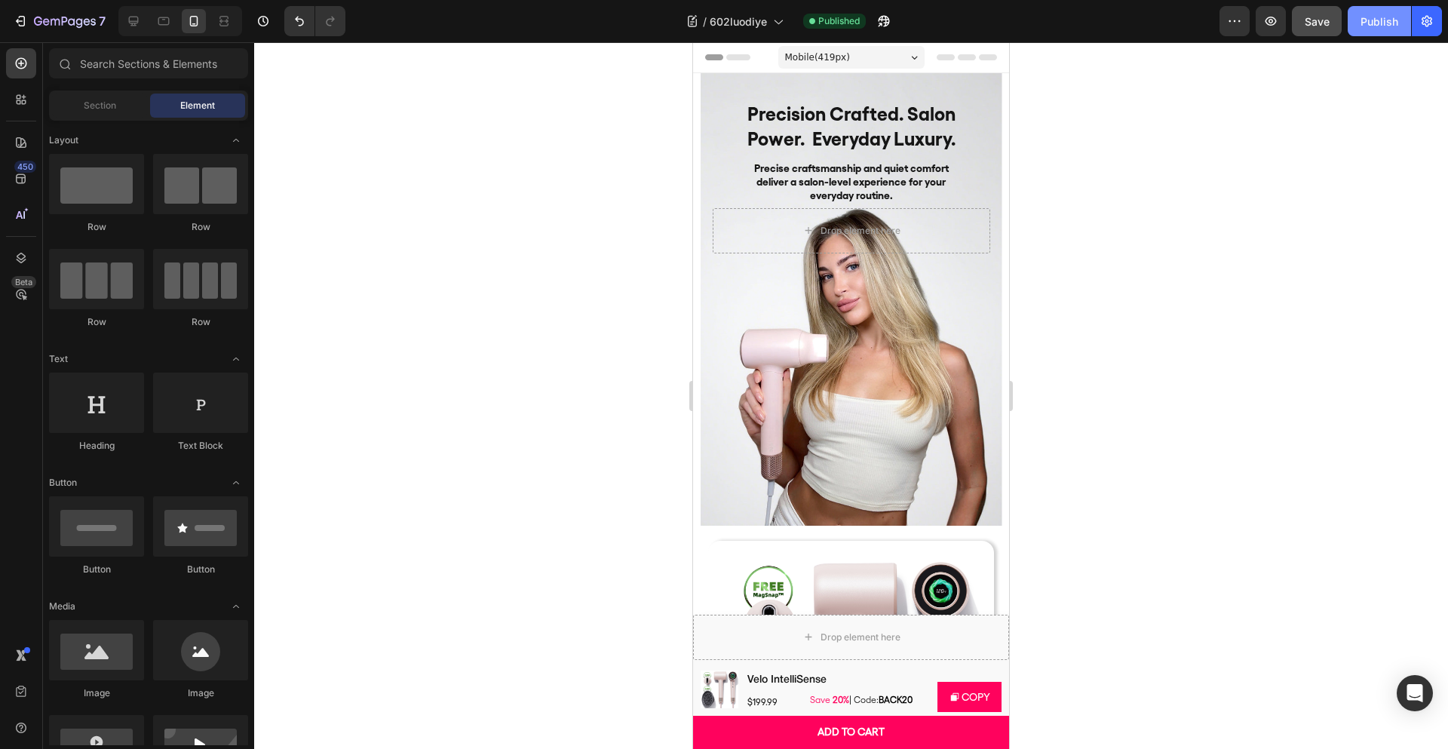
click at [1377, 16] on div "Publish" at bounding box center [1380, 22] width 38 height 16
click at [895, 665] on div "Product Images Velo IntelliSense Product Title Row $199.99 Product Price Produc…" at bounding box center [851, 688] width 316 height 48
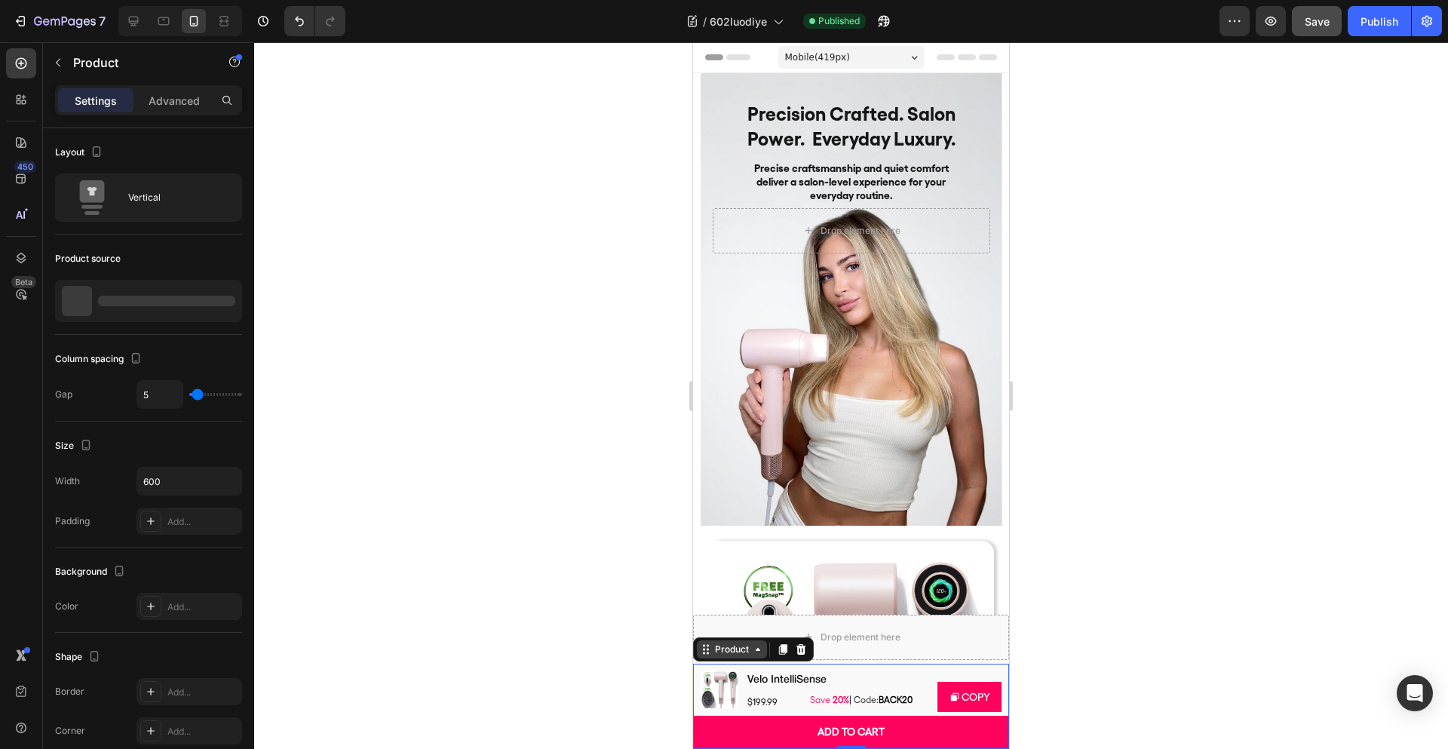
click at [732, 646] on div "Product" at bounding box center [732, 650] width 40 height 14
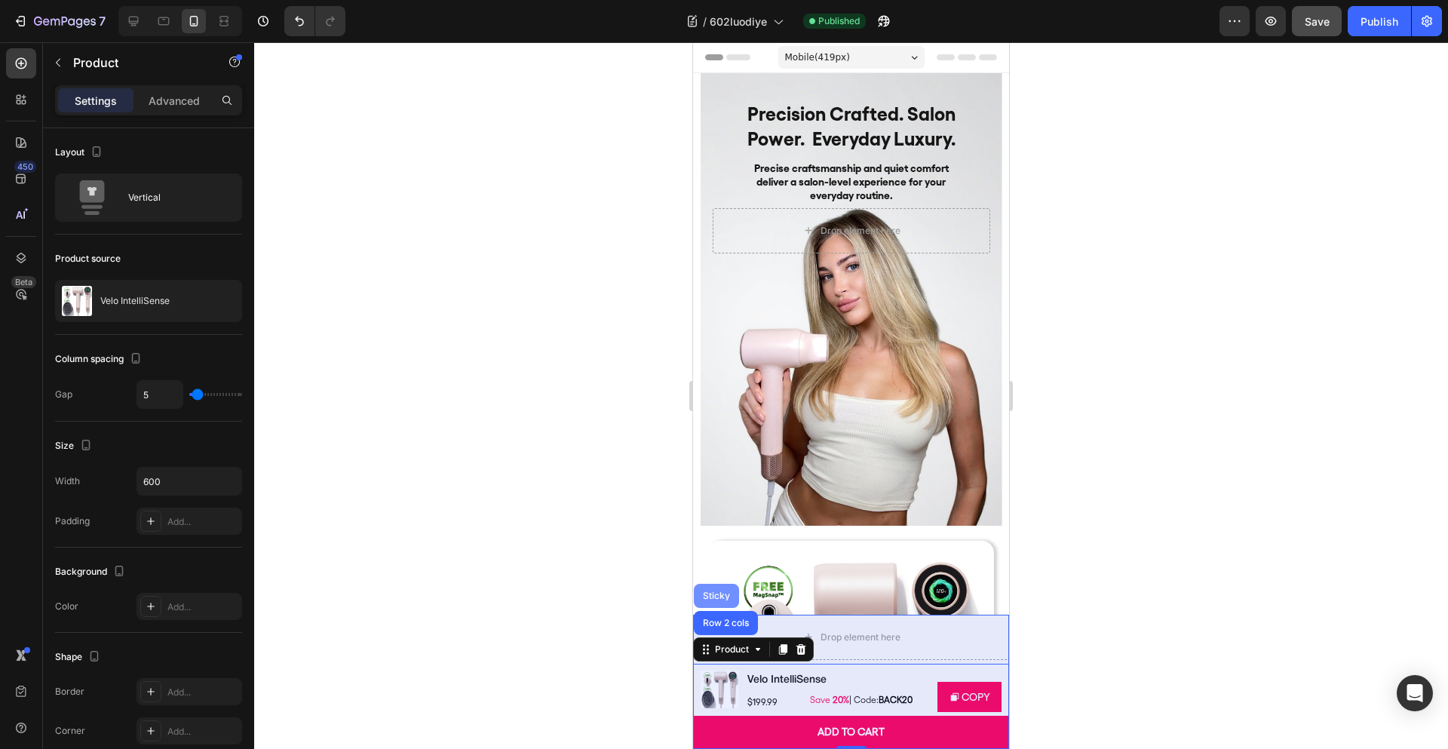
click at [718, 599] on div "Sticky" at bounding box center [716, 595] width 33 height 9
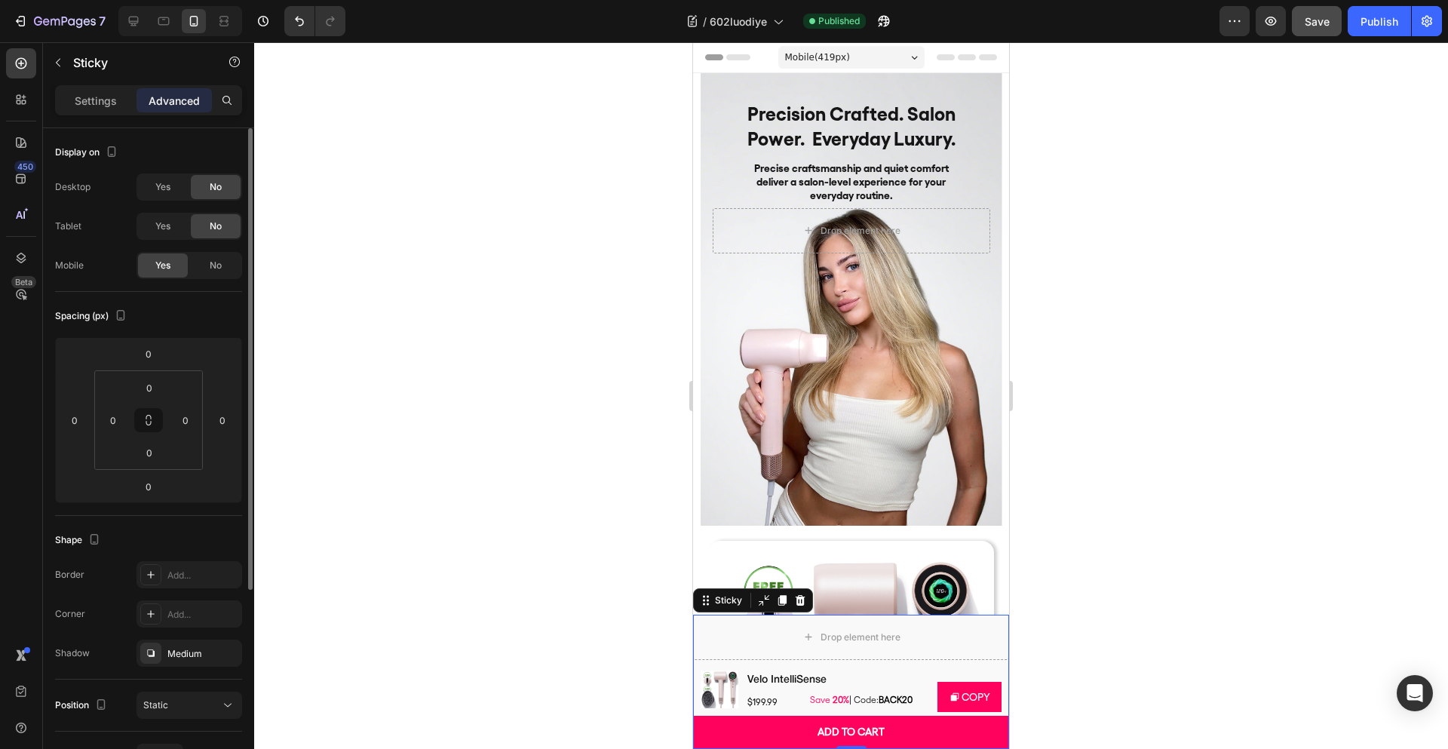
scroll to position [290, 0]
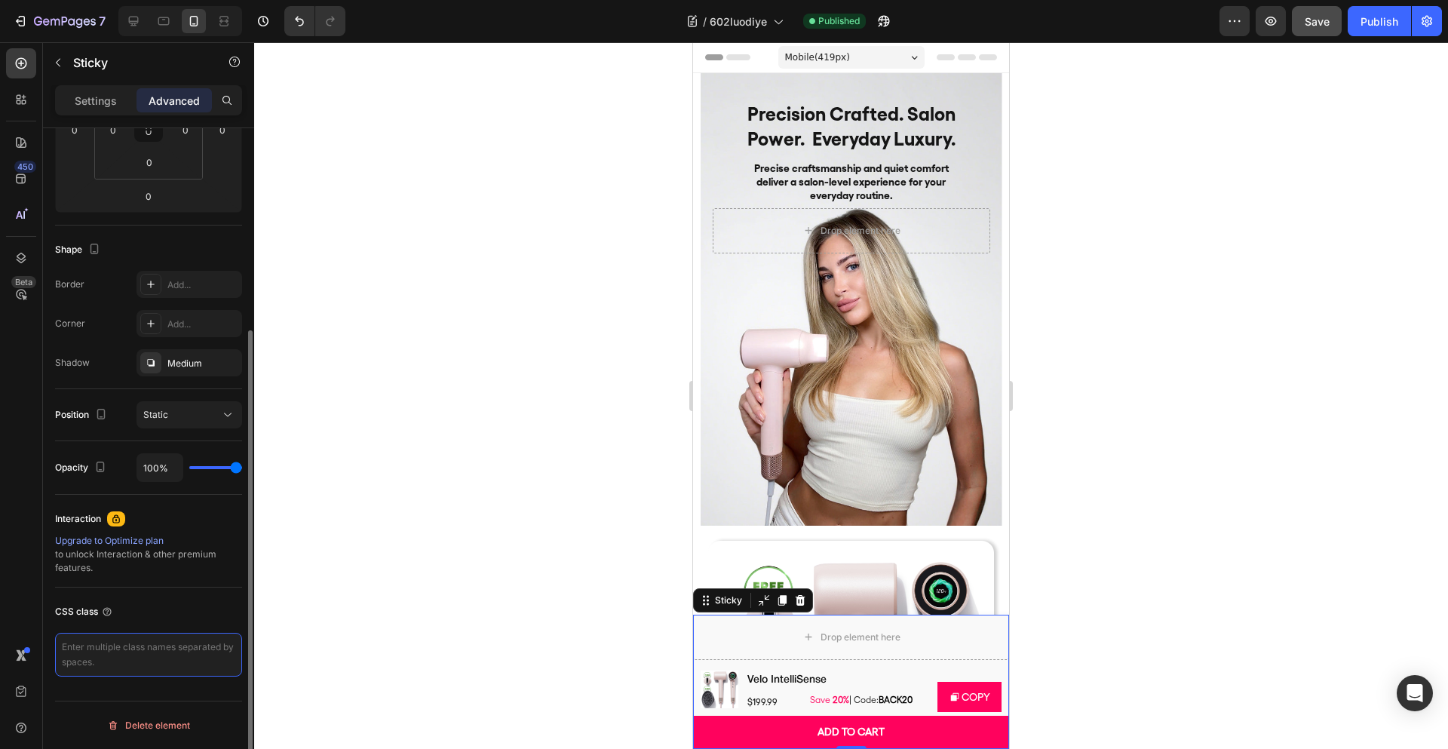
click at [136, 650] on textarea at bounding box center [148, 655] width 187 height 44
paste textarea "/* 5) loremips */ .dolorsi-ametcon-adipis, .elitse, .doeius-tempori{ utlabore: …"
click at [216, 596] on div "CSS class" at bounding box center [148, 660] width 187 height 145
type textarea "/* 5) loremips */ .dolorsi-ametcon-adipis, .elitse, .doeius-tempori{ utlabore: …"
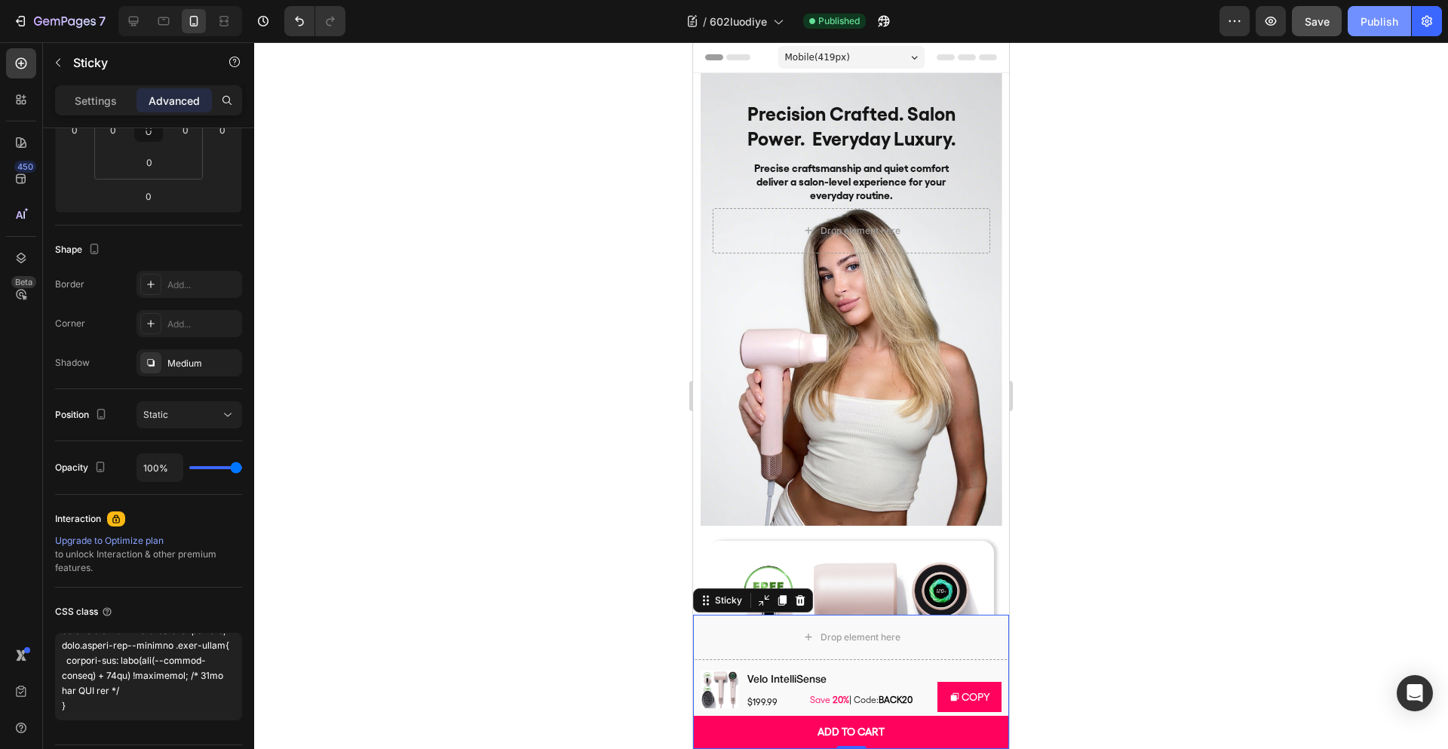
click at [1379, 15] on div "Publish" at bounding box center [1380, 22] width 38 height 16
click at [145, 696] on textarea at bounding box center [148, 676] width 187 height 87
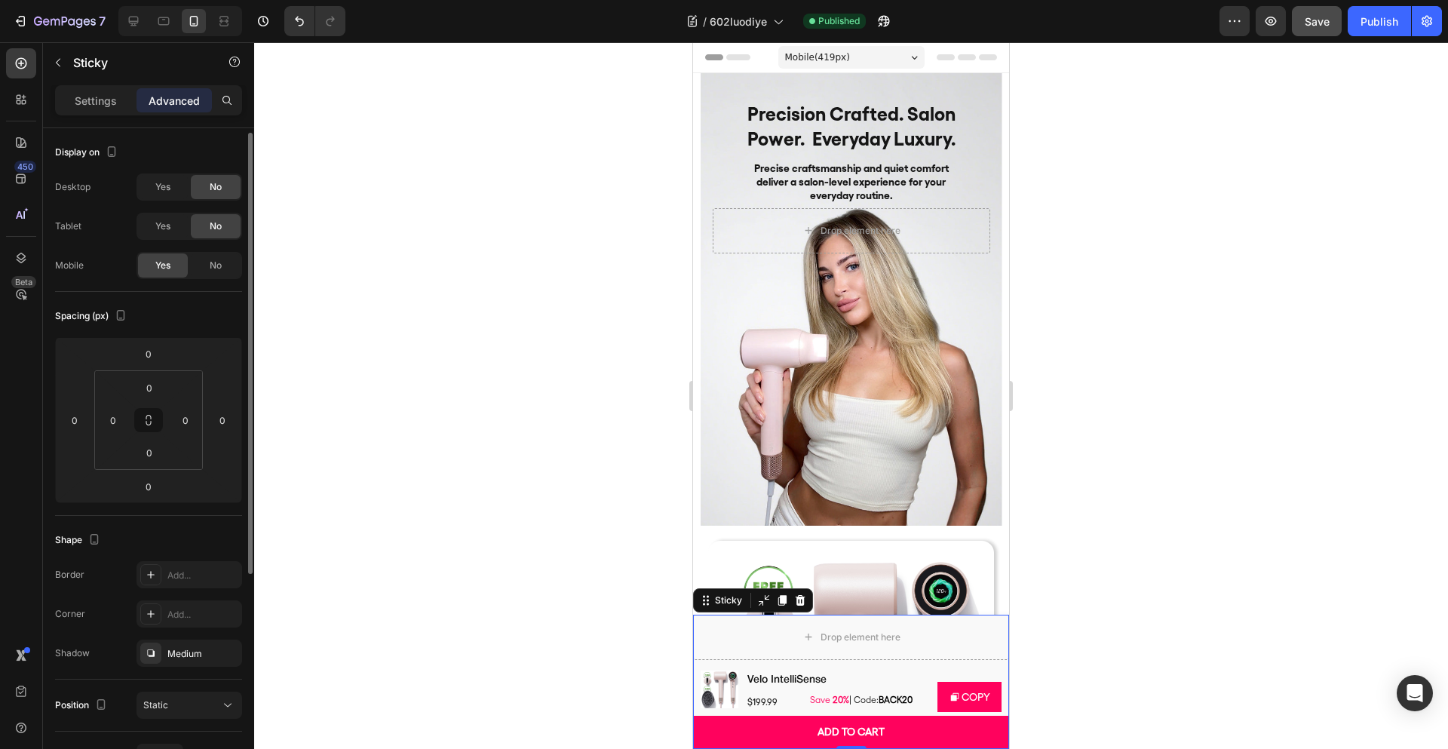
scroll to position [320, 0]
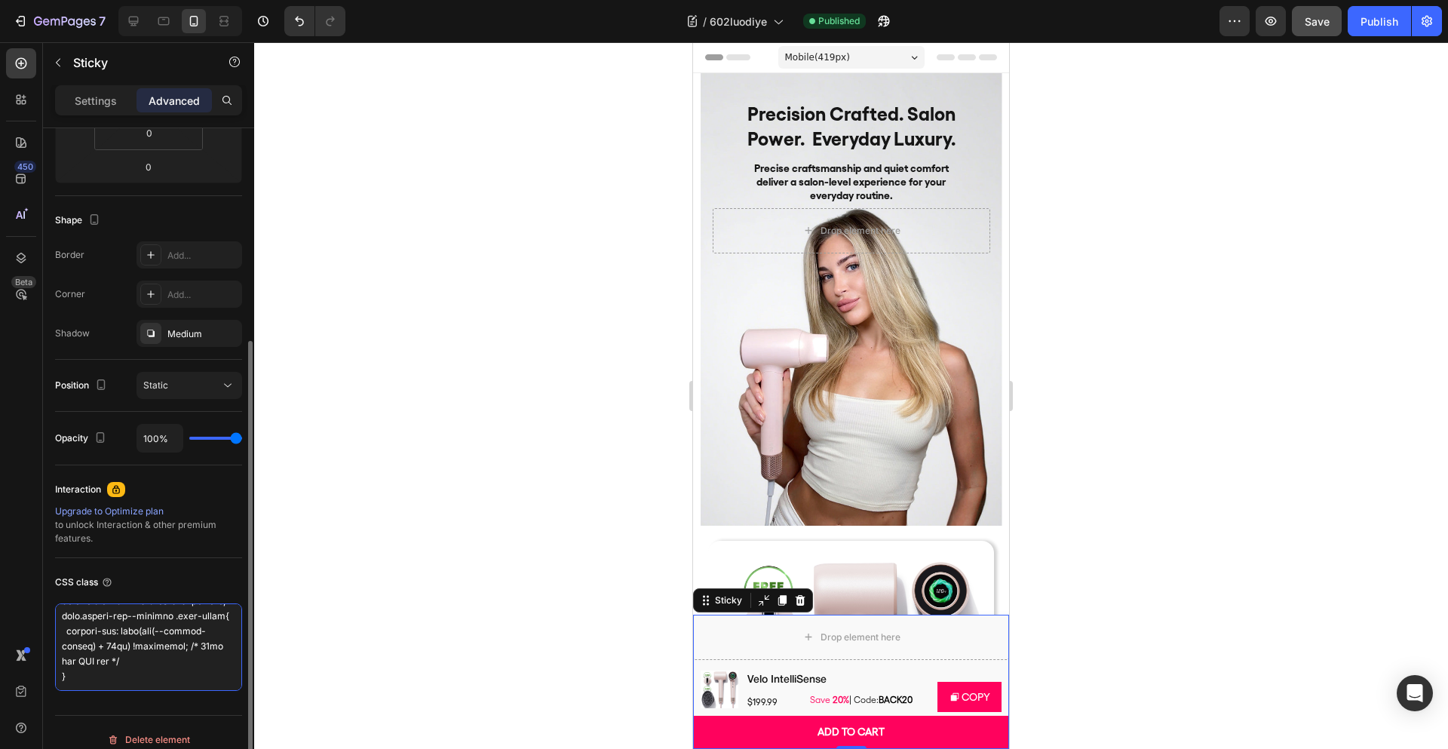
click at [162, 665] on textarea at bounding box center [148, 646] width 187 height 87
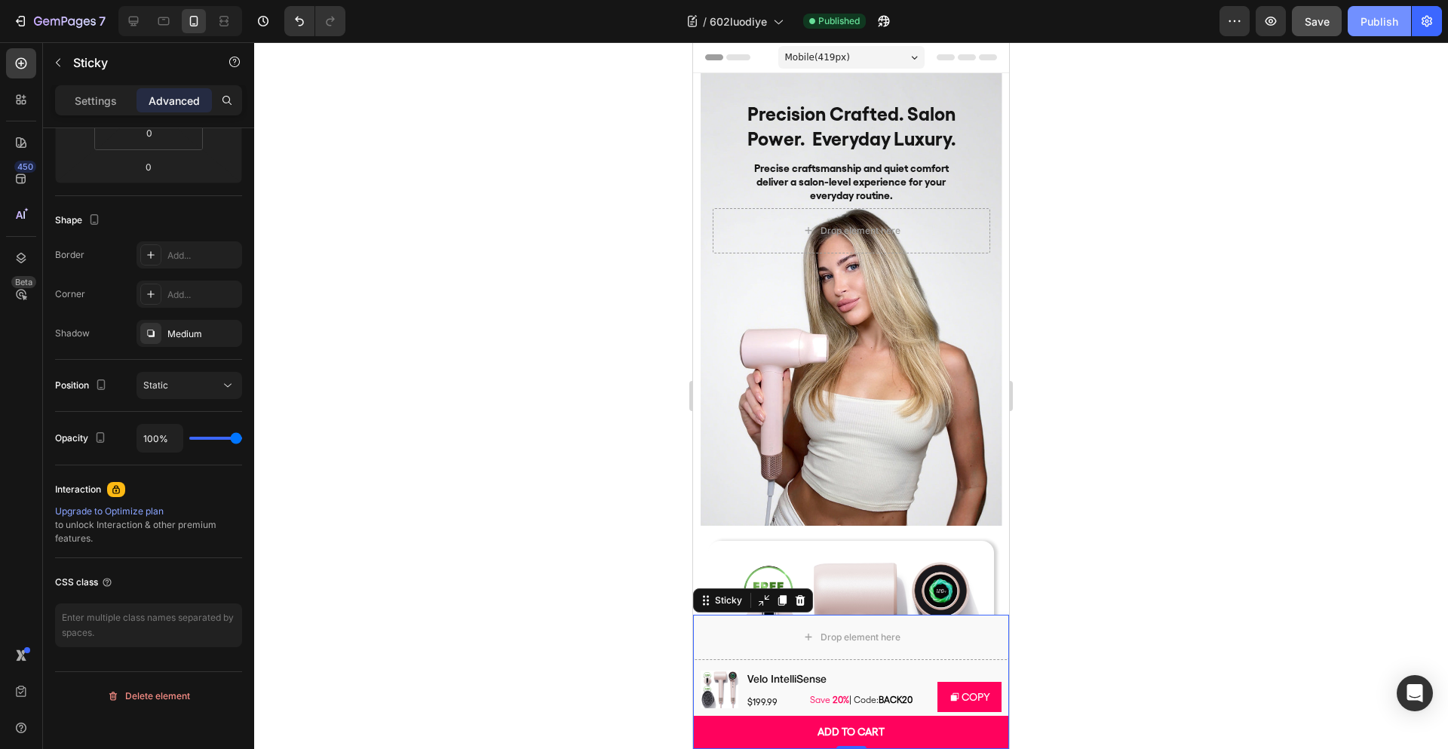
click at [1392, 22] on div "Publish" at bounding box center [1380, 22] width 38 height 16
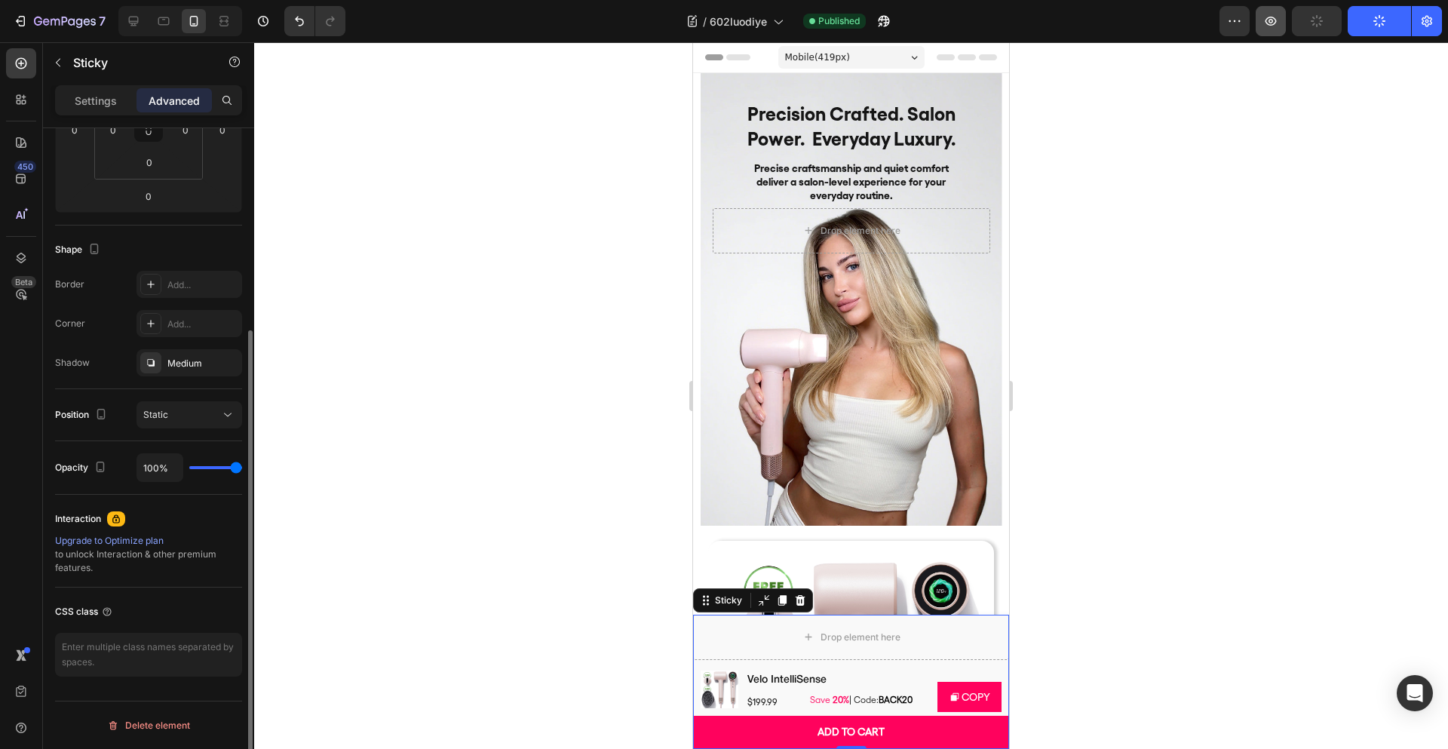
scroll to position [290, 0]
click at [1435, 19] on button "button" at bounding box center [1427, 21] width 30 height 30
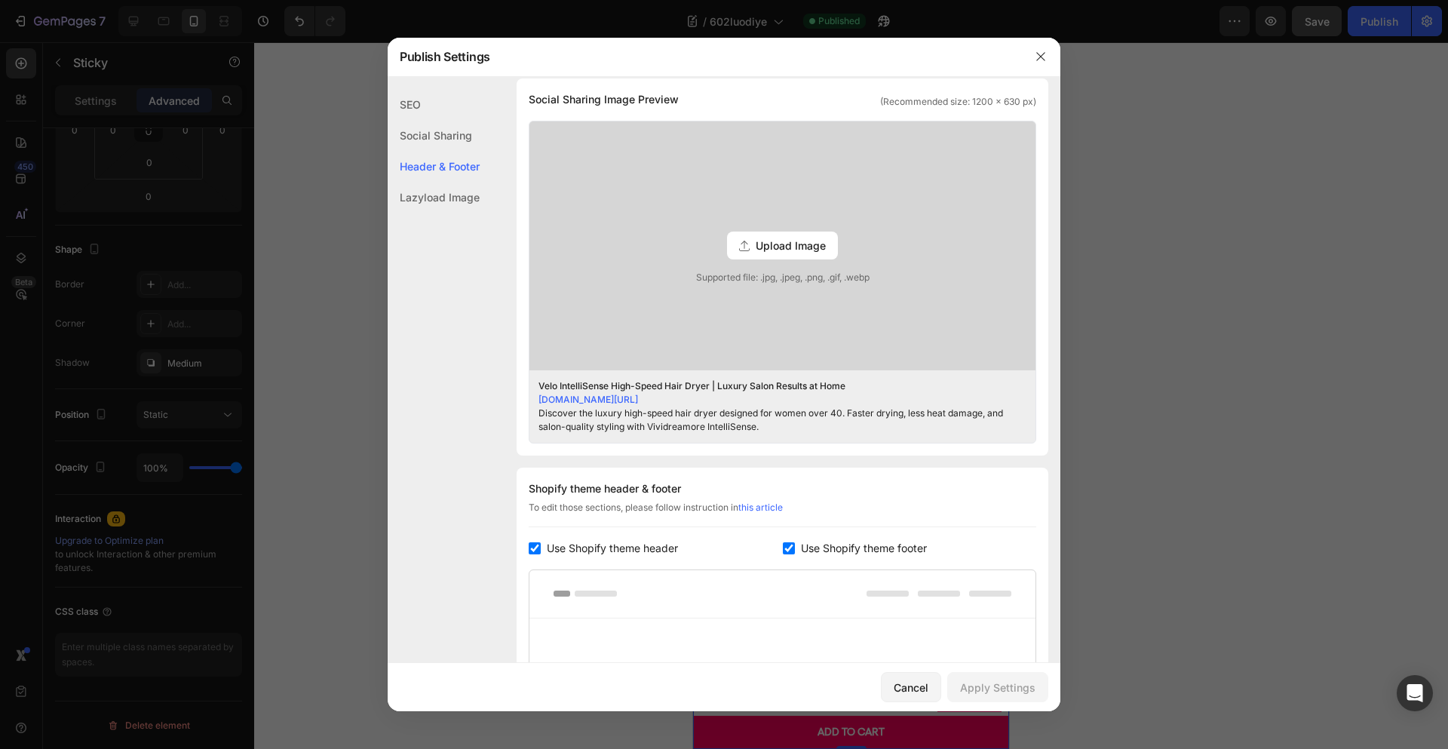
scroll to position [356, 0]
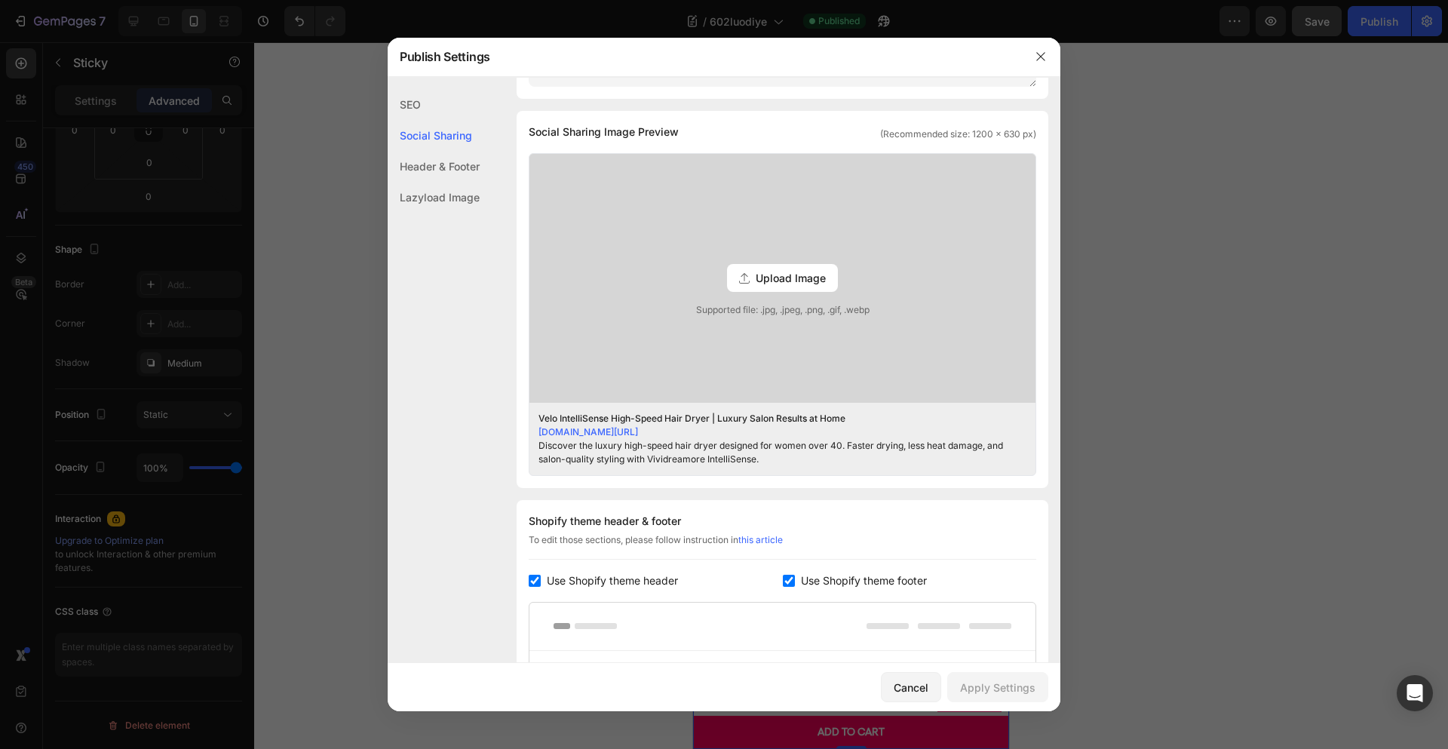
click at [780, 280] on span "Upload Image" at bounding box center [791, 278] width 70 height 16
click at [0, 0] on input "Upload Image Supported file: .jpg, .jpeg, .png, .gif, .webp" at bounding box center [0, 0] width 0 height 0
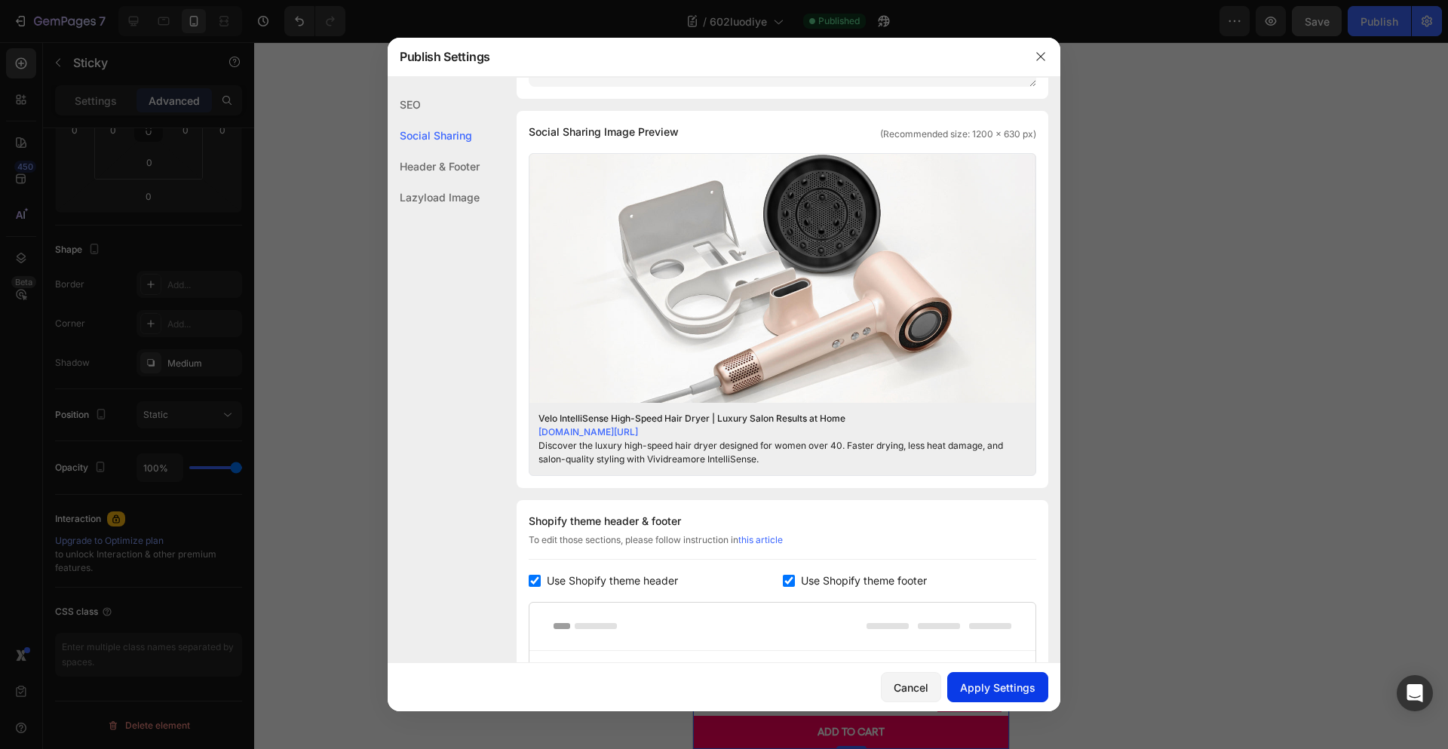
click at [1015, 685] on div "Apply Settings" at bounding box center [997, 688] width 75 height 16
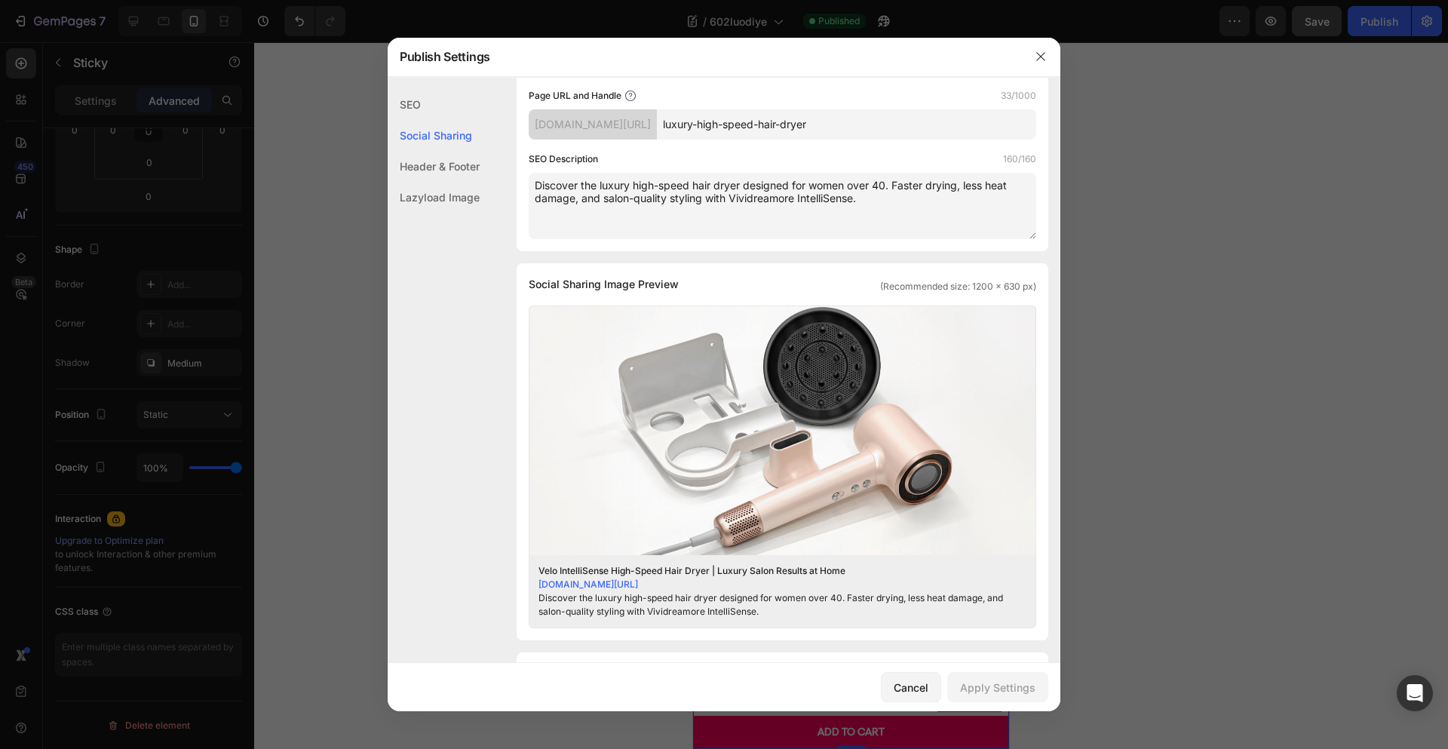
scroll to position [216, 0]
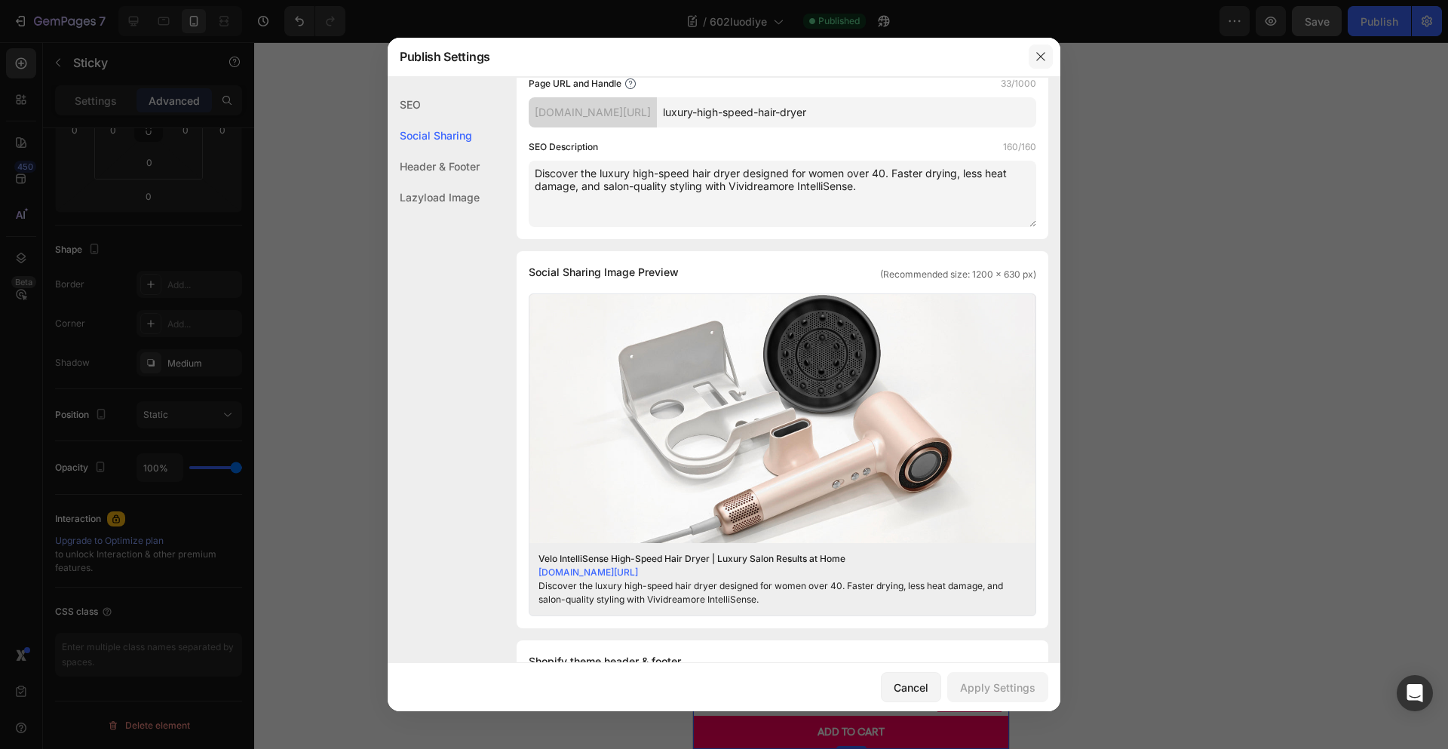
click at [1044, 57] on icon "button" at bounding box center [1041, 57] width 12 height 12
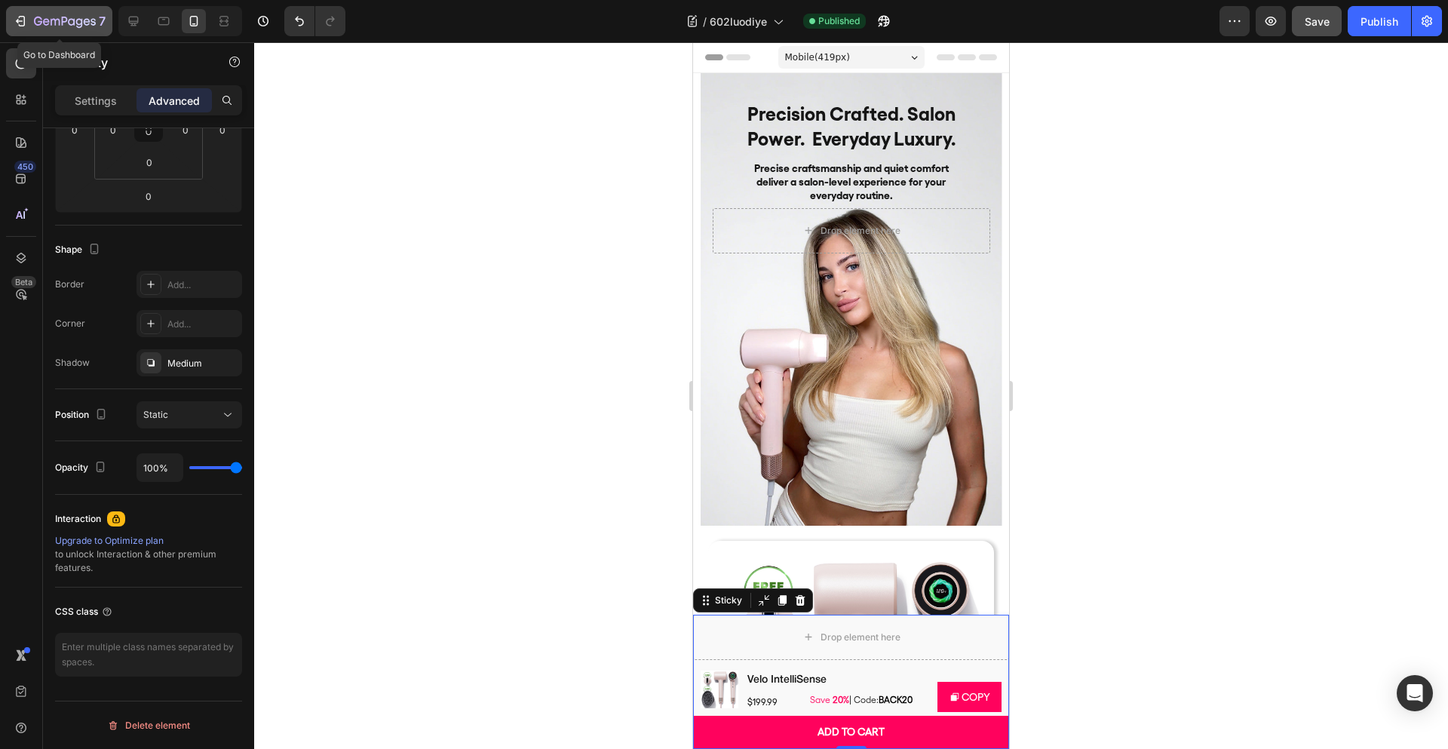
click at [72, 24] on icon "button" at bounding box center [71, 21] width 7 height 7
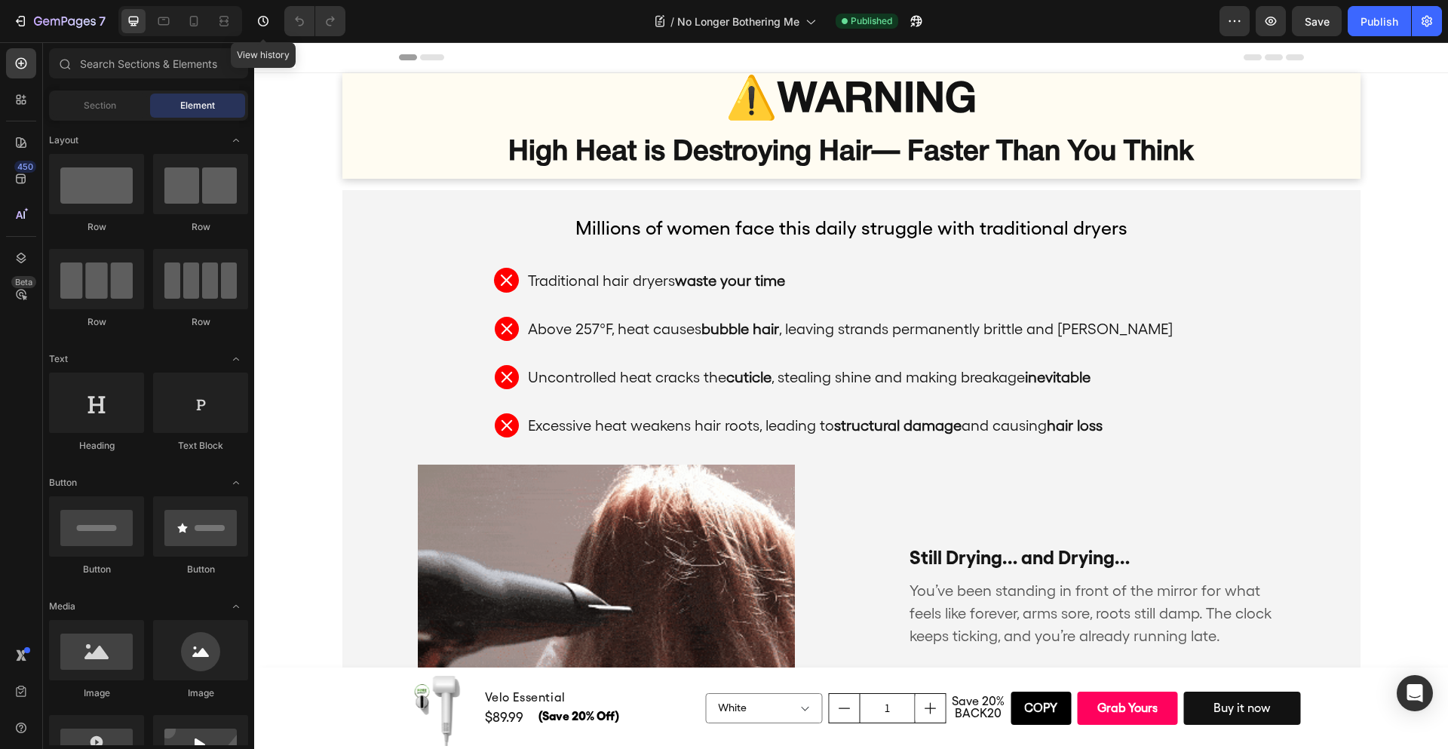
scroll to position [571, 0]
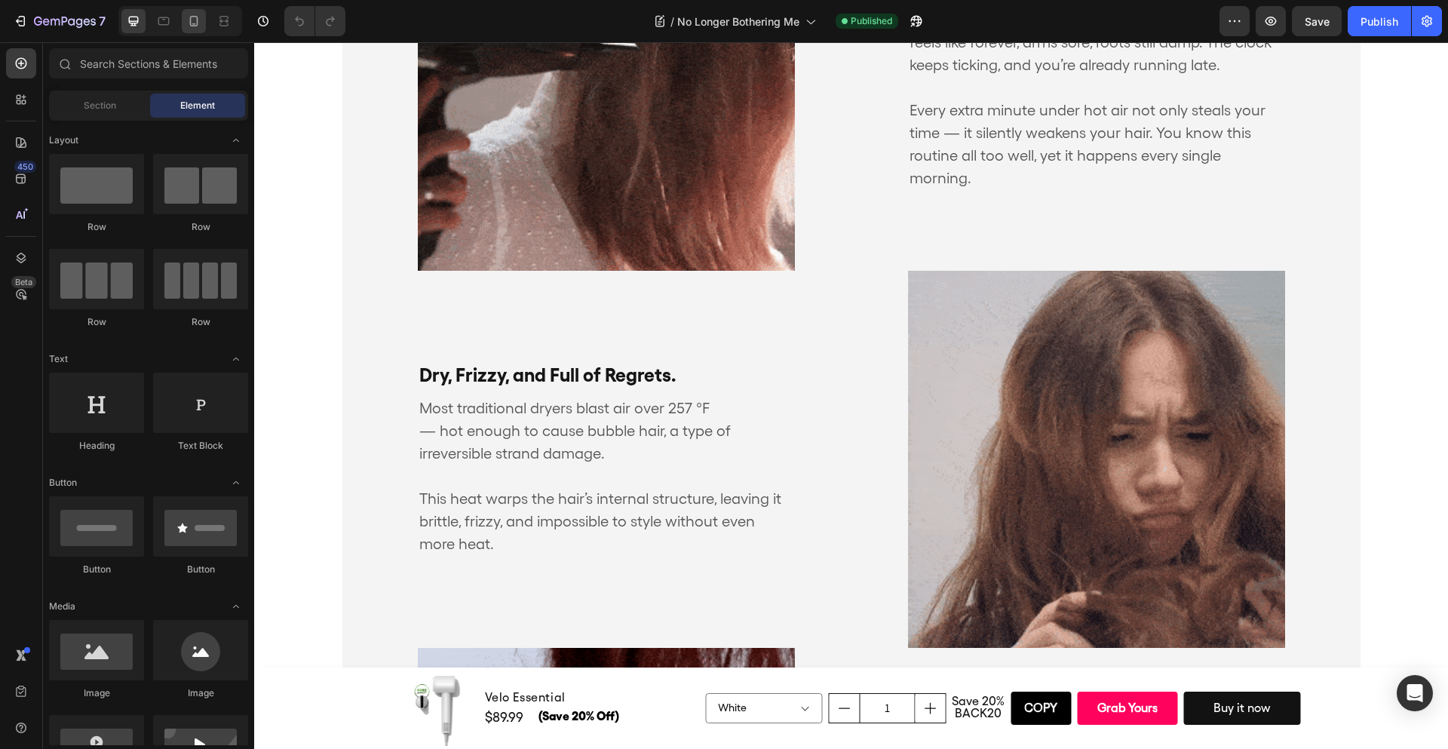
click at [198, 29] on div at bounding box center [194, 21] width 24 height 24
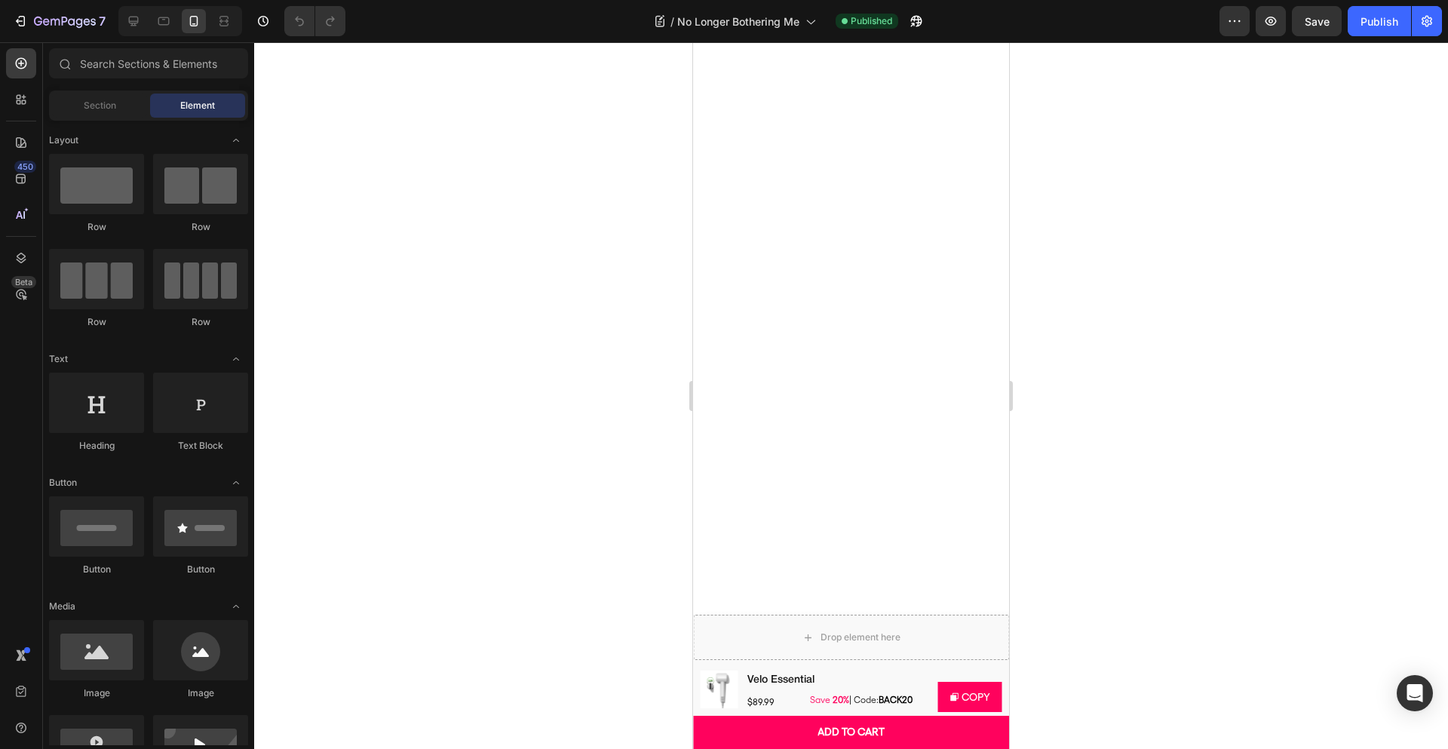
scroll to position [2355, 0]
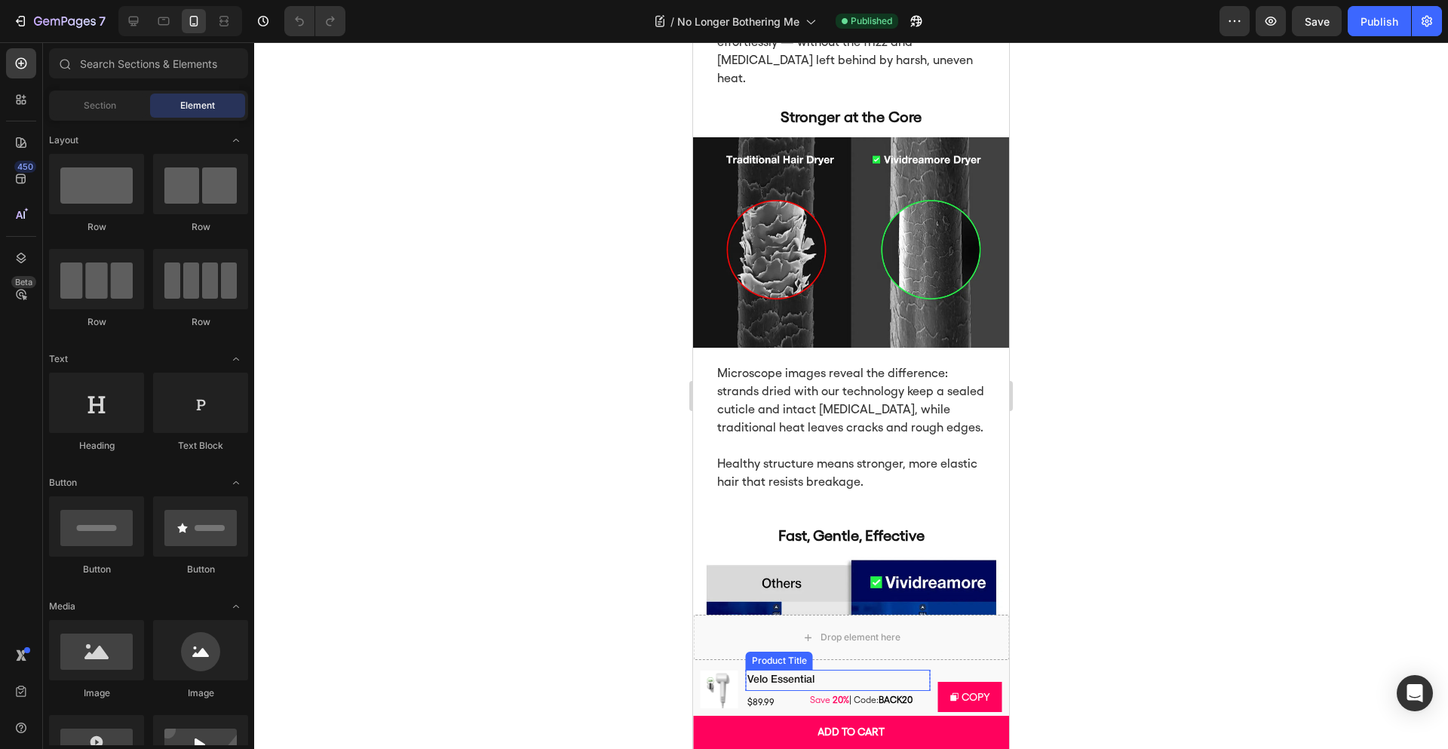
click at [871, 677] on h2 "Velo Essential" at bounding box center [838, 680] width 184 height 17
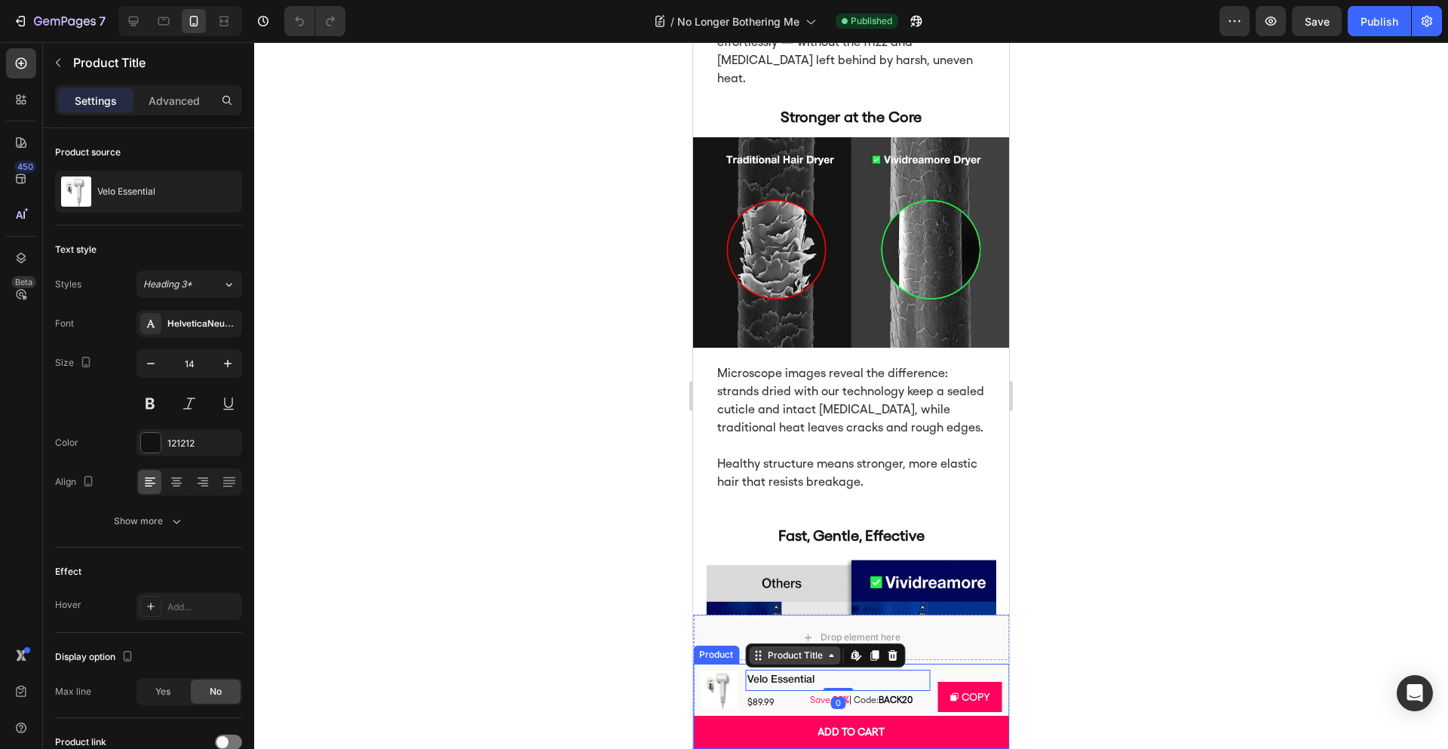
click at [756, 654] on icon at bounding box center [759, 655] width 12 height 12
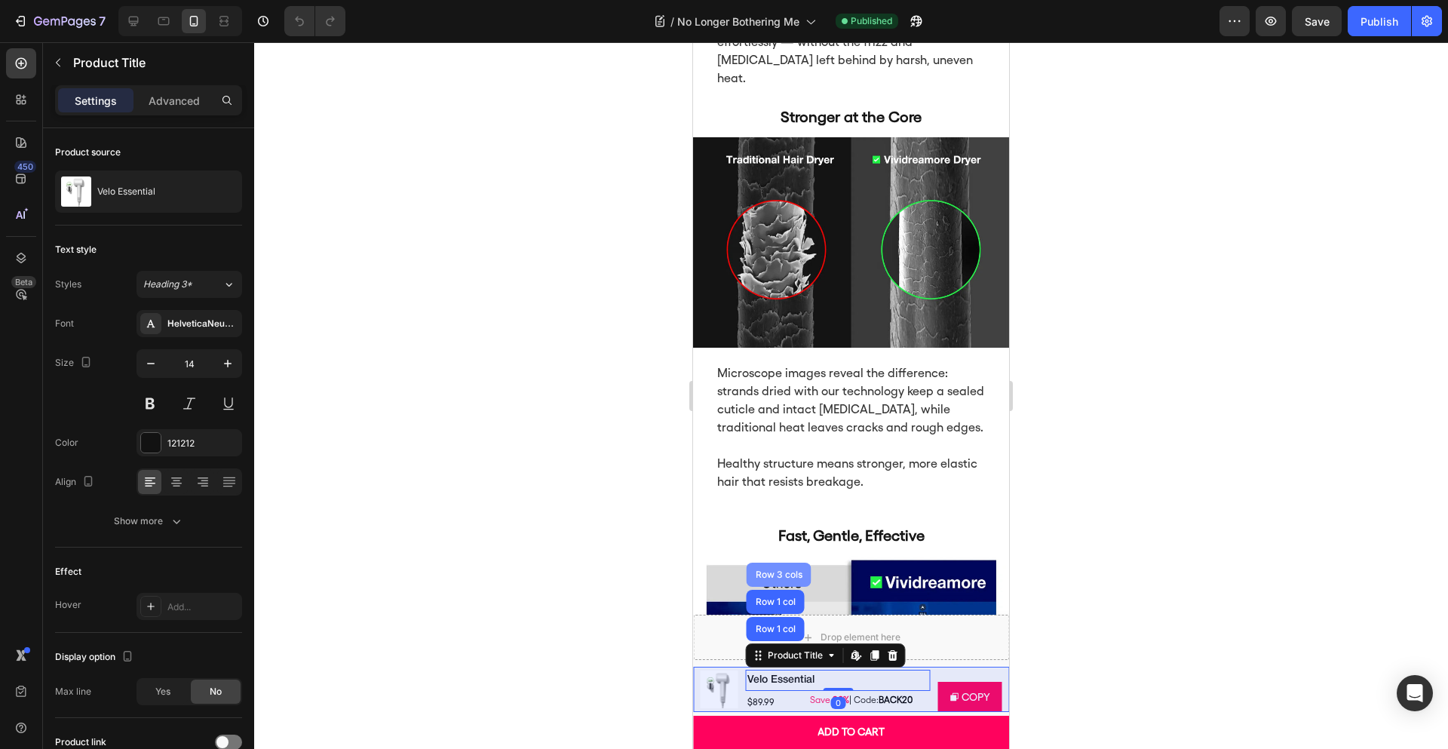
click at [769, 578] on div "Row 3 cols" at bounding box center [779, 575] width 65 height 24
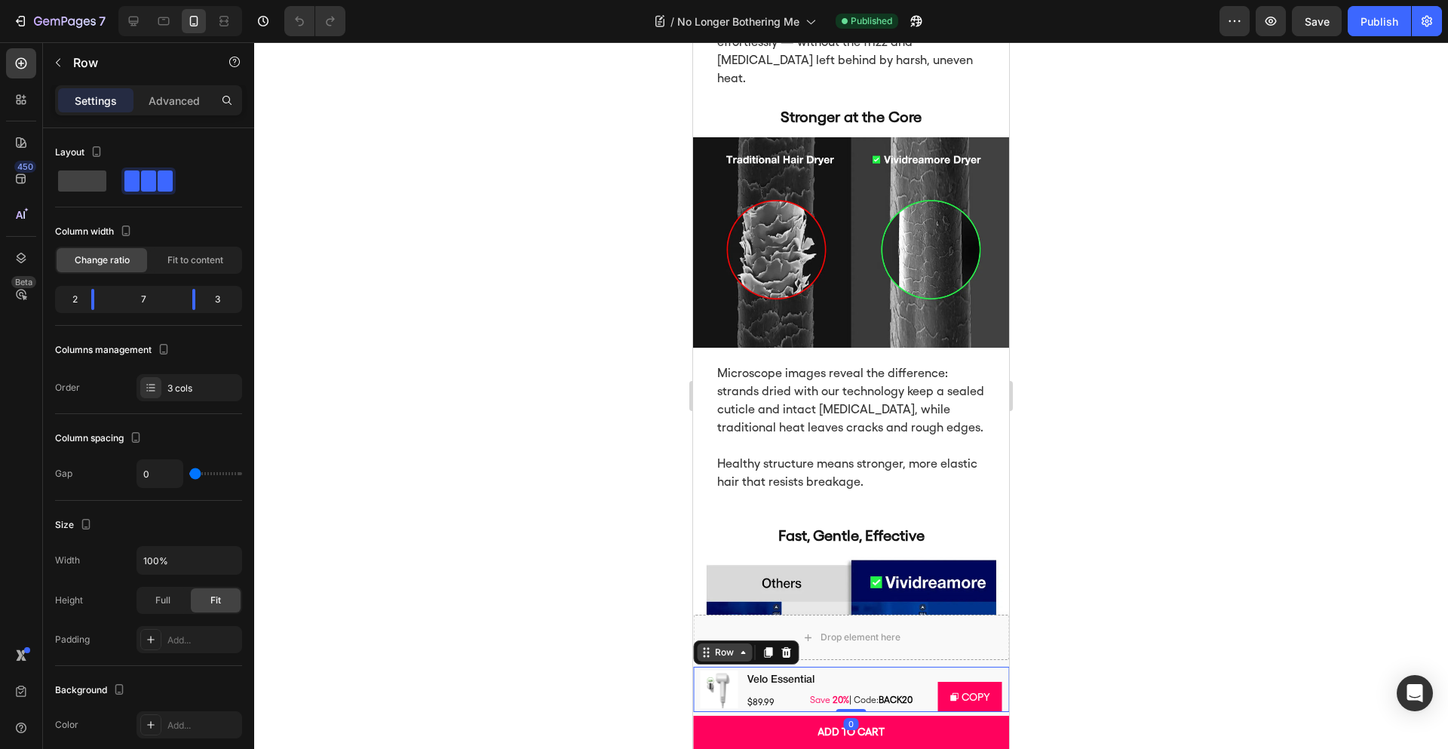
click at [732, 647] on div "Row" at bounding box center [724, 653] width 25 height 14
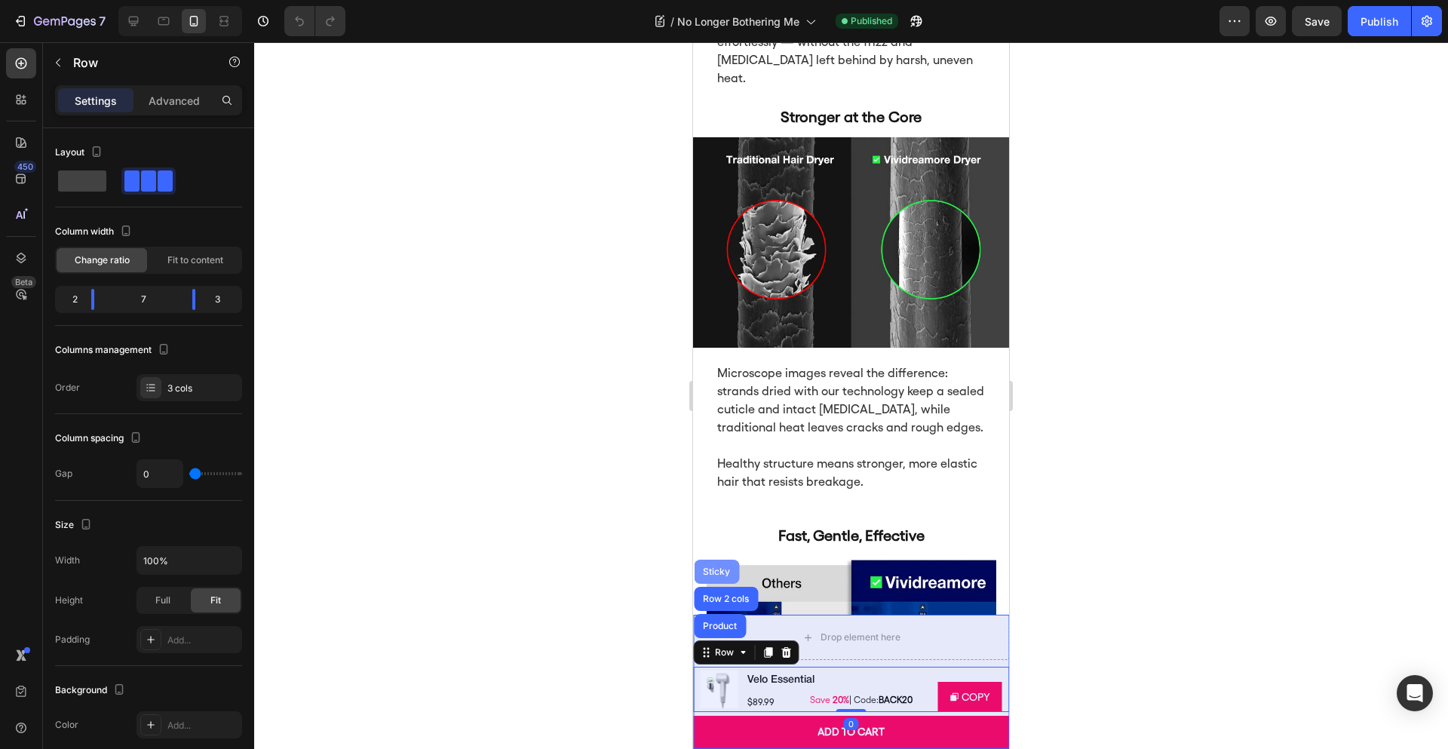
click at [719, 565] on div "Sticky" at bounding box center [716, 572] width 45 height 24
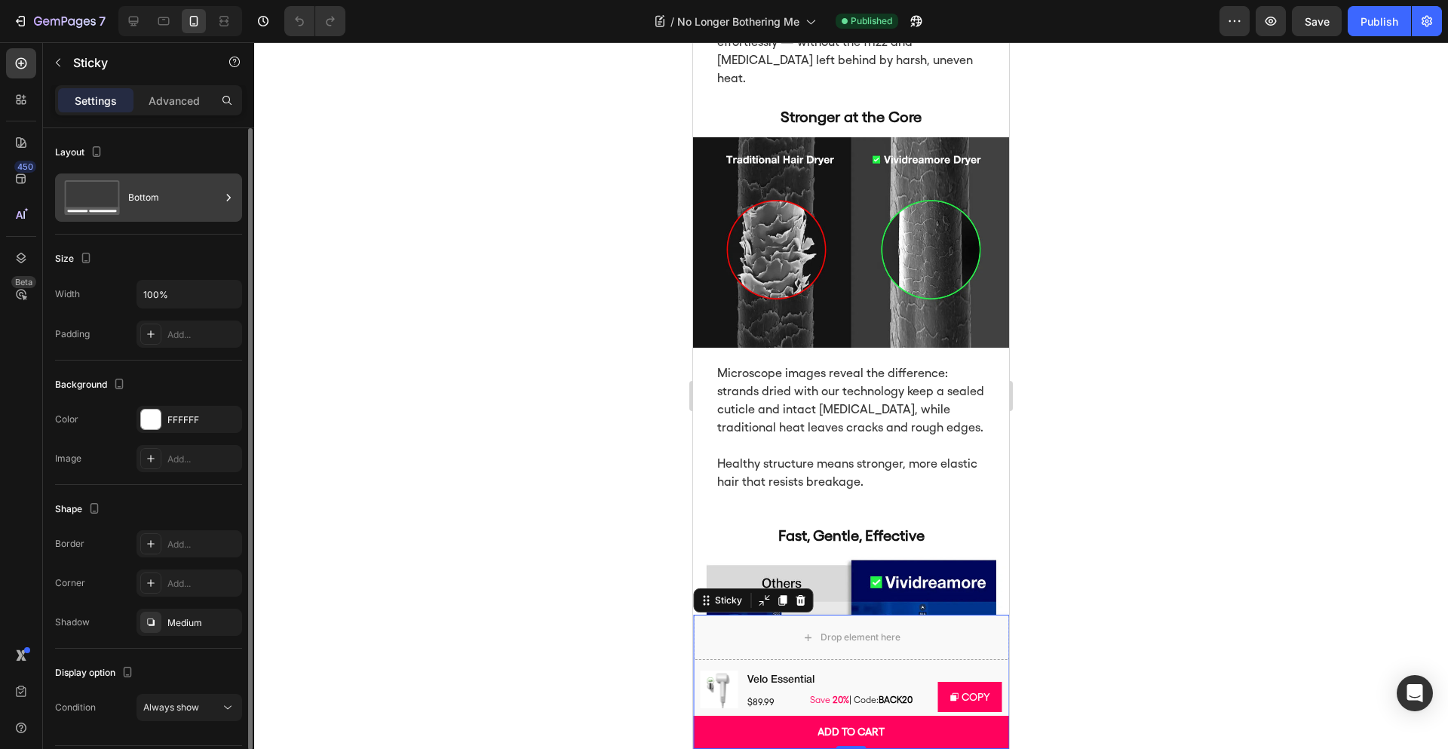
click at [176, 186] on div "Bottom" at bounding box center [174, 197] width 92 height 35
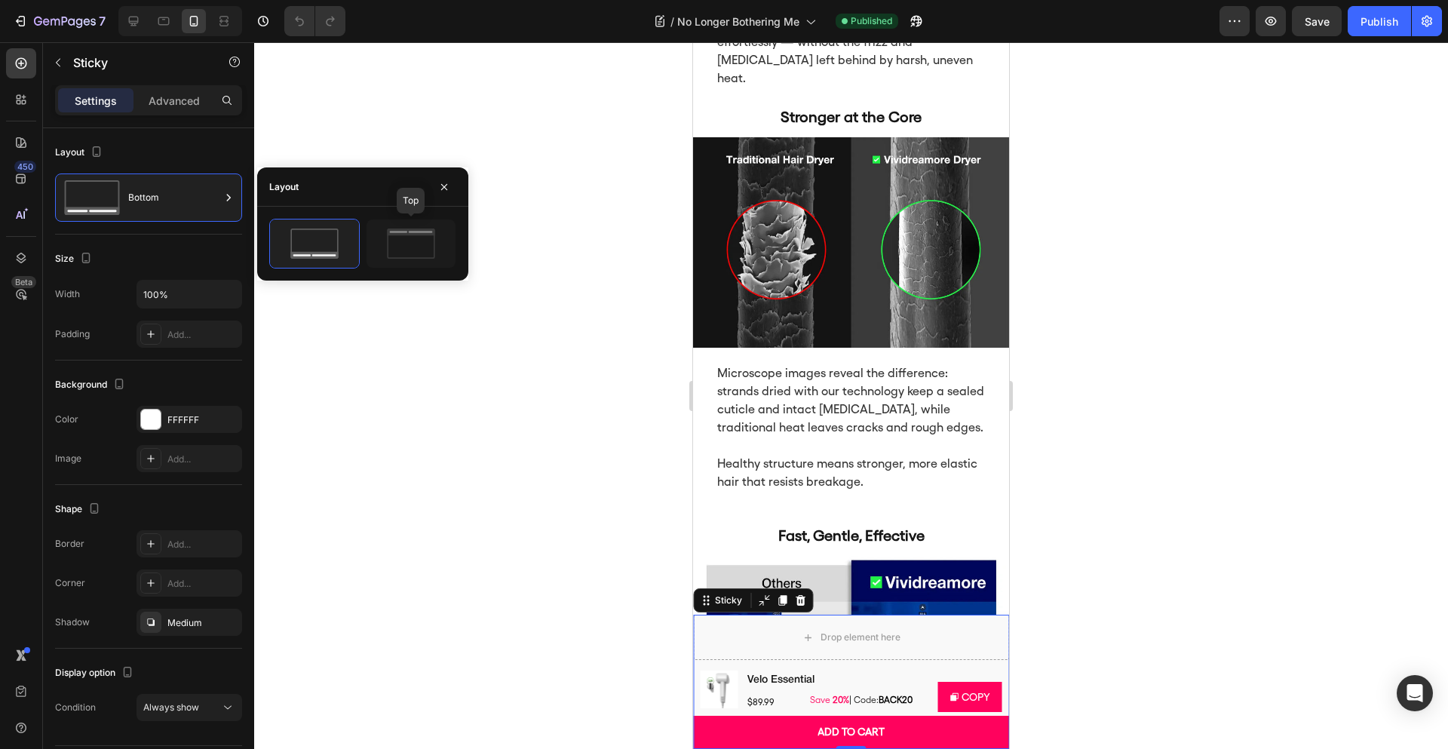
click at [410, 241] on icon at bounding box center [411, 244] width 71 height 30
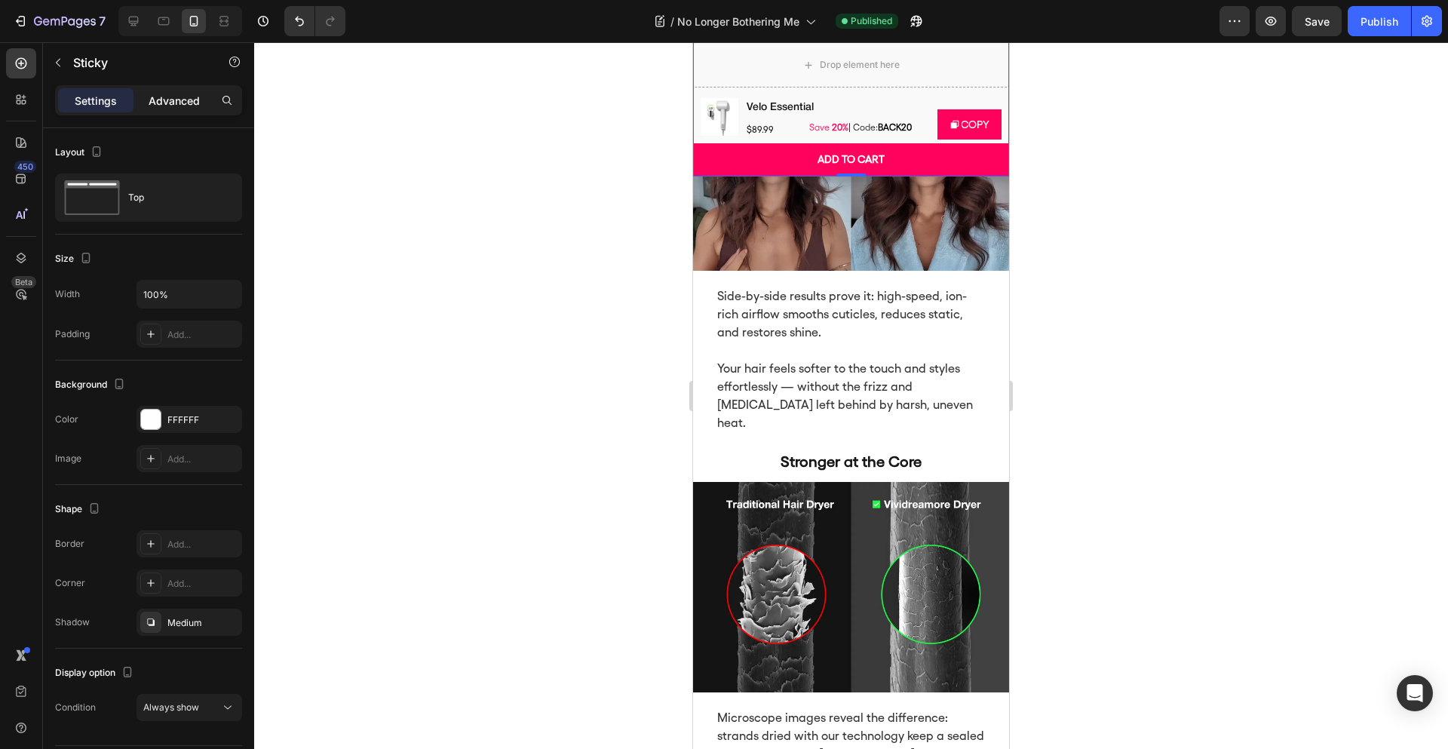
click at [185, 107] on p "Advanced" at bounding box center [174, 101] width 51 height 16
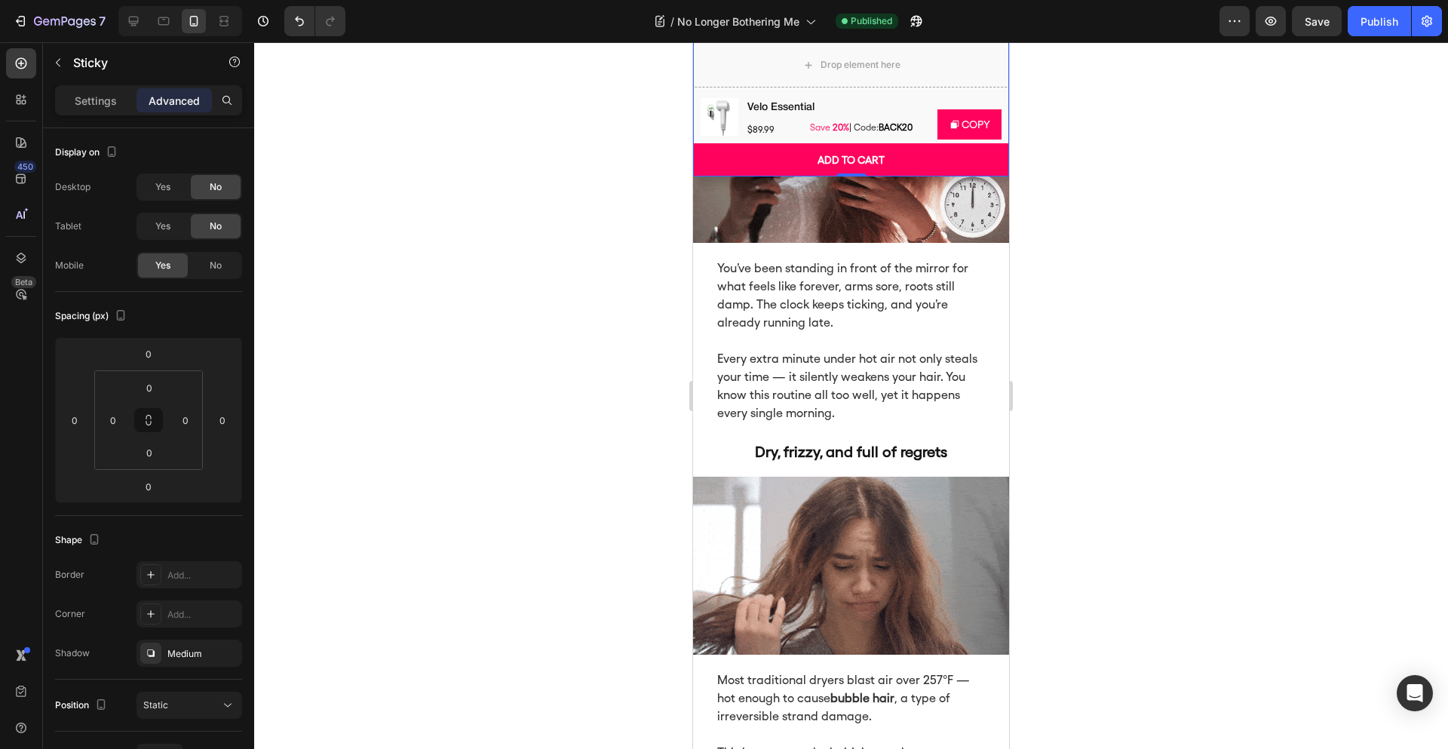
scroll to position [0, 0]
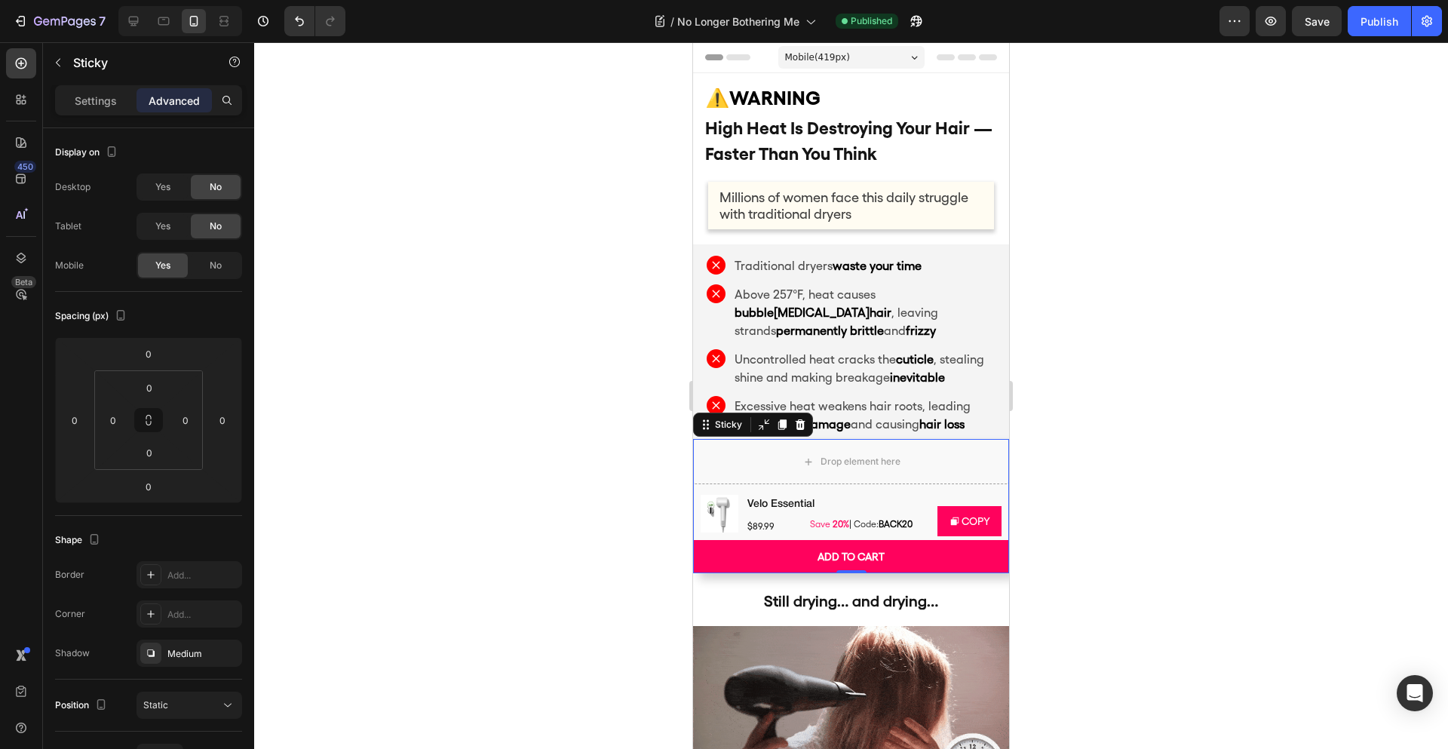
click at [1115, 365] on div at bounding box center [851, 395] width 1194 height 707
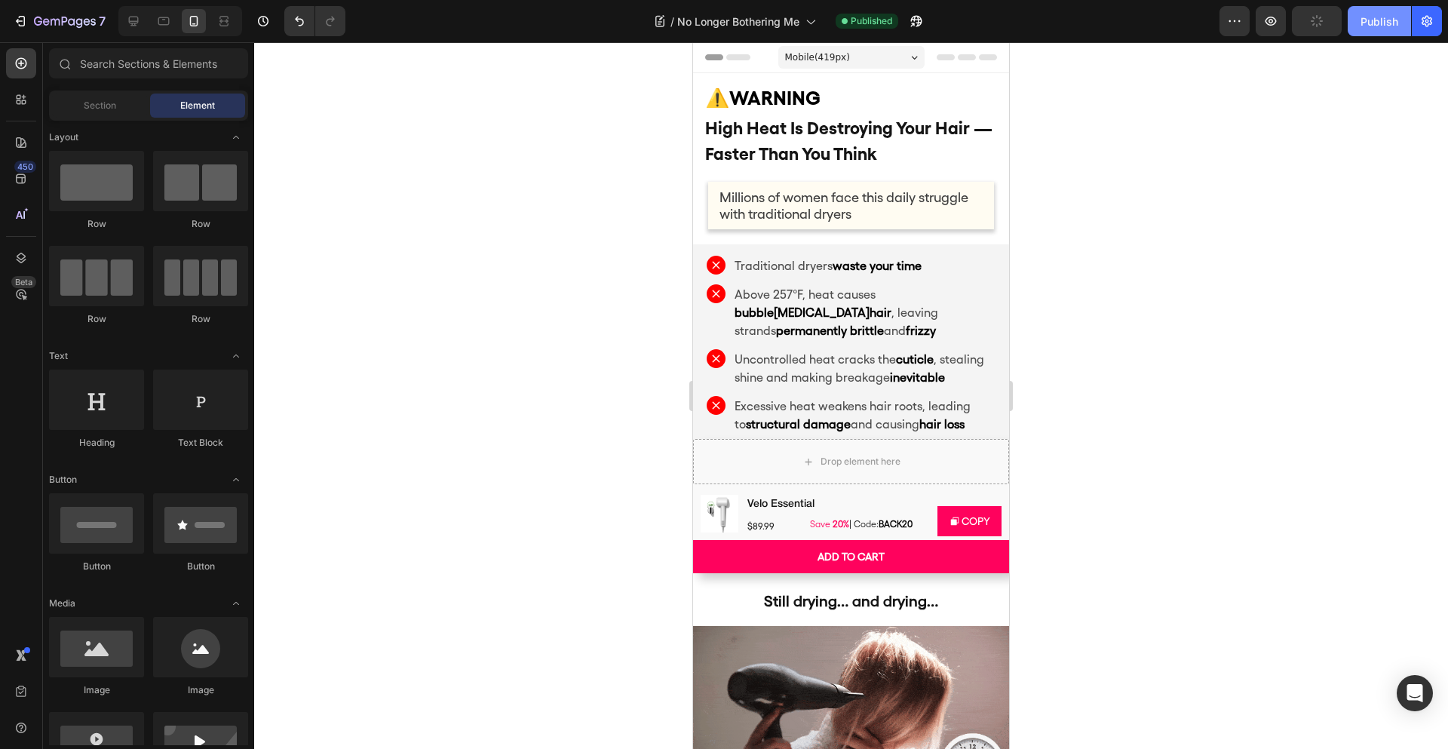
click at [1370, 33] on button "Publish" at bounding box center [1379, 21] width 63 height 30
